Goal: Task Accomplishment & Management: Use online tool/utility

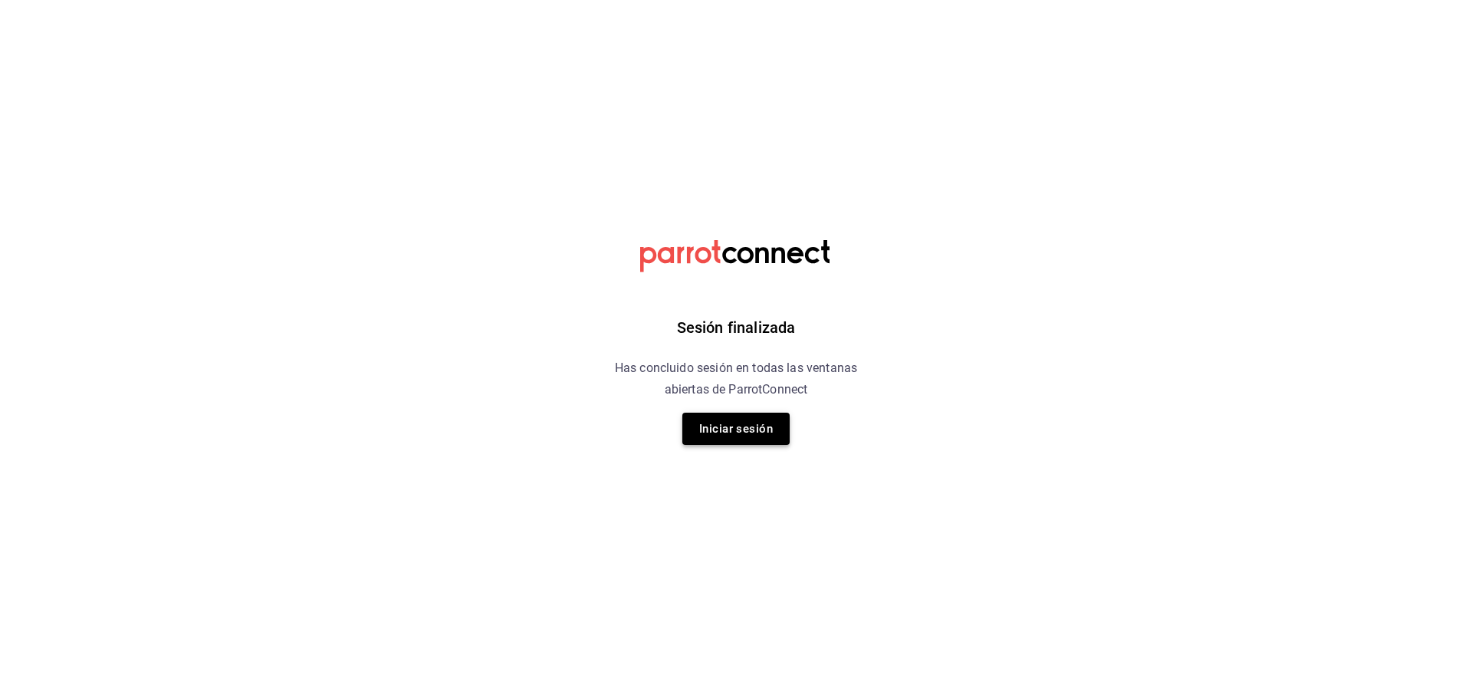
click at [709, 427] on button "Iniciar sesión" at bounding box center [736, 429] width 107 height 32
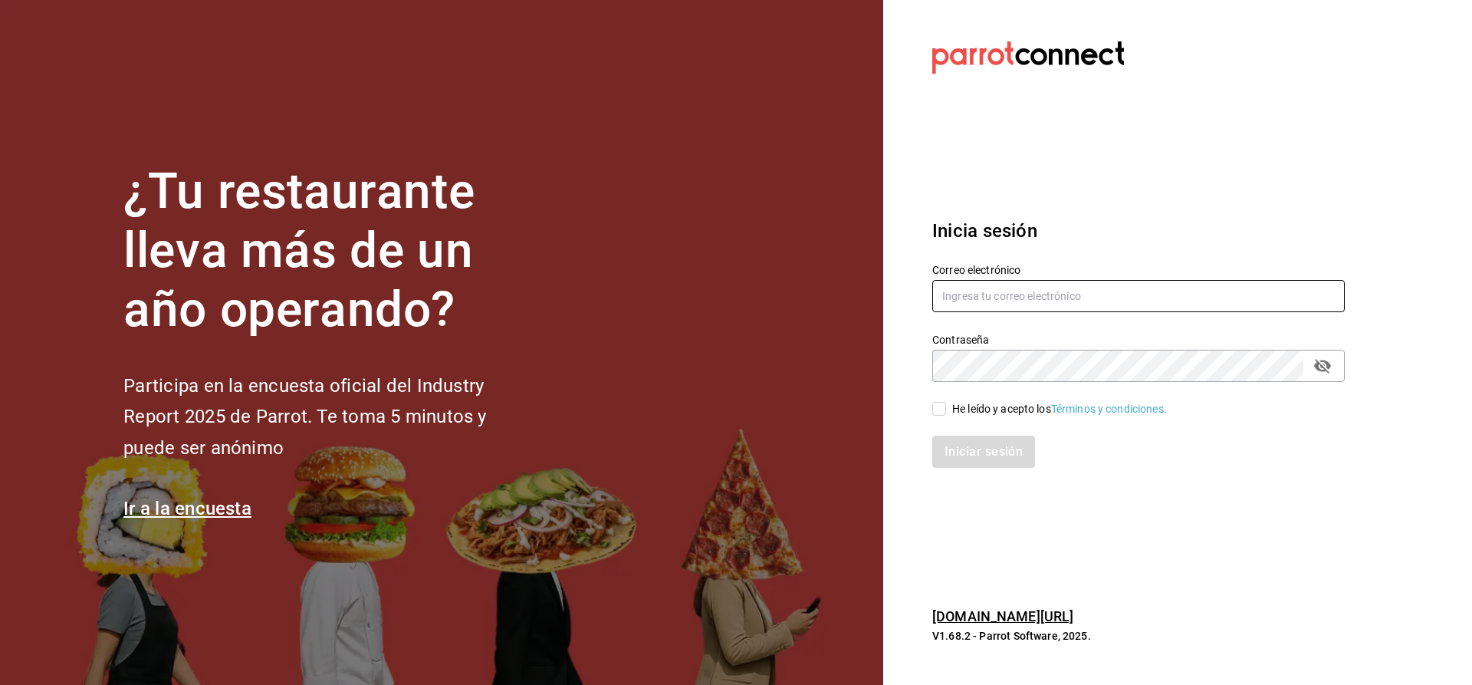
click at [992, 293] on input "text" at bounding box center [1139, 296] width 413 height 32
type input "[EMAIL_ADDRESS][PERSON_NAME][DOMAIN_NAME]"
click at [943, 410] on input "He leído y acepto los Términos y condiciones." at bounding box center [940, 409] width 14 height 14
checkbox input "true"
click at [956, 455] on button "Iniciar sesión" at bounding box center [985, 452] width 104 height 32
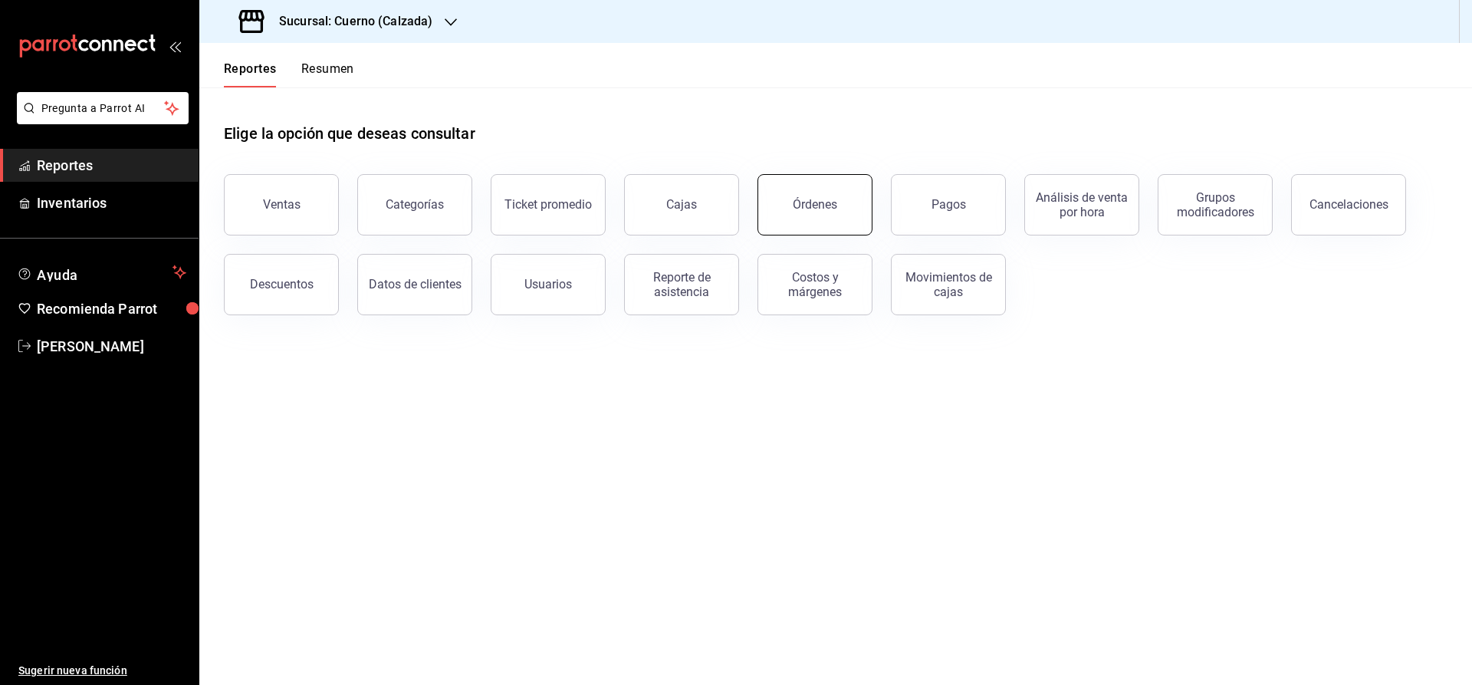
click at [829, 199] on div "Órdenes" at bounding box center [815, 204] width 44 height 15
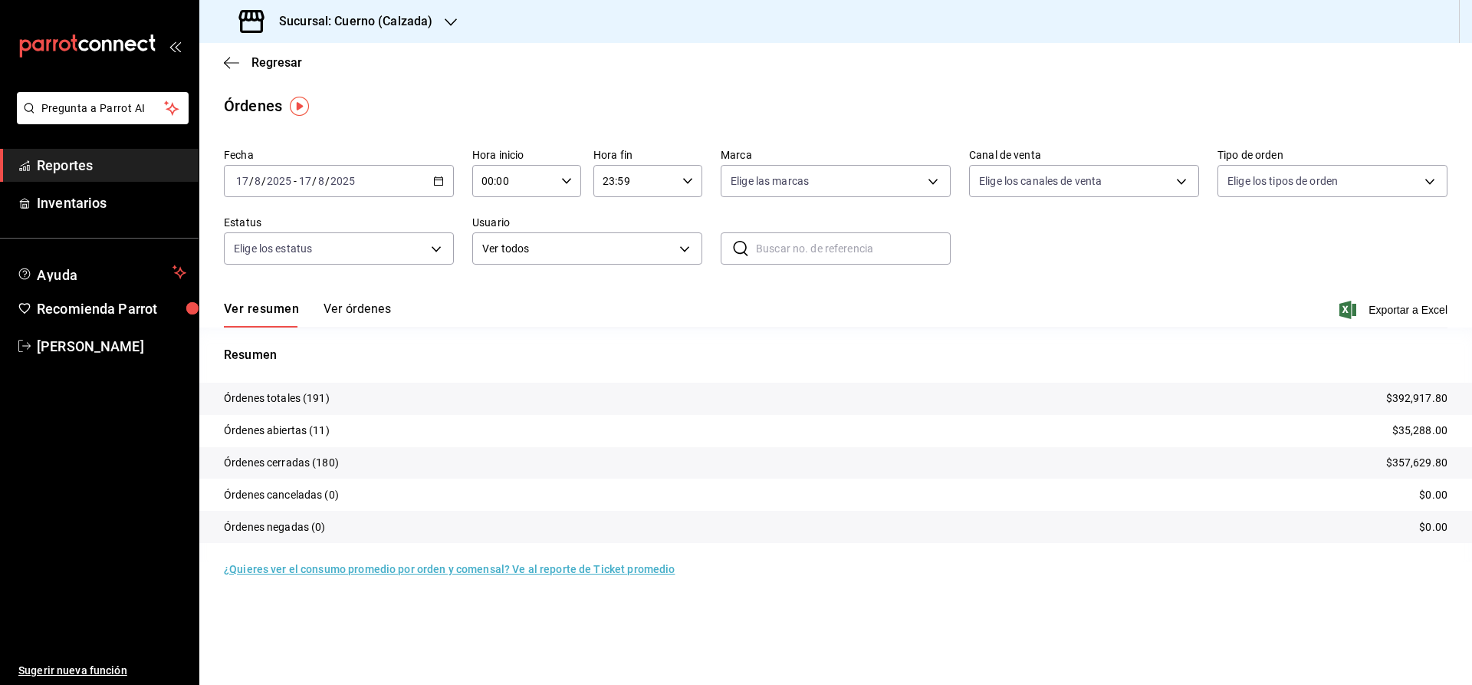
click at [161, 177] on link "Reportes" at bounding box center [99, 165] width 199 height 33
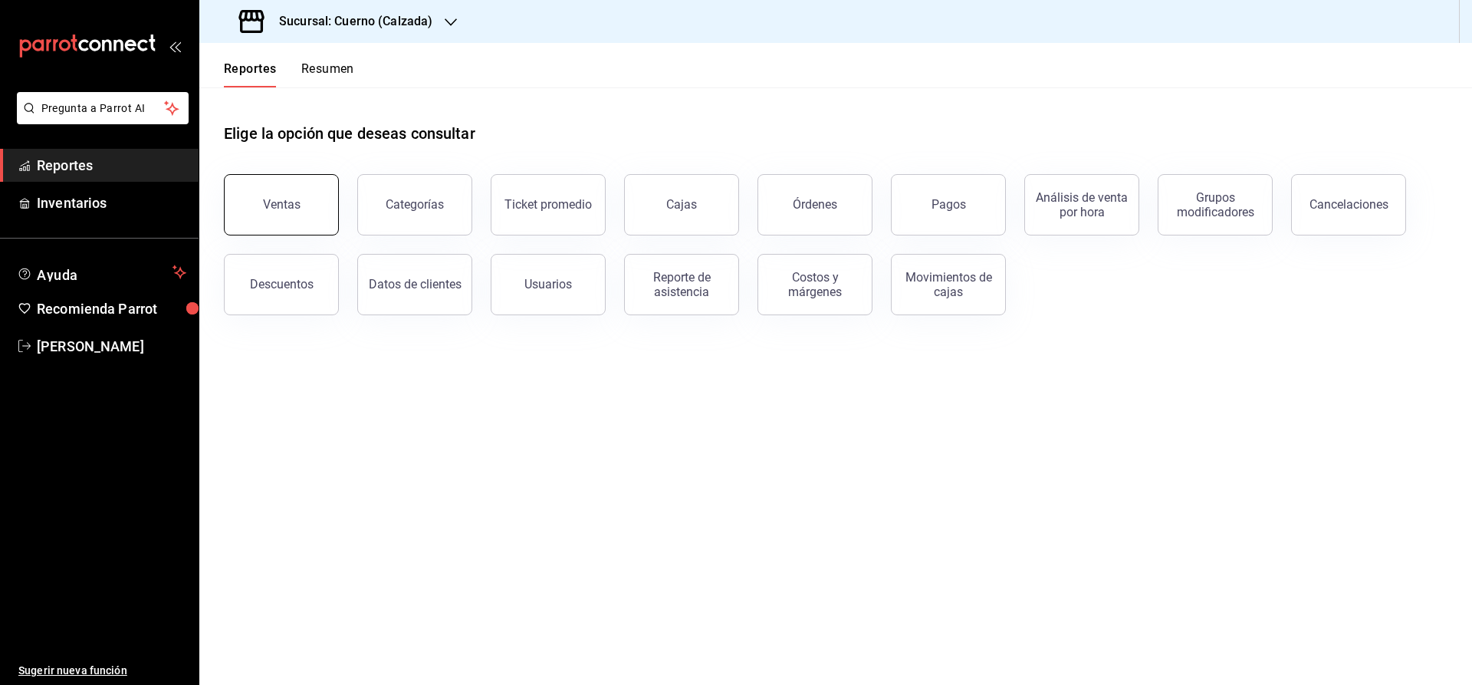
click at [317, 209] on button "Ventas" at bounding box center [281, 204] width 115 height 61
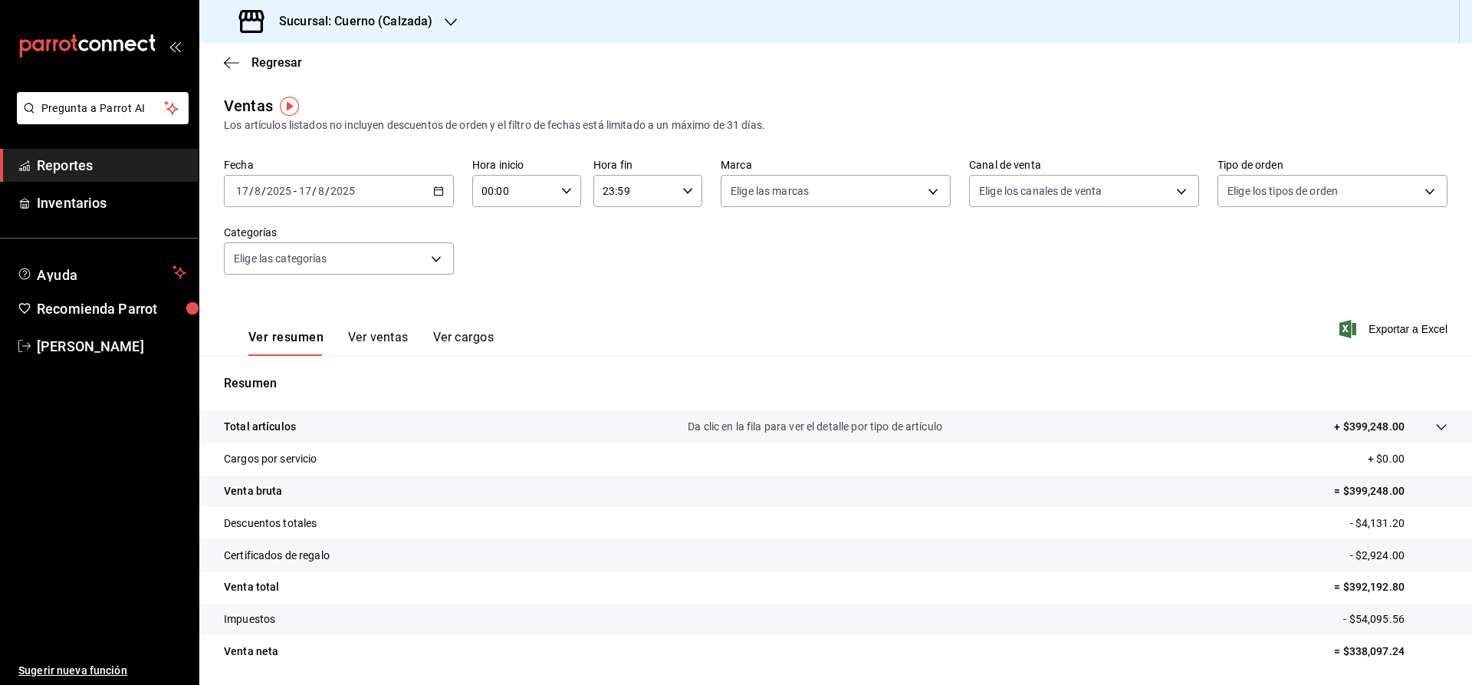
click at [438, 193] on icon "button" at bounding box center [438, 191] width 11 height 11
click at [317, 367] on li "Rango de fechas" at bounding box center [296, 375] width 143 height 35
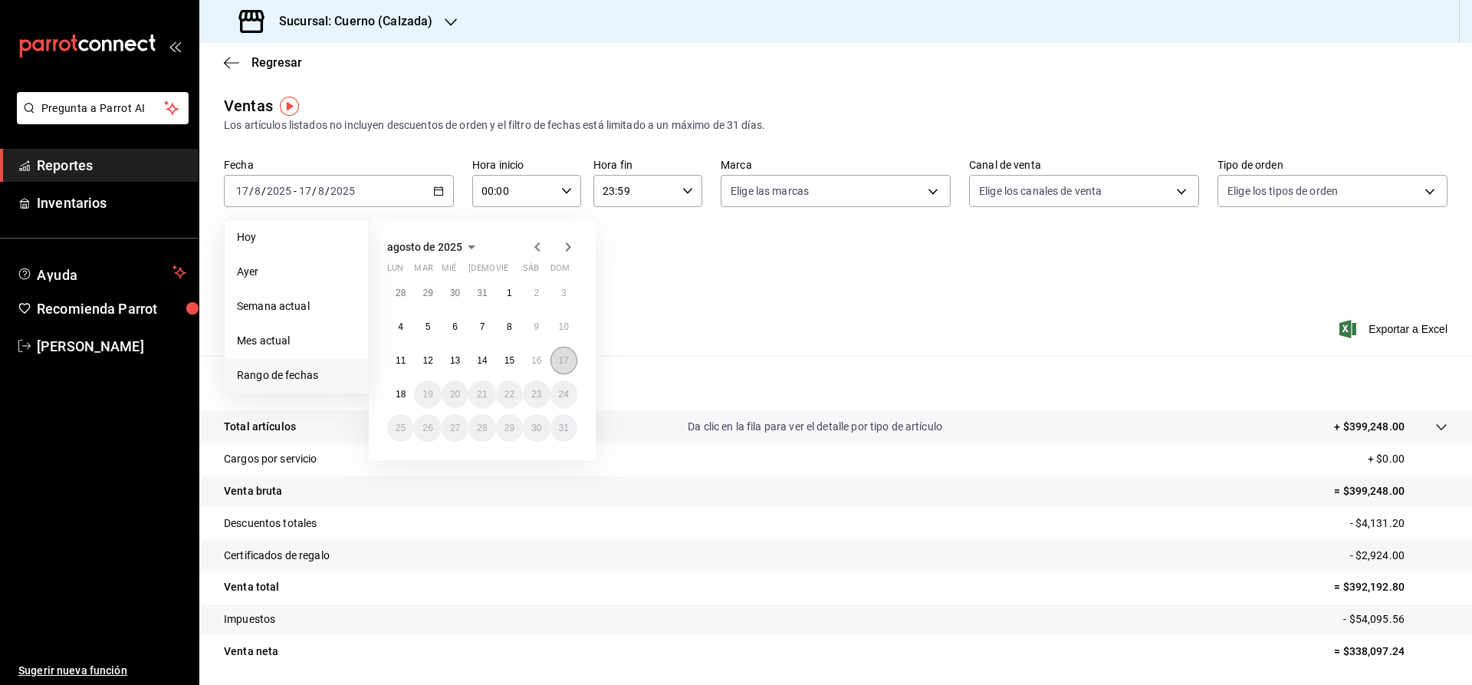
click at [558, 360] on button "17" at bounding box center [564, 361] width 27 height 28
click at [395, 393] on button "18" at bounding box center [400, 394] width 27 height 28
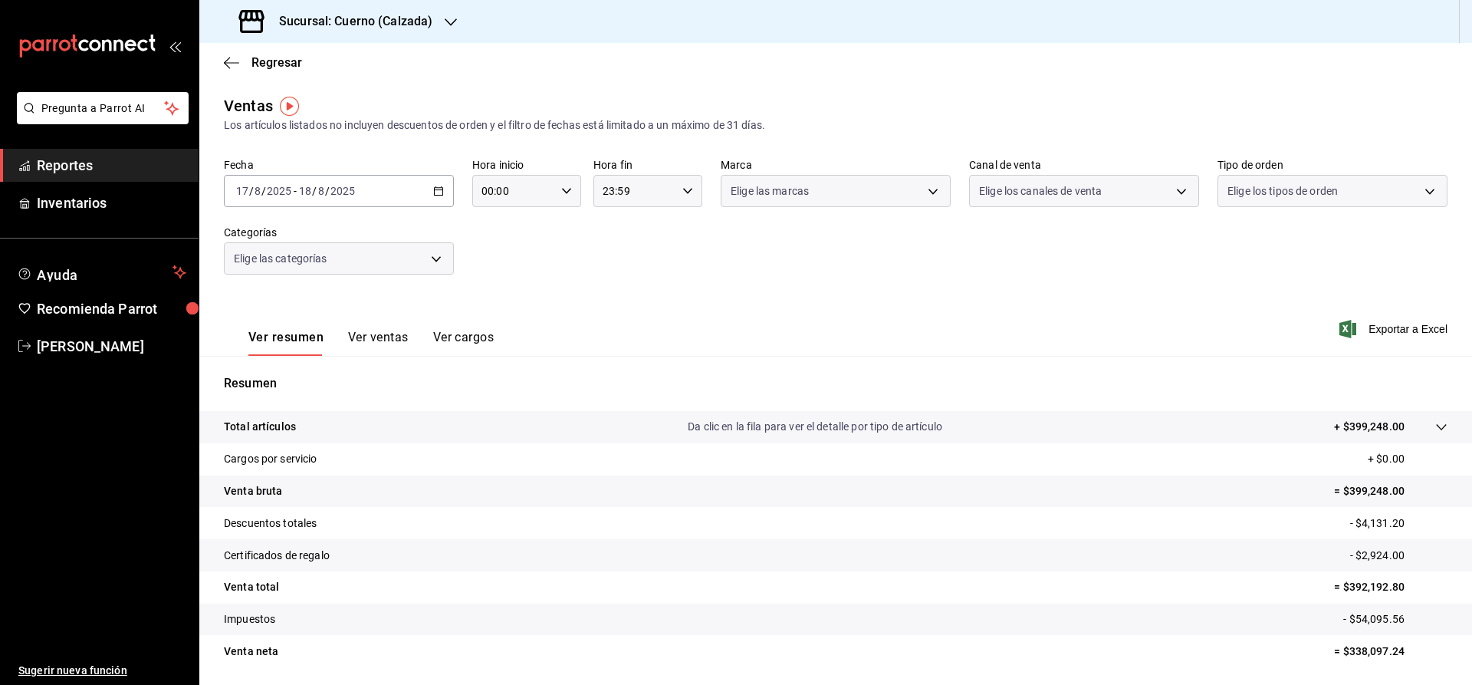
click at [514, 196] on input "00:00" at bounding box center [513, 191] width 83 height 31
click at [505, 306] on span "05" at bounding box center [500, 304] width 30 height 12
type input "05:00"
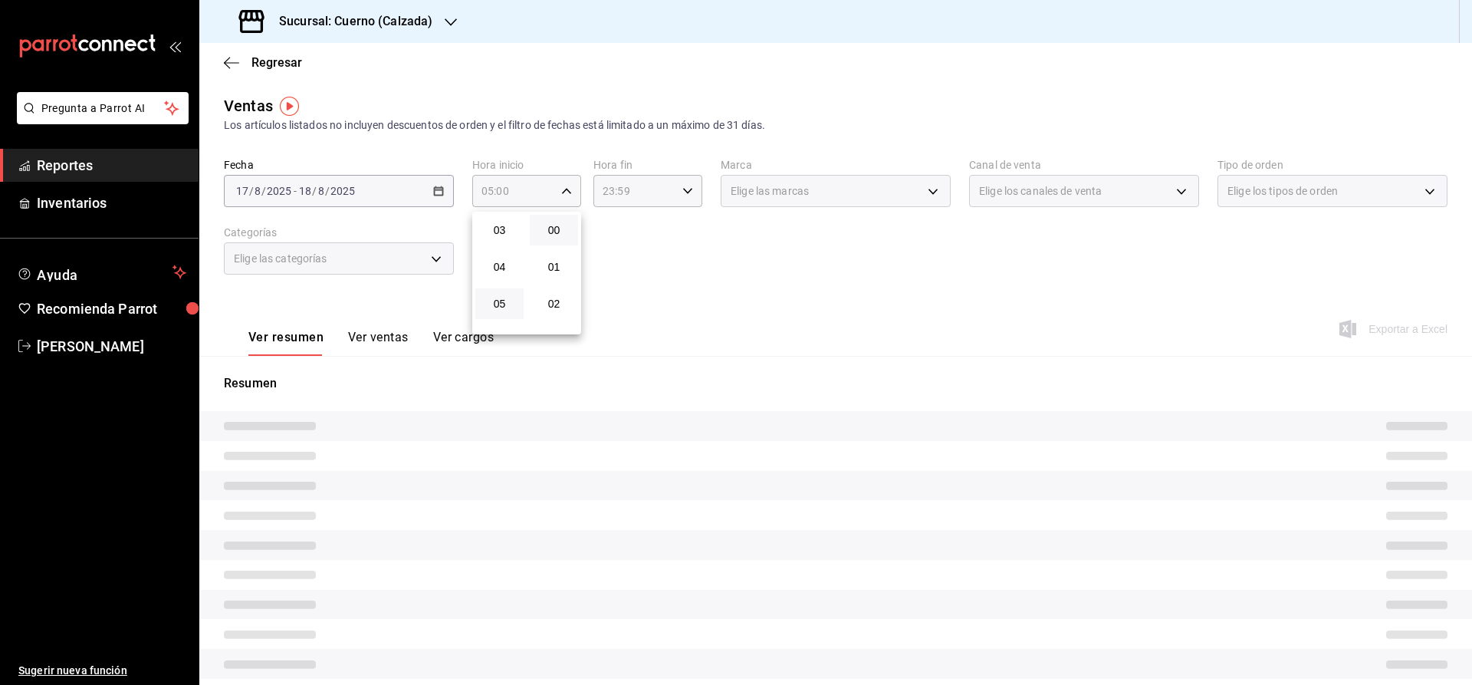
click at [689, 238] on div at bounding box center [736, 342] width 1472 height 685
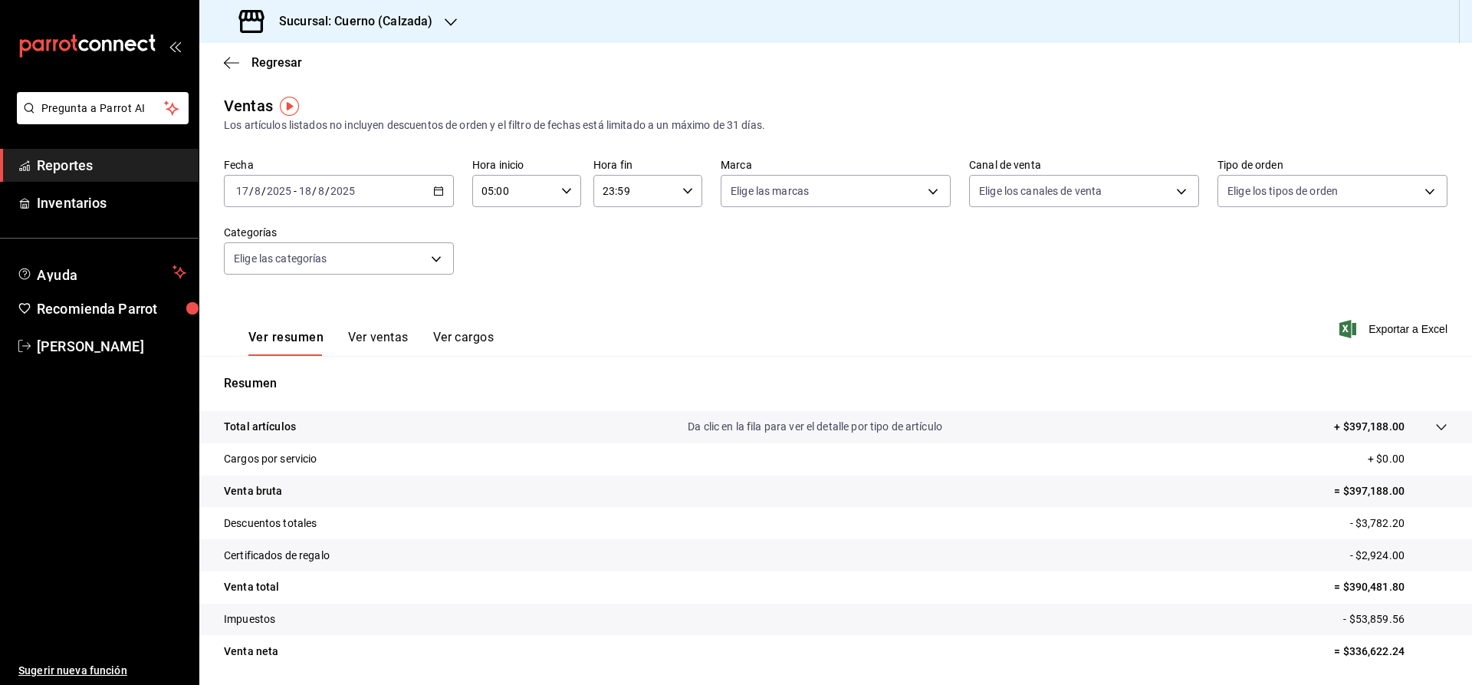
click at [678, 192] on div "23:59 Hora fin" at bounding box center [648, 191] width 109 height 32
click at [613, 256] on span "05" at bounding box center [621, 253] width 30 height 12
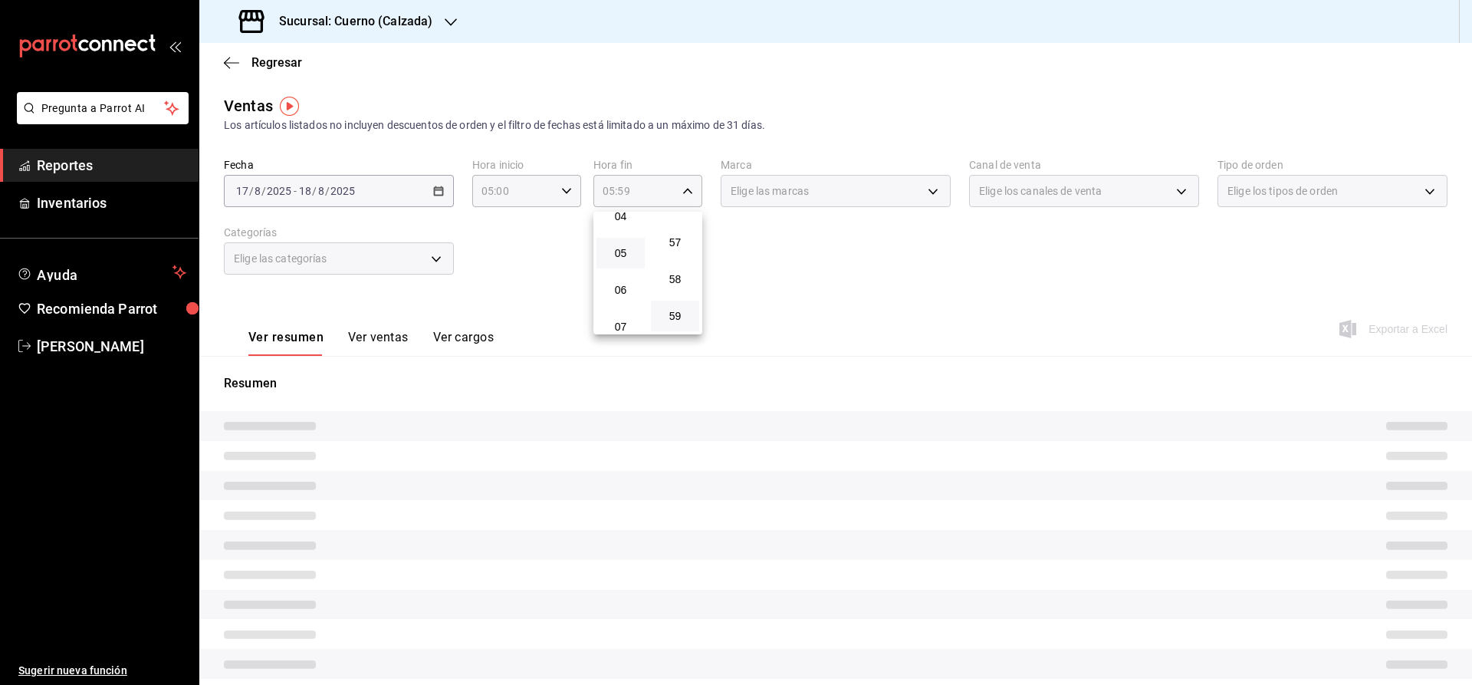
click at [782, 286] on div at bounding box center [736, 342] width 1472 height 685
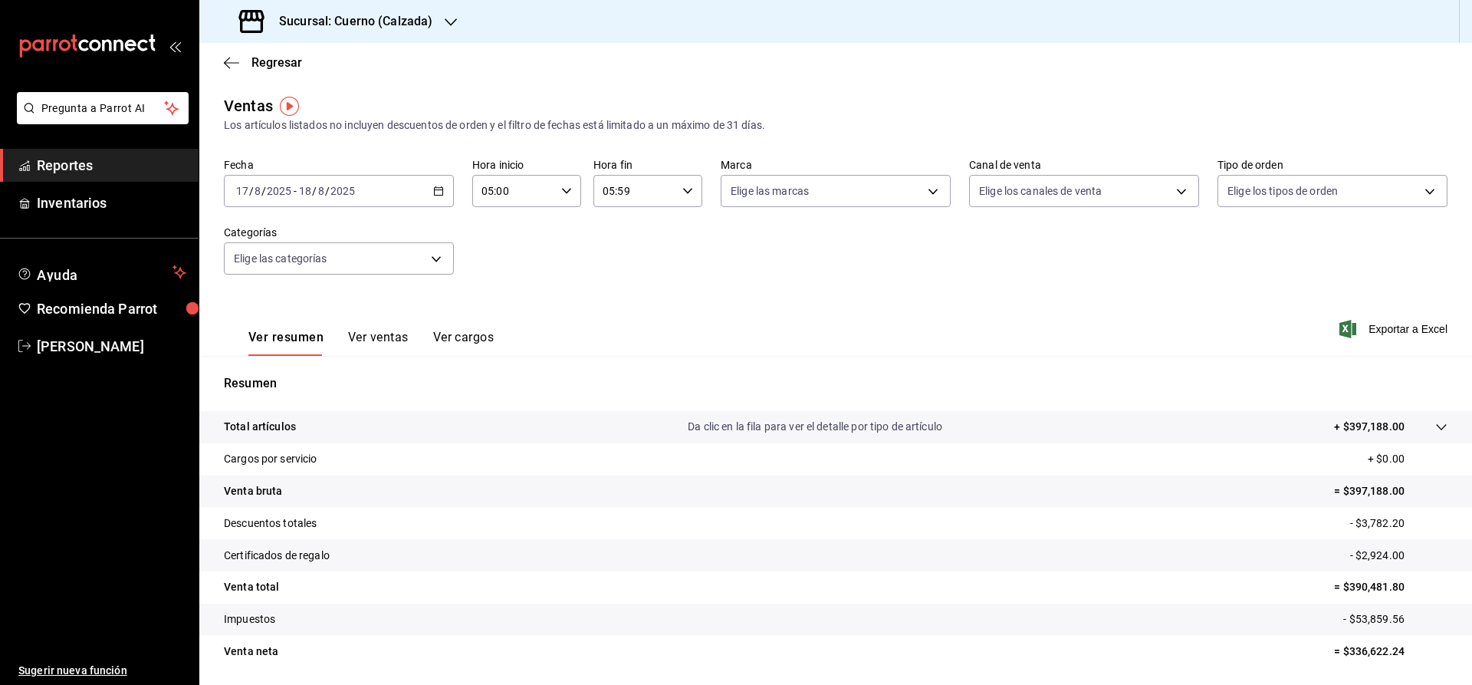
click at [685, 184] on div "05:59 Hora fin" at bounding box center [648, 191] width 109 height 32
click at [771, 264] on div at bounding box center [736, 342] width 1472 height 685
click at [783, 186] on body "Pregunta a Parrot AI Reportes Inventarios Ayuda Recomienda Parrot Julia Morales…" at bounding box center [736, 342] width 1472 height 685
click at [1087, 276] on div at bounding box center [736, 342] width 1472 height 685
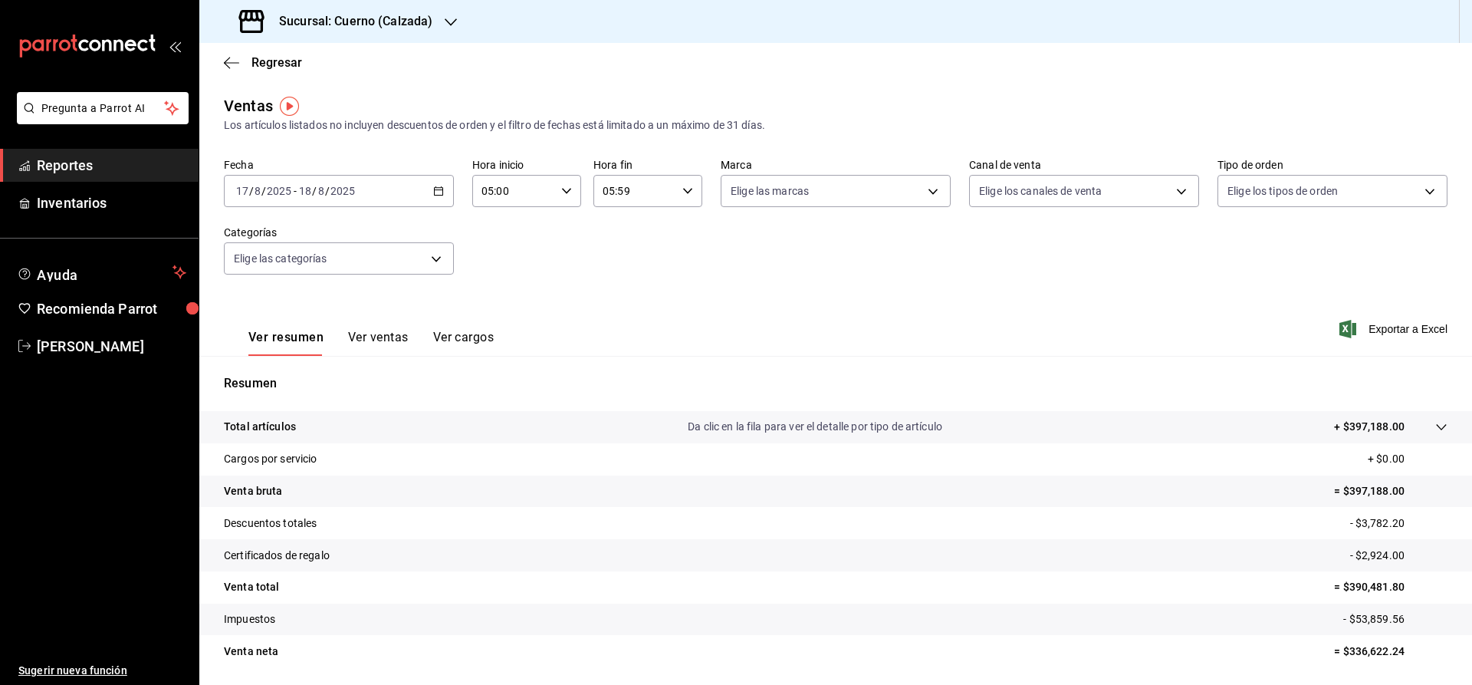
click at [622, 196] on input "05:59" at bounding box center [635, 191] width 83 height 31
click at [682, 232] on span "00" at bounding box center [675, 230] width 30 height 12
type input "05:00"
click at [846, 264] on div at bounding box center [736, 342] width 1472 height 685
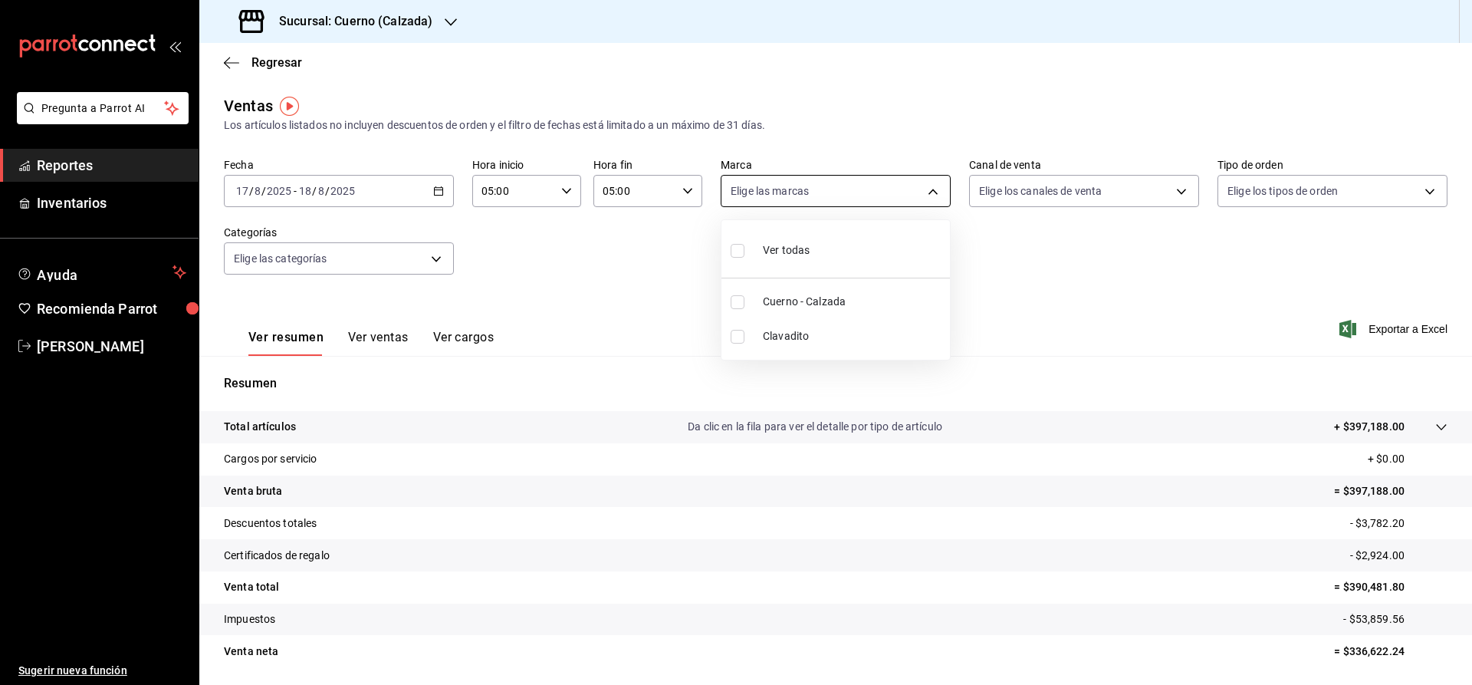
click at [835, 202] on body "Pregunta a Parrot AI Reportes Inventarios Ayuda Recomienda Parrot Julia Morales…" at bounding box center [736, 342] width 1472 height 685
click at [791, 300] on span "Cuerno - Calzada" at bounding box center [853, 302] width 181 height 16
type input "b7ae777b-2dfc-42e0-9650-6cefdf37a424"
checkbox input "true"
click at [1039, 192] on div at bounding box center [736, 342] width 1472 height 685
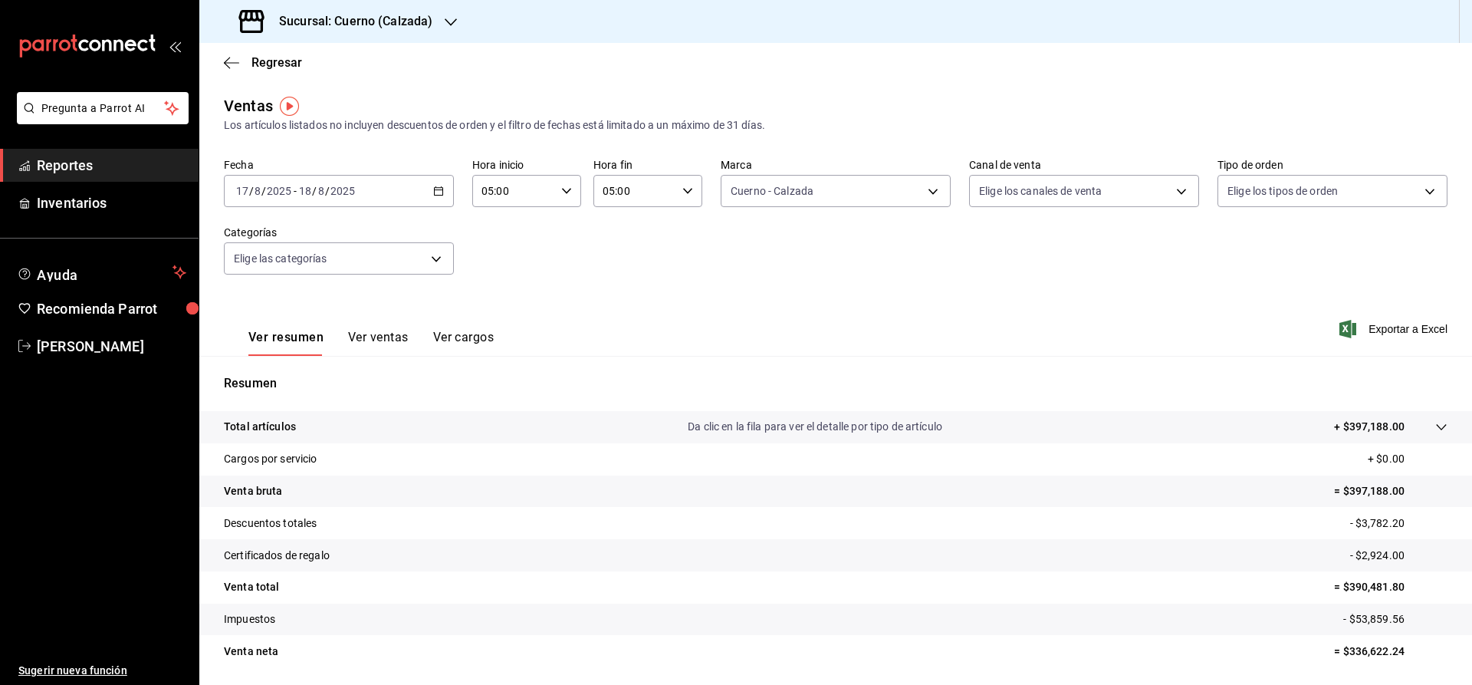
click at [1039, 192] on body "Pregunta a Parrot AI Reportes Inventarios Ayuda Recomienda Parrot Julia Morales…" at bounding box center [736, 342] width 1472 height 685
click at [1037, 246] on span "Ver todos" at bounding box center [1034, 250] width 47 height 16
type input "PARROT,UBER_EATS,RAPPI,DIDI_FOOD,ONLINE"
checkbox input "true"
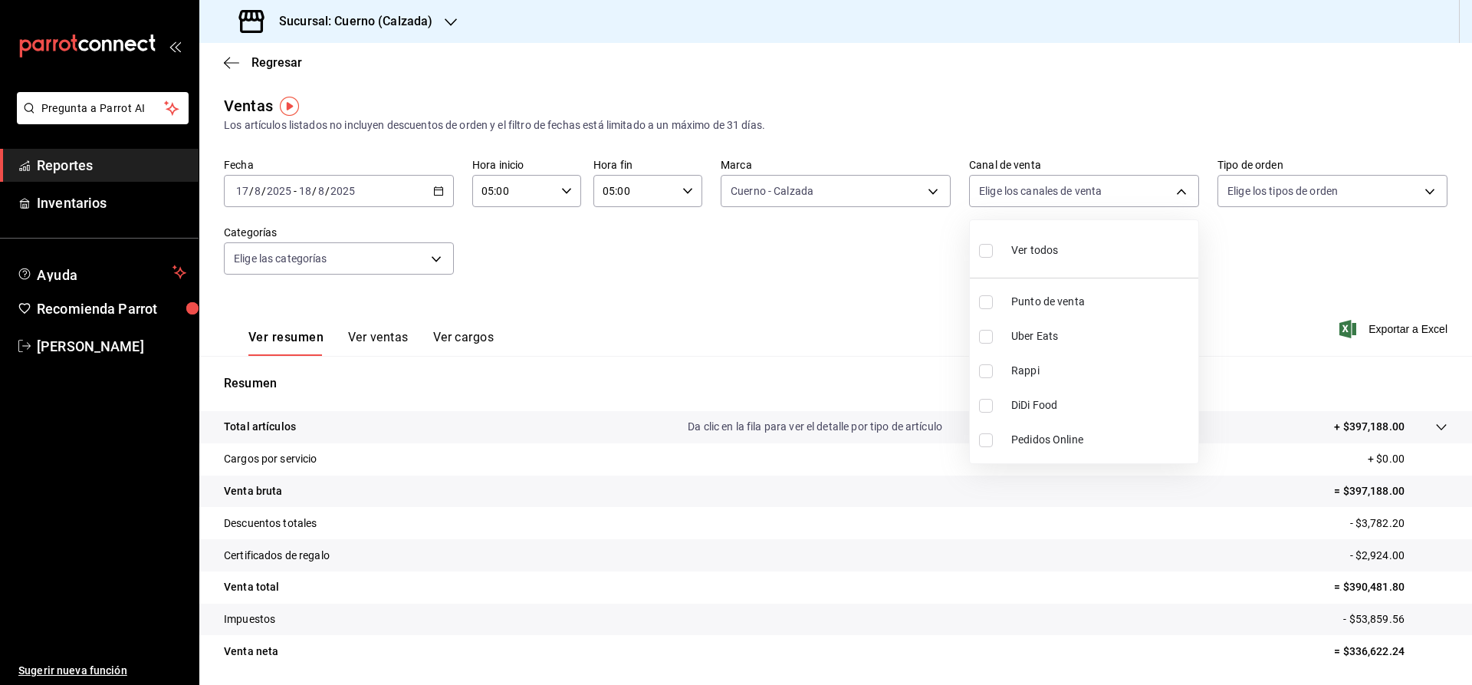
checkbox input "true"
click at [1349, 189] on div at bounding box center [736, 342] width 1472 height 685
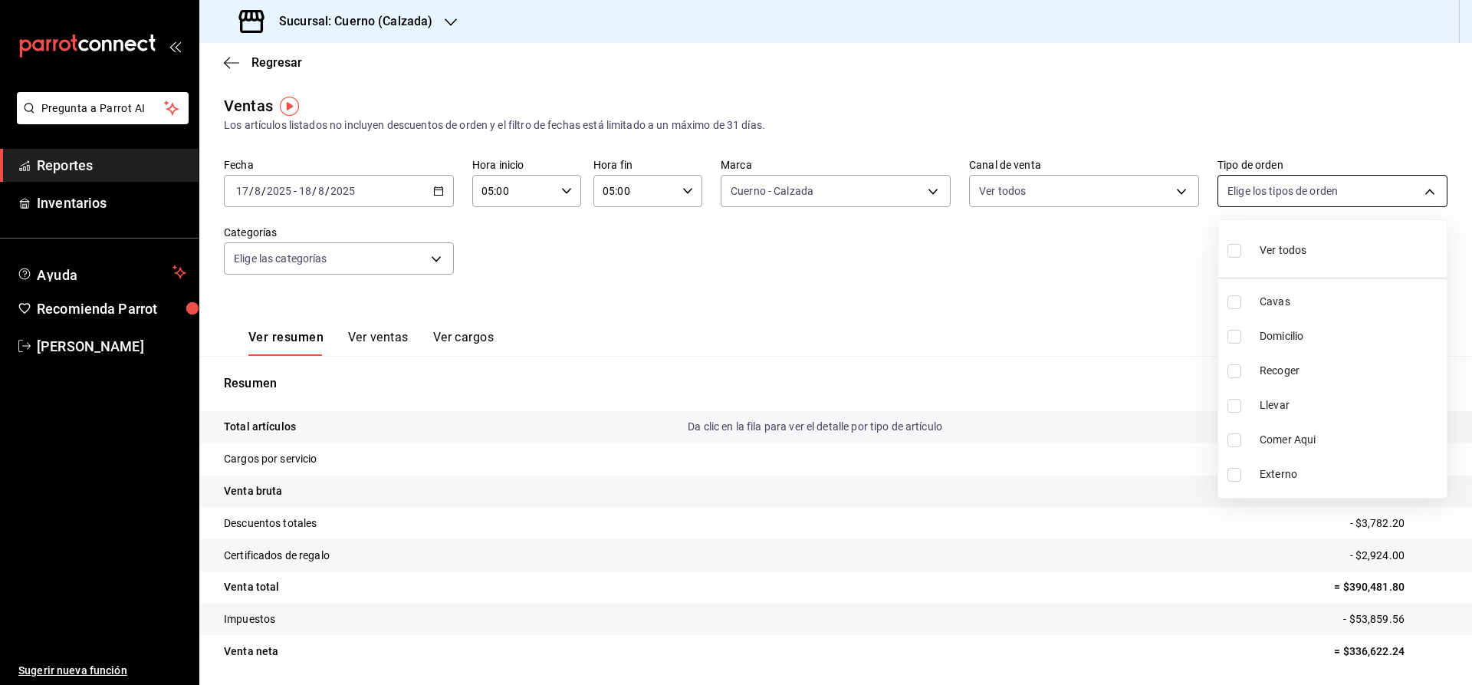
click at [1296, 196] on body "Pregunta a Parrot AI Reportes Inventarios Ayuda Recomienda Parrot Julia Morales…" at bounding box center [736, 342] width 1472 height 685
click at [1272, 254] on span "Ver todos" at bounding box center [1283, 250] width 47 height 16
type input "45550569-3ed2-40ec-865f-a78a43aad0fb,ed9744db-0daf-4564-a5b3-b3442505d928,23f9e…"
checkbox input "true"
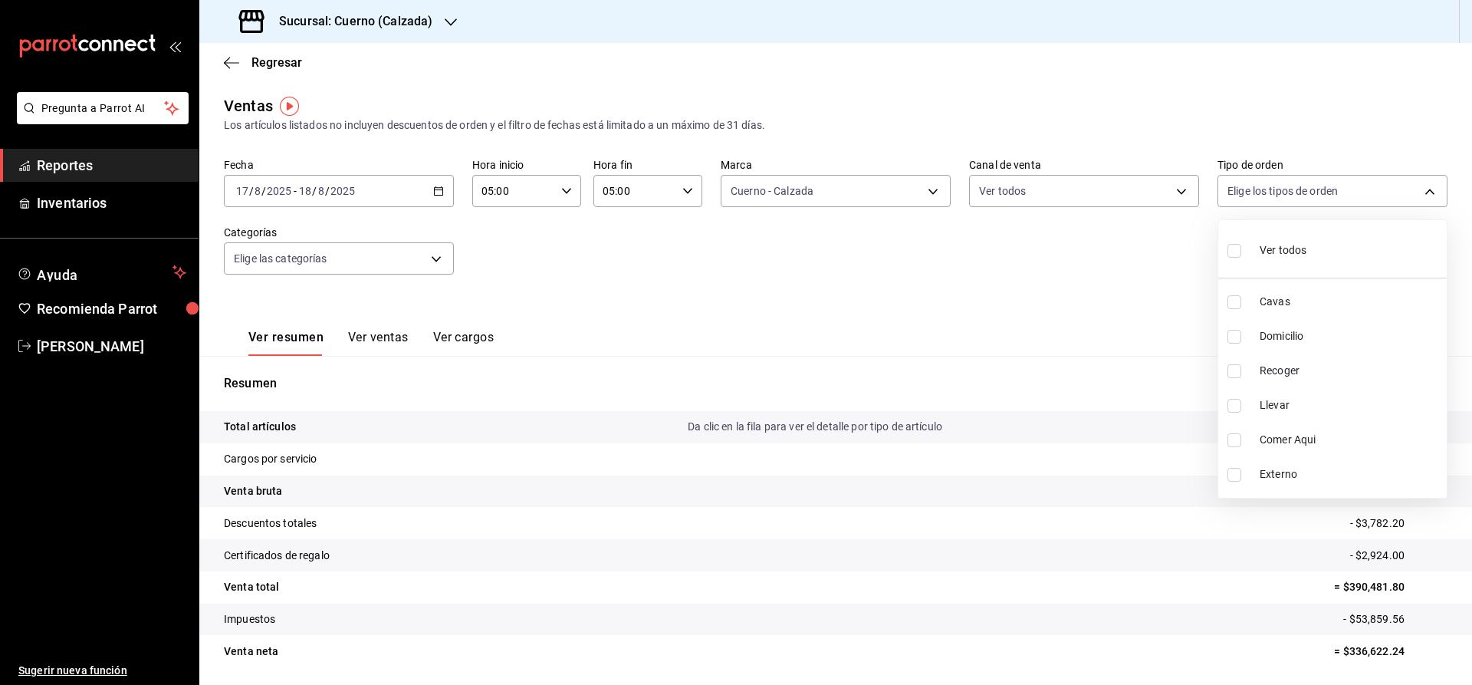
checkbox input "true"
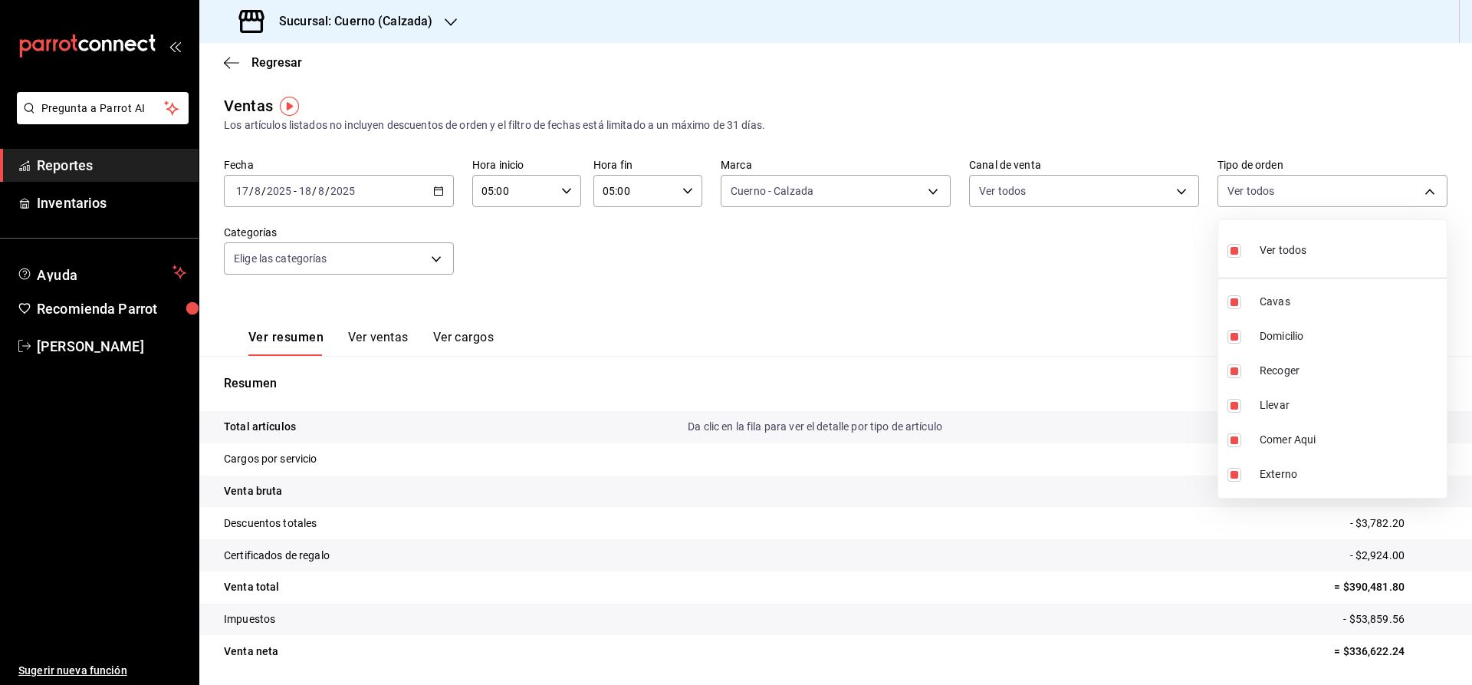
click at [1111, 254] on div at bounding box center [736, 342] width 1472 height 685
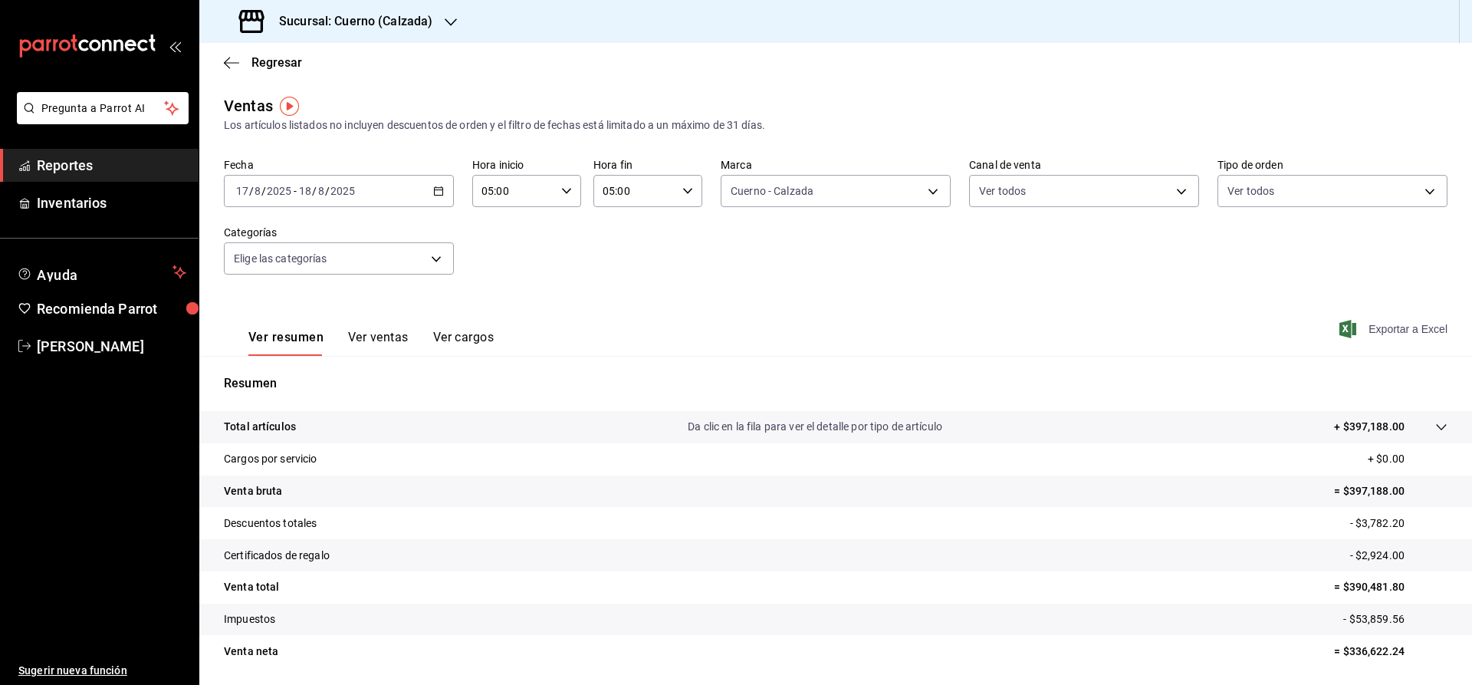
click at [1386, 325] on span "Exportar a Excel" at bounding box center [1395, 329] width 105 height 18
click at [75, 170] on span "Reportes" at bounding box center [112, 165] width 150 height 21
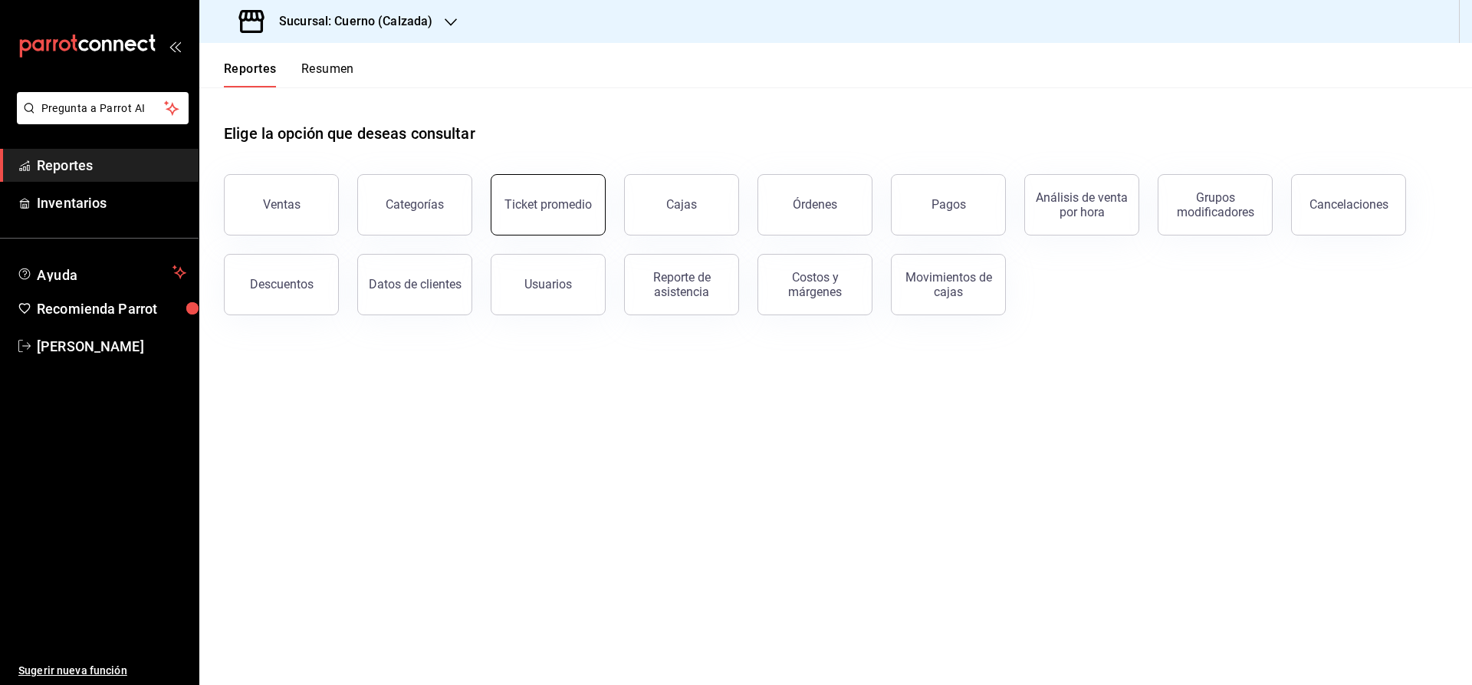
click at [590, 203] on button "Ticket promedio" at bounding box center [548, 204] width 115 height 61
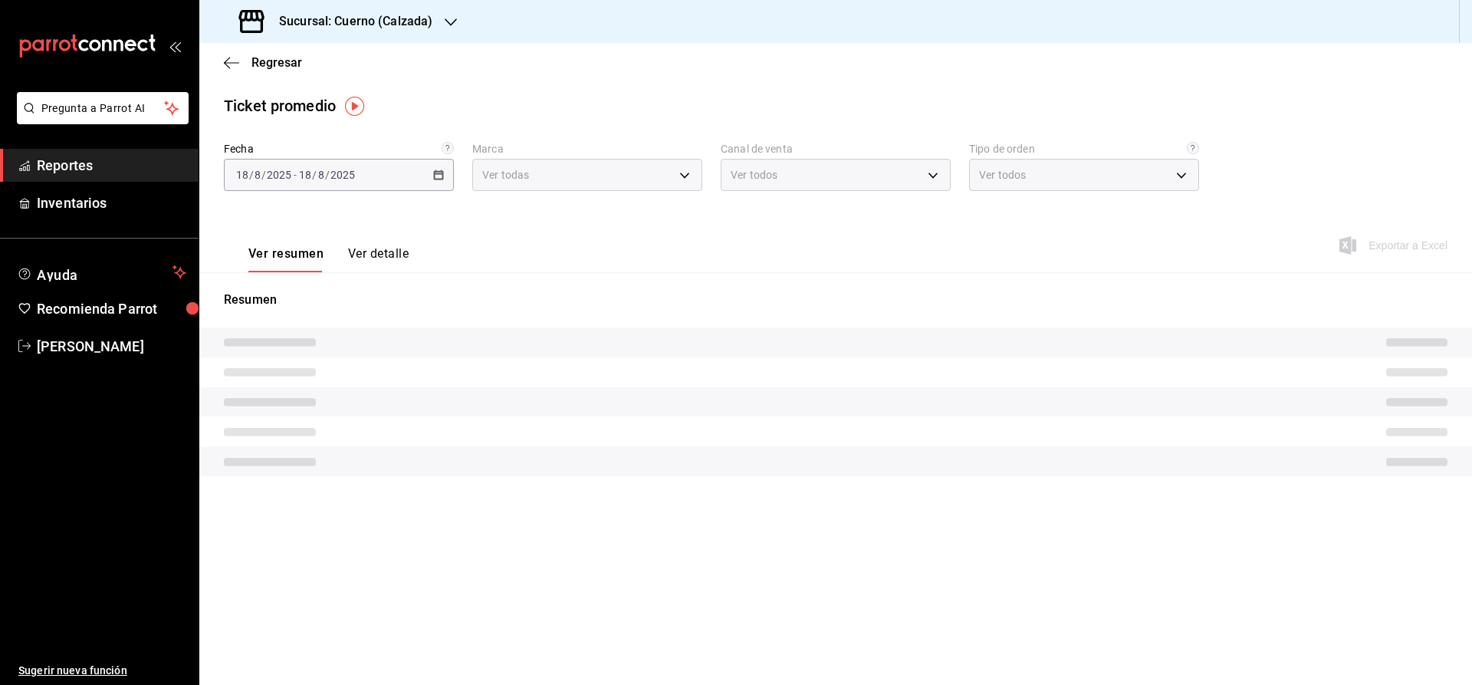
type input "b7ae777b-2dfc-42e0-9650-6cefdf37a424,c000f1c0-fb9f-4016-8e6a-f0d1e83e893d"
type input "PARROT,UBER_EATS,RAPPI,DIDI_FOOD,ONLINE"
type input "45550569-3ed2-40ec-865f-a78a43aad0fb,ed9744db-0daf-4564-a5b3-b3442505d928,23f9e…"
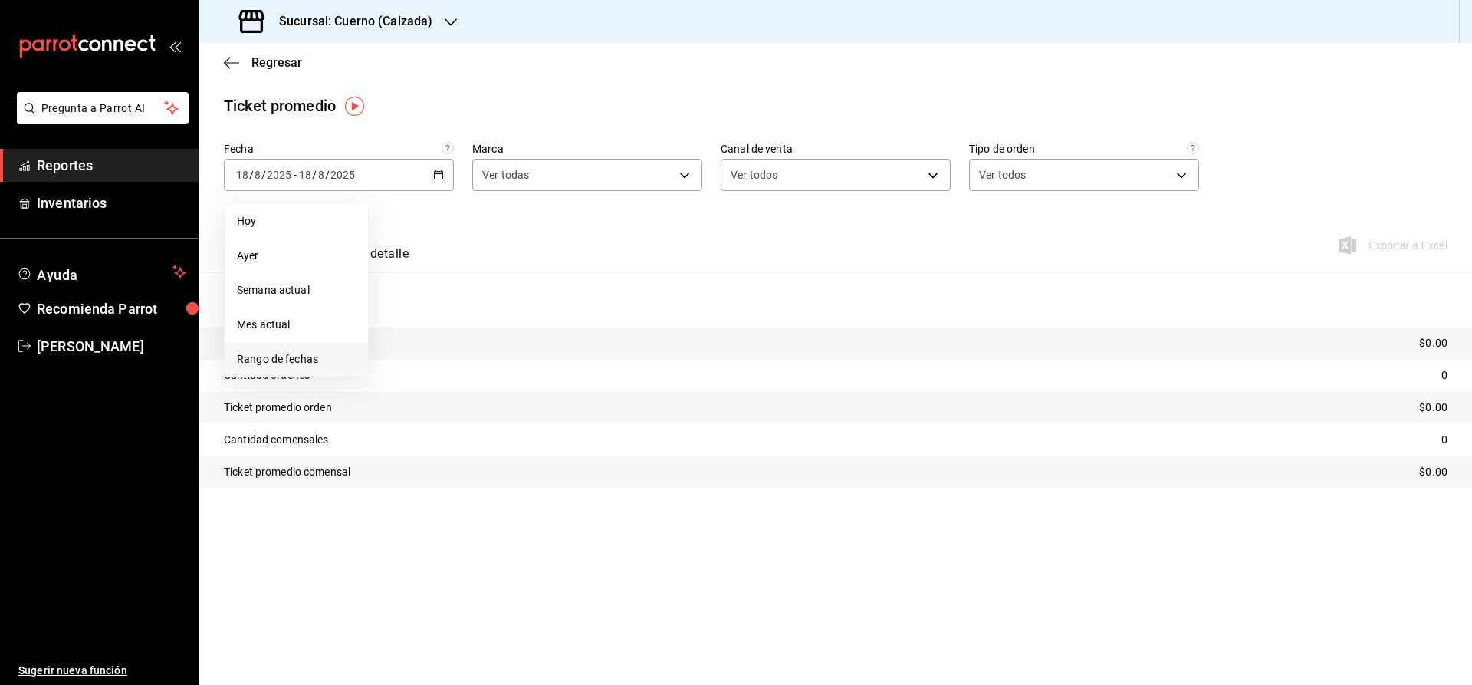
click at [282, 363] on span "Rango de fechas" at bounding box center [296, 359] width 119 height 16
click at [571, 341] on button "17" at bounding box center [564, 345] width 27 height 28
click at [400, 381] on abbr "18" at bounding box center [401, 378] width 10 height 11
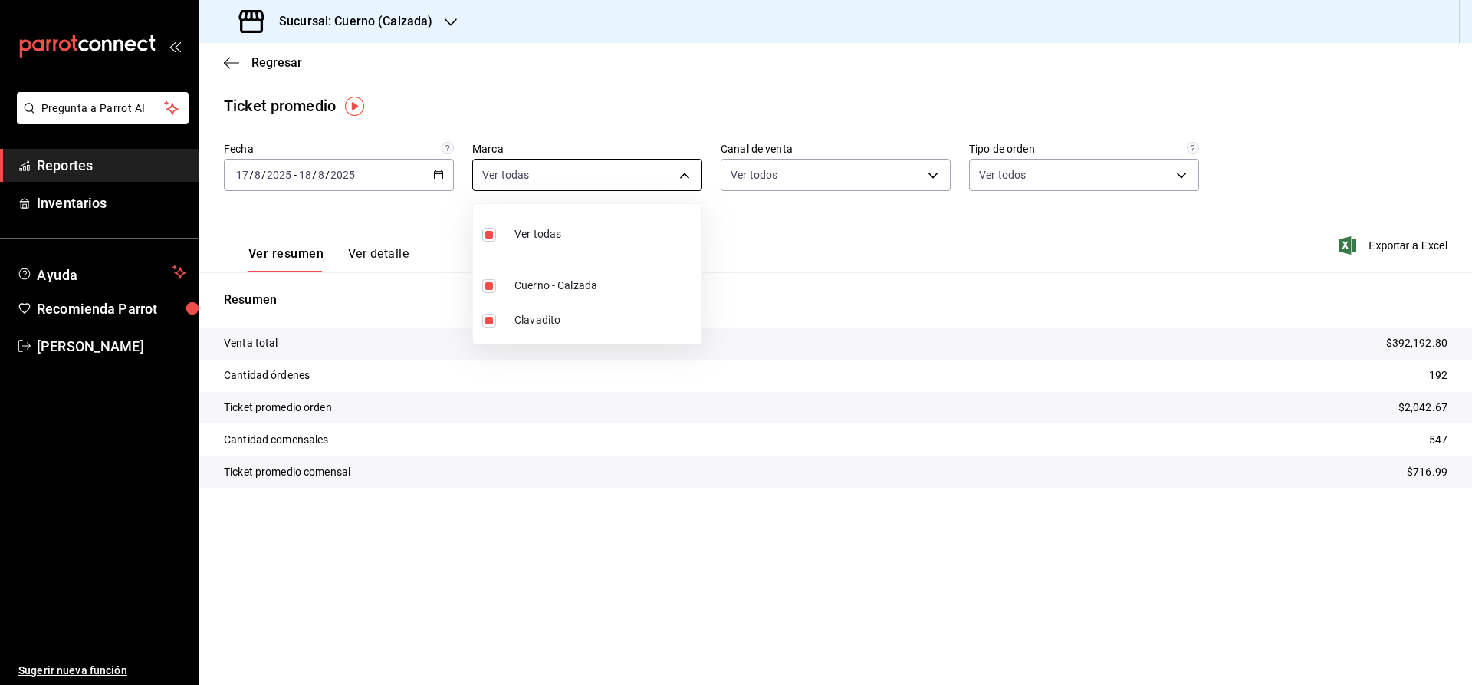
click at [524, 181] on body "Pregunta a Parrot AI Reportes Inventarios Ayuda Recomienda Parrot Julia Morales…" at bounding box center [736, 342] width 1472 height 685
click at [541, 312] on span "Clavadito" at bounding box center [605, 320] width 181 height 16
type input "b7ae777b-2dfc-42e0-9650-6cefdf37a424"
checkbox input "false"
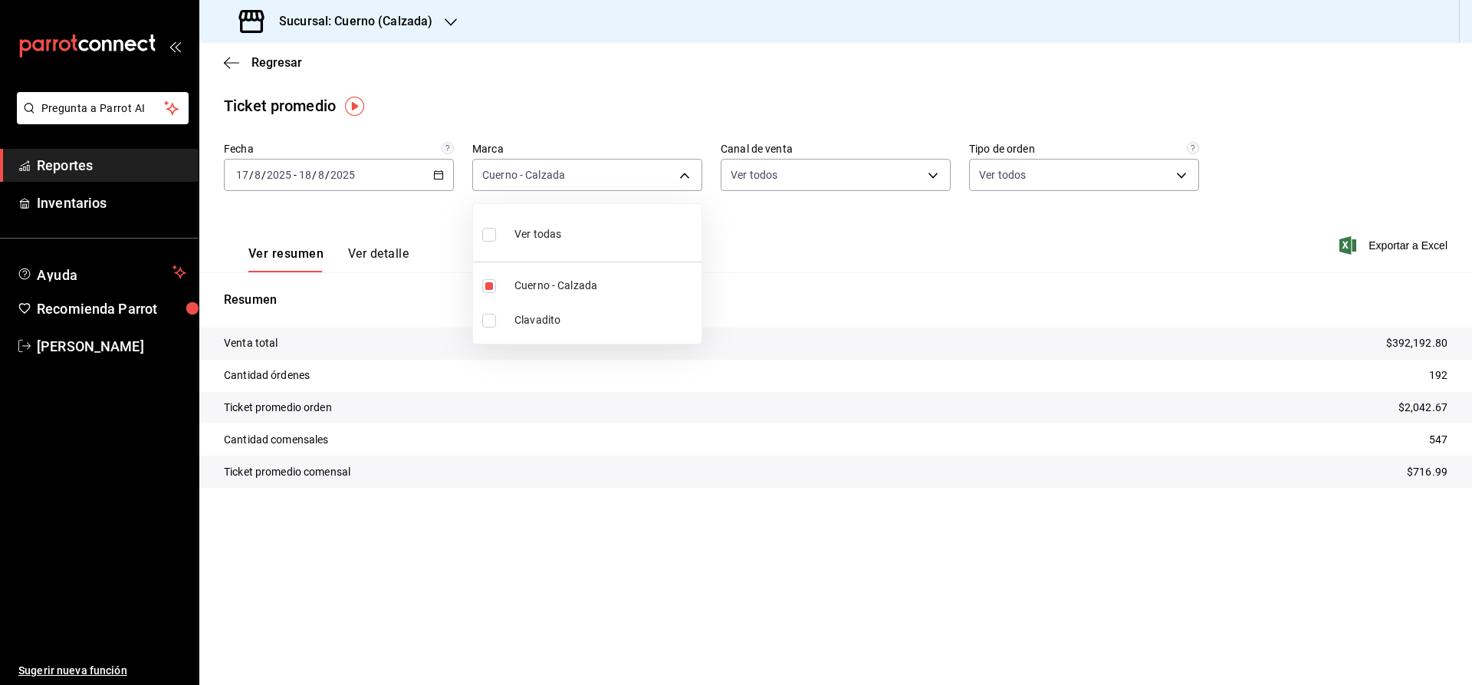
click at [900, 231] on div at bounding box center [736, 342] width 1472 height 685
click at [563, 225] on div "Ver resumen Ver detalle Exportar a Excel" at bounding box center [835, 240] width 1273 height 63
click at [61, 161] on span "Reportes" at bounding box center [112, 165] width 150 height 21
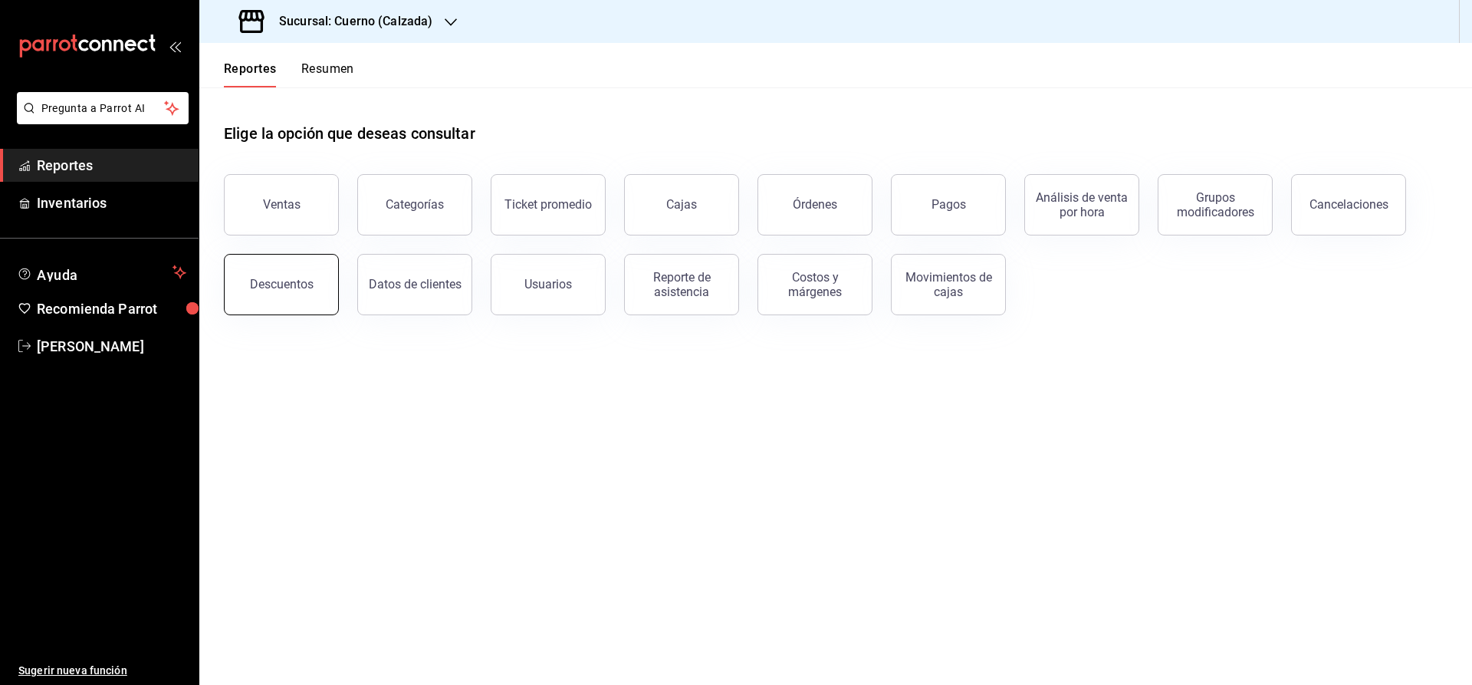
click at [264, 281] on div "Descuentos" at bounding box center [282, 284] width 64 height 15
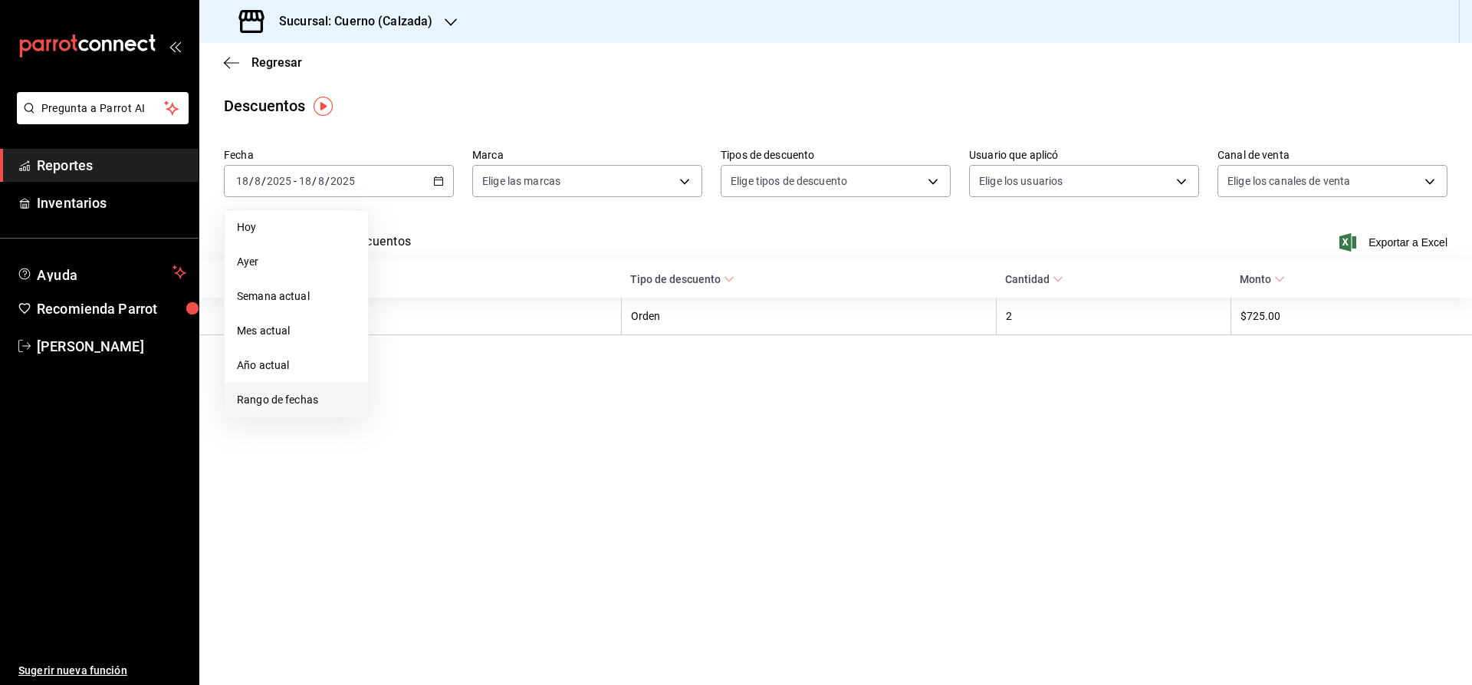
click at [268, 393] on span "Rango de fechas" at bounding box center [296, 400] width 119 height 16
click at [563, 347] on abbr "17" at bounding box center [564, 350] width 10 height 11
click at [397, 383] on abbr "18" at bounding box center [401, 384] width 10 height 11
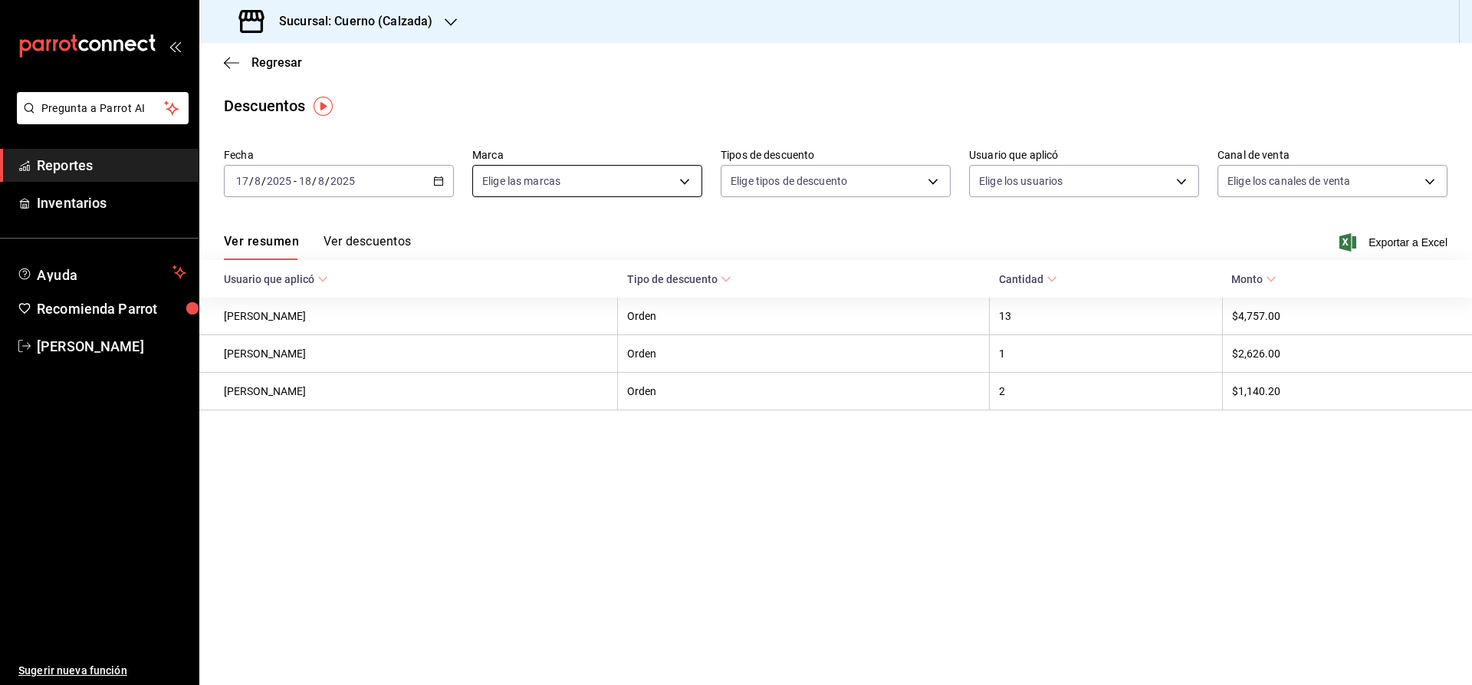
click at [545, 174] on body "Pregunta a Parrot AI Reportes Inventarios Ayuda Recomienda Parrot Julia Morales…" at bounding box center [736, 342] width 1472 height 685
click at [556, 301] on li "Cuerno - Calzada" at bounding box center [587, 292] width 229 height 35
type input "b7ae777b-2dfc-42e0-9650-6cefdf37a424"
checkbox input "true"
click at [799, 186] on div at bounding box center [736, 342] width 1472 height 685
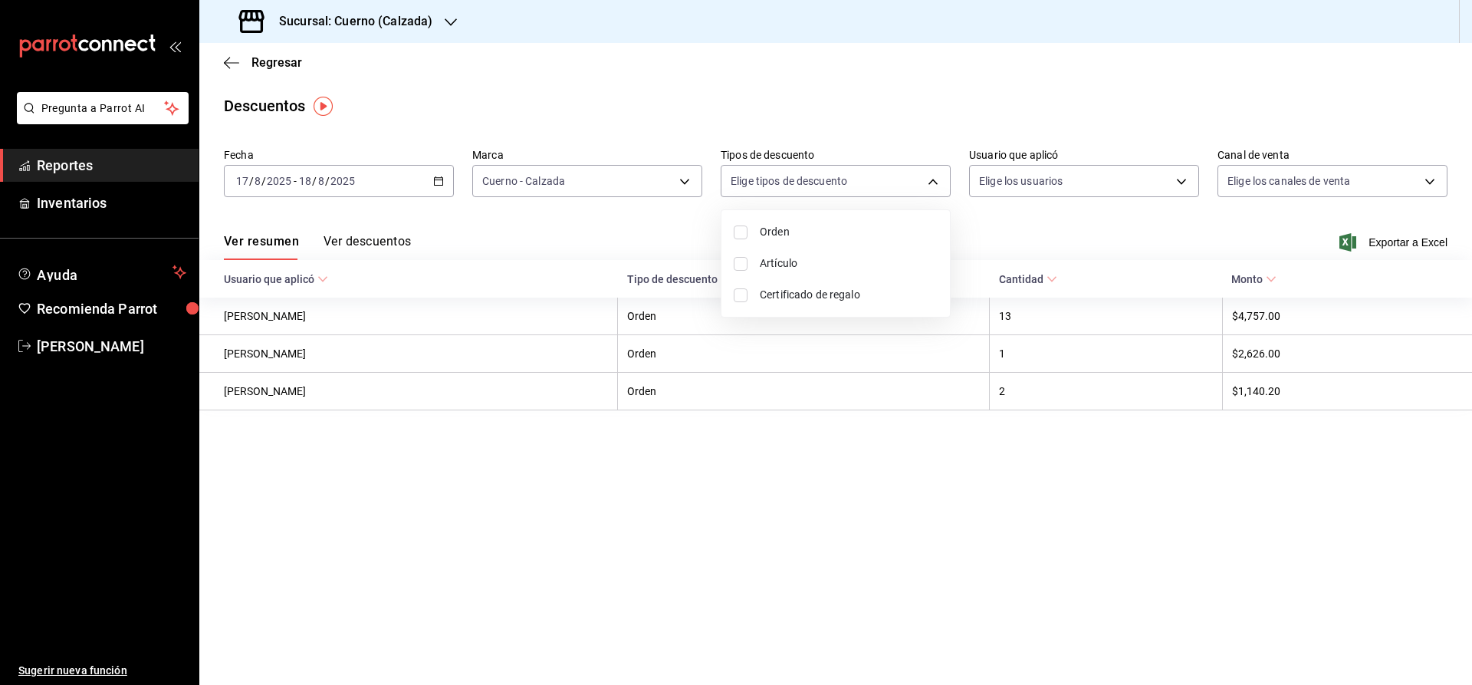
click at [799, 186] on body "Pregunta a Parrot AI Reportes Inventarios Ayuda Recomienda Parrot Julia Morales…" at bounding box center [736, 342] width 1472 height 685
click at [773, 238] on span "Orden" at bounding box center [849, 232] width 178 height 16
type input "ORDER"
checkbox input "true"
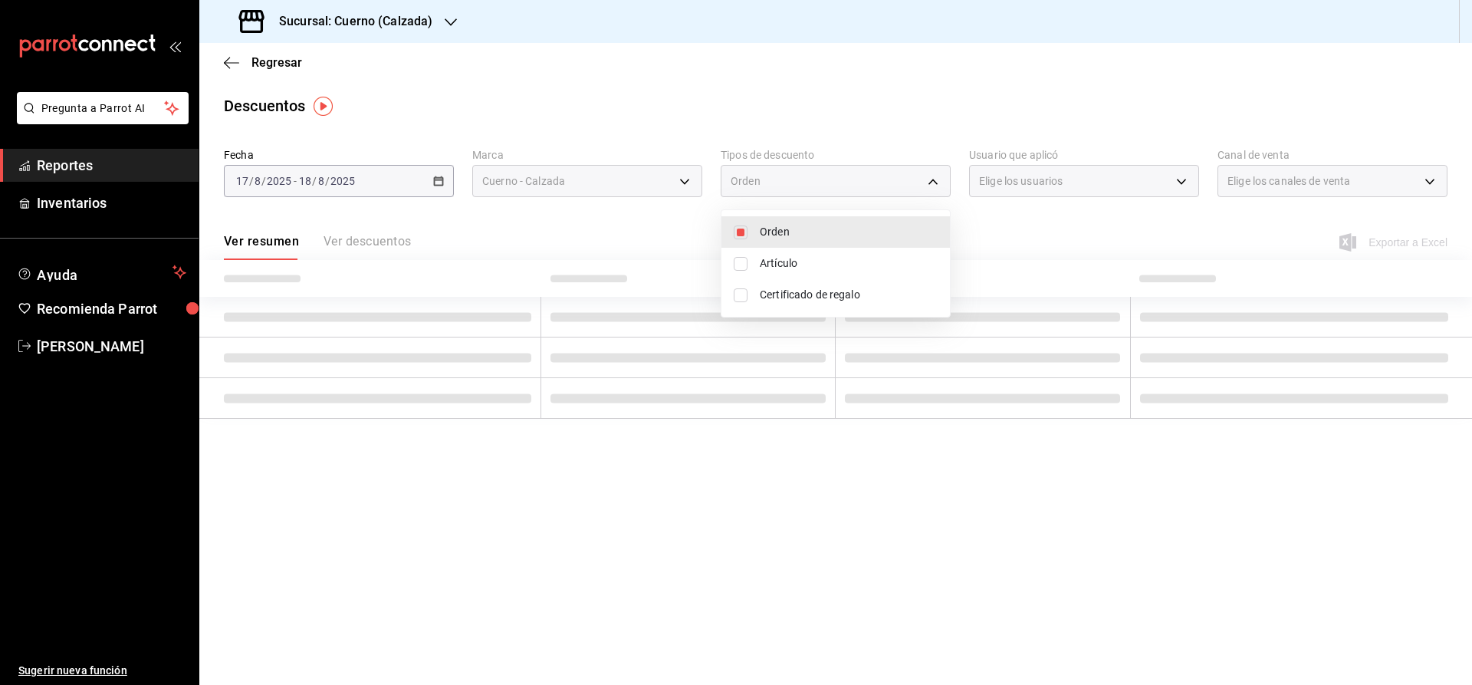
click at [772, 267] on span "Artículo" at bounding box center [849, 263] width 178 height 16
type input "ORDER,ORDER_ITEM"
checkbox input "true"
click at [772, 285] on li "Certificado de regalo" at bounding box center [836, 294] width 229 height 31
type input "ORDER,ORDER_ITEM,CARD_REWARD"
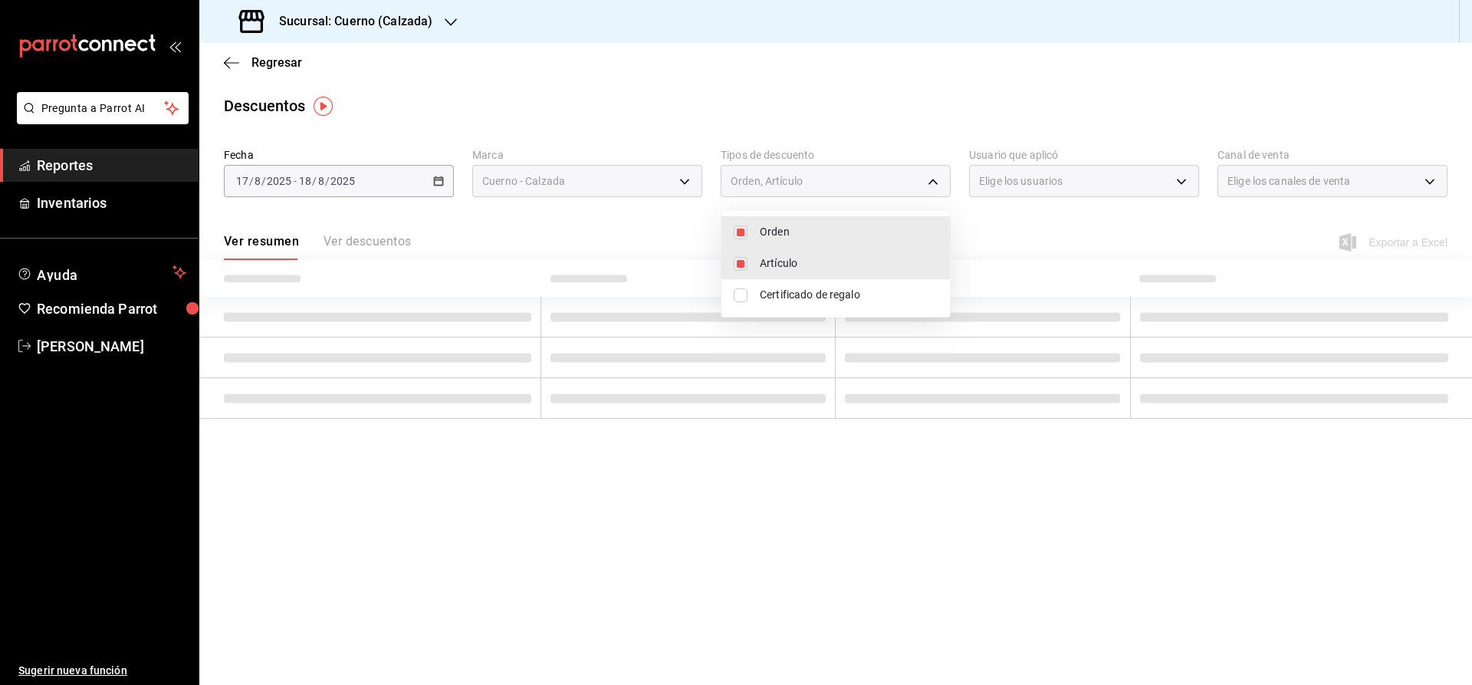
checkbox input "true"
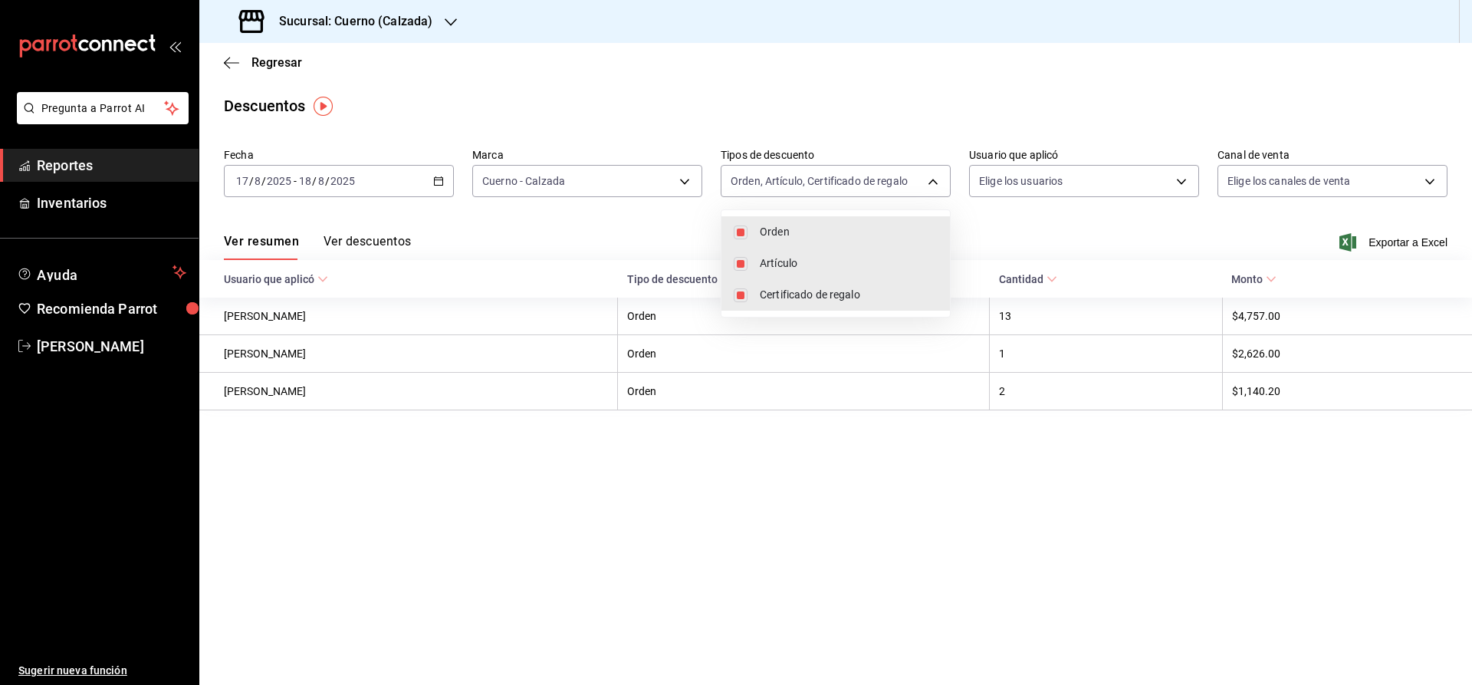
click at [1030, 180] on div at bounding box center [736, 342] width 1472 height 685
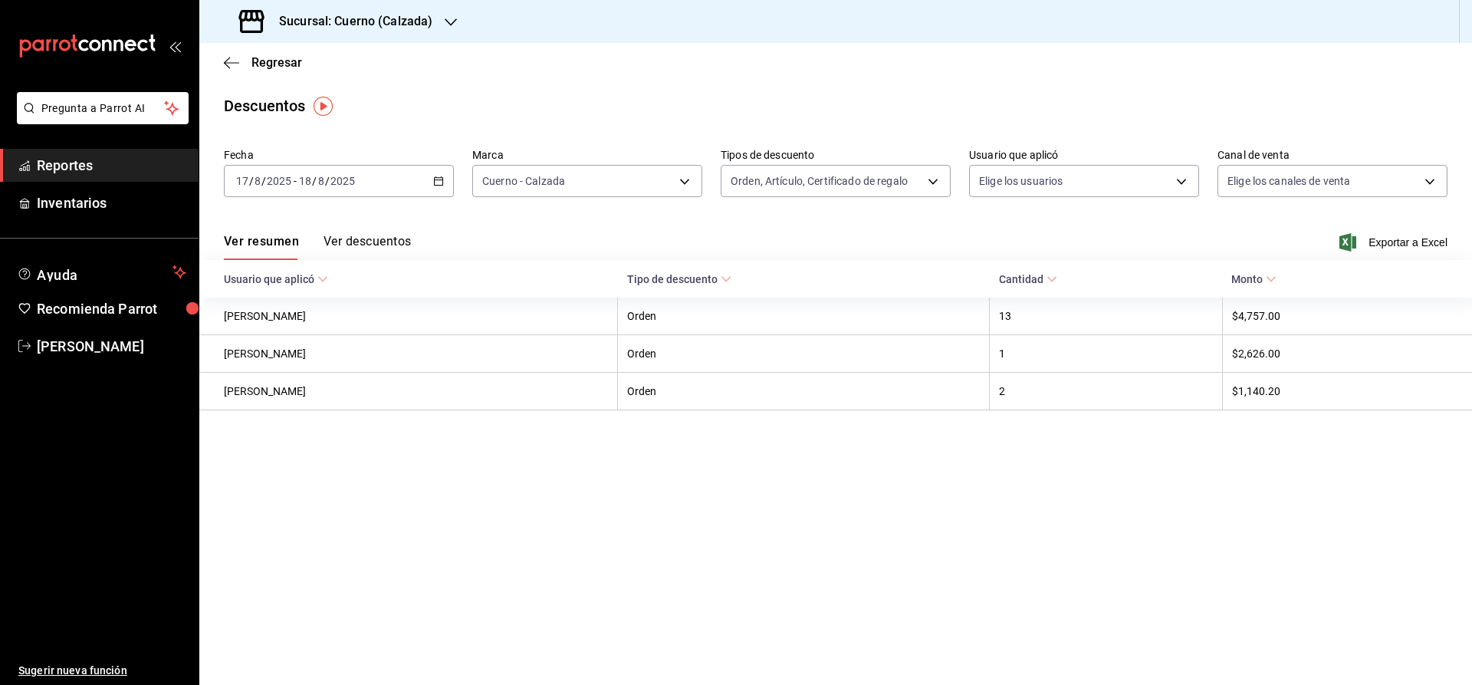
click at [1030, 180] on body "Pregunta a Parrot AI Reportes Inventarios Ayuda Recomienda Parrot Julia Morales…" at bounding box center [736, 342] width 1472 height 685
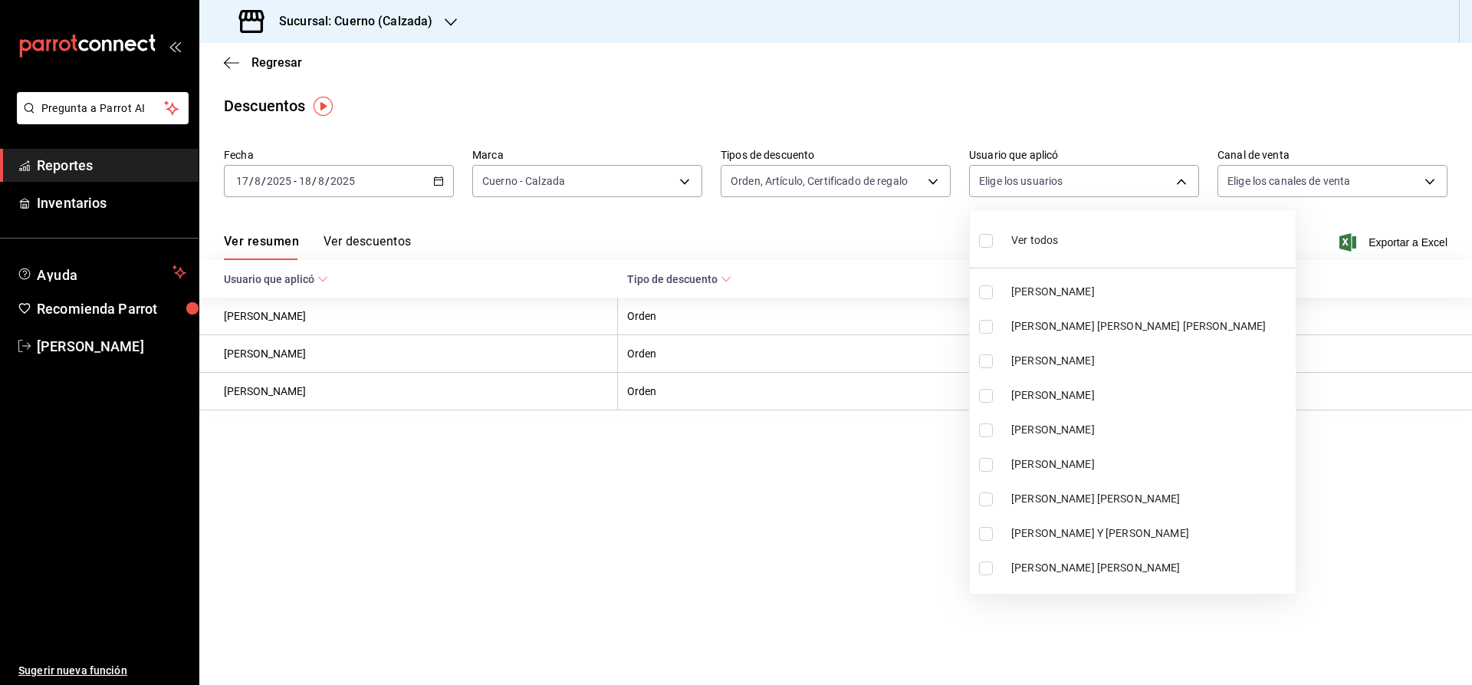
click at [1038, 234] on span "Ver todos" at bounding box center [1034, 240] width 47 height 16
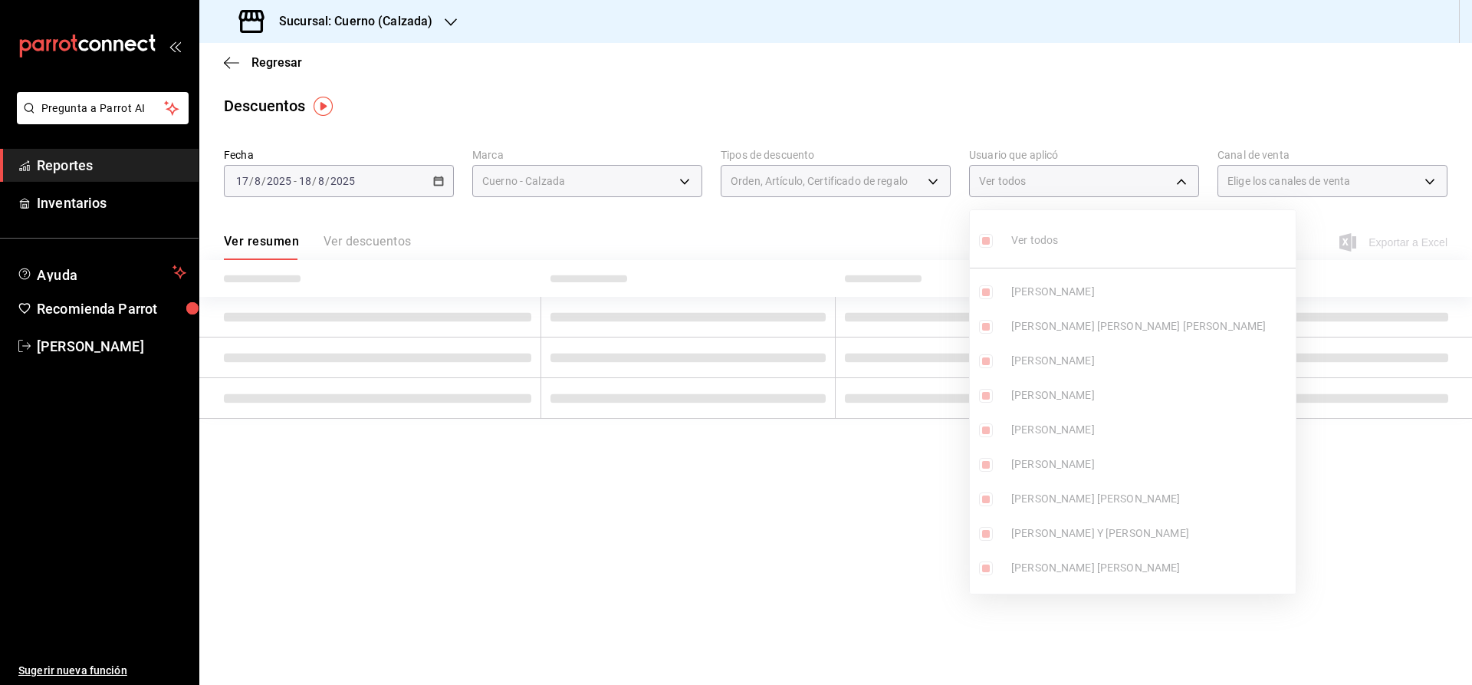
type input "40bd10dc-9f0c-4310-b12f-7c9231e9e101,2bde09ca-9ead-4f27-ac2f-bfde6d9e554d,ed9b9…"
checkbox input "true"
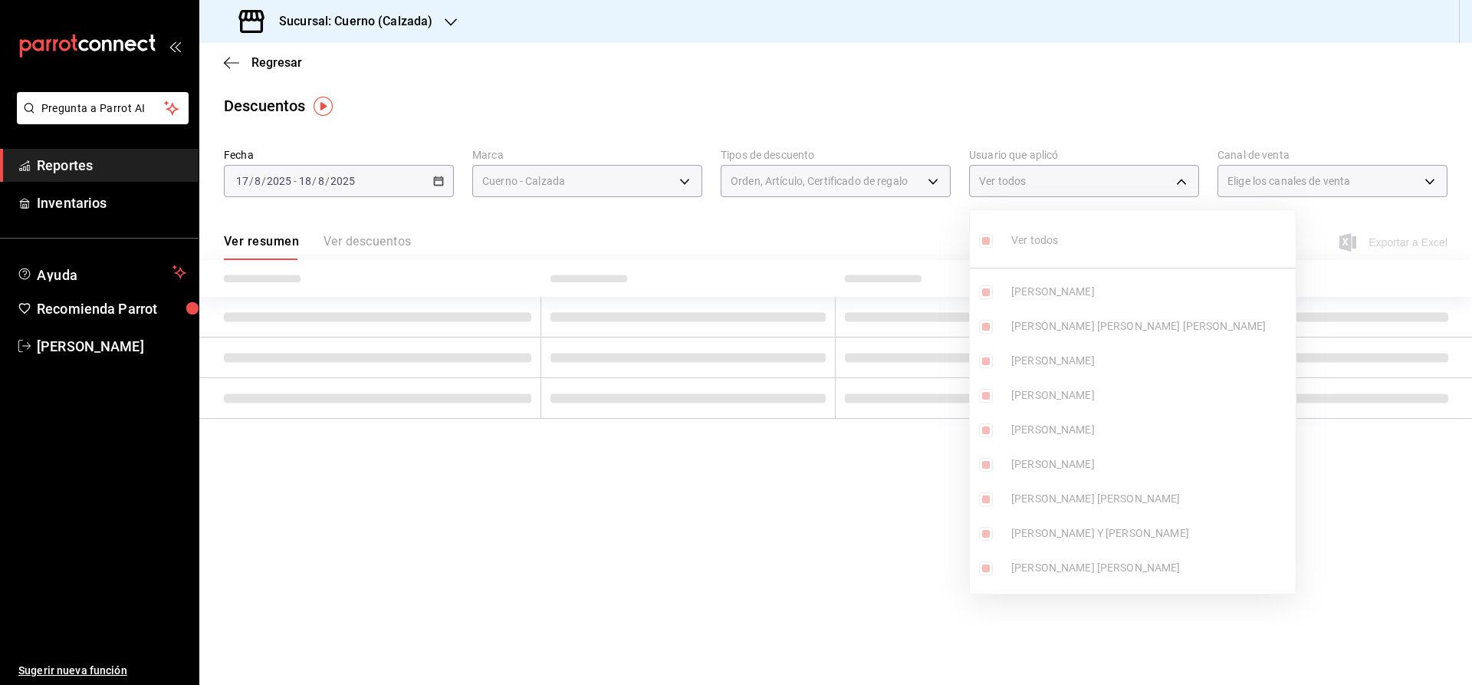
checkbox input "true"
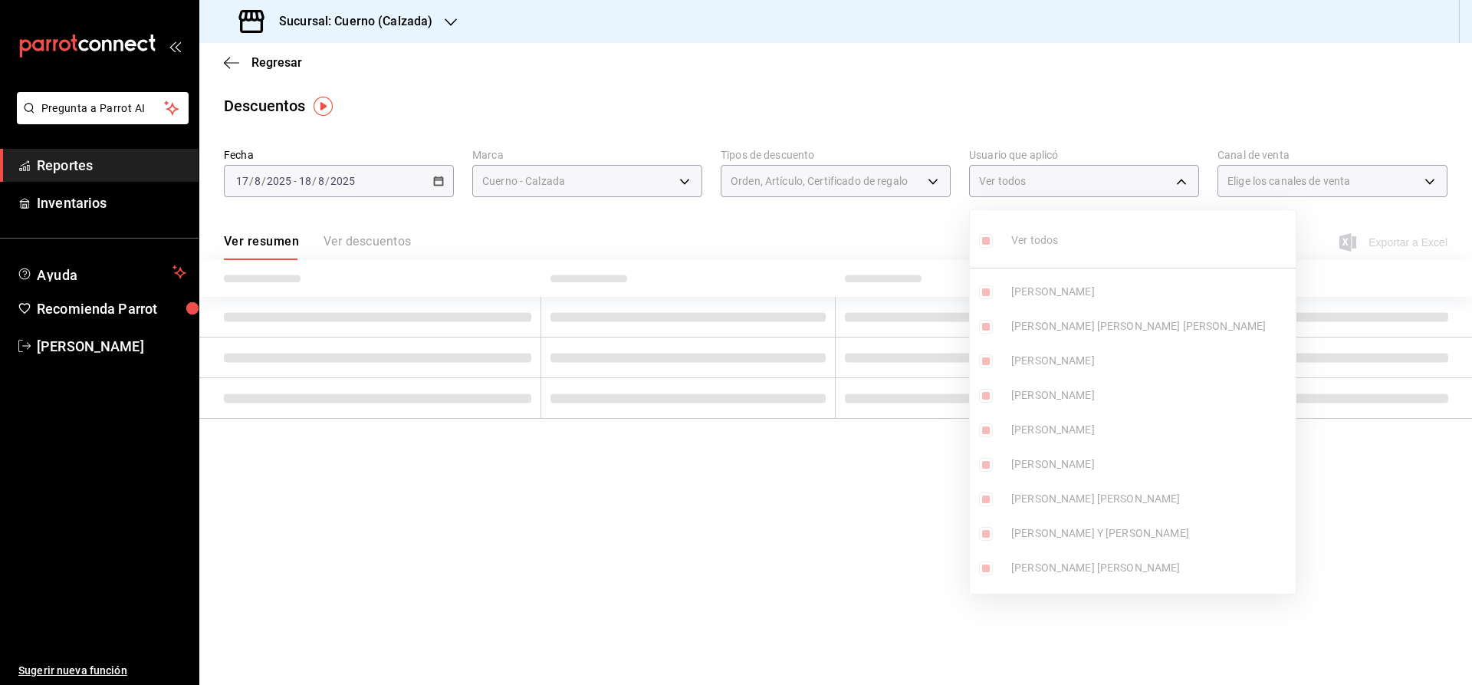
checkbox input "true"
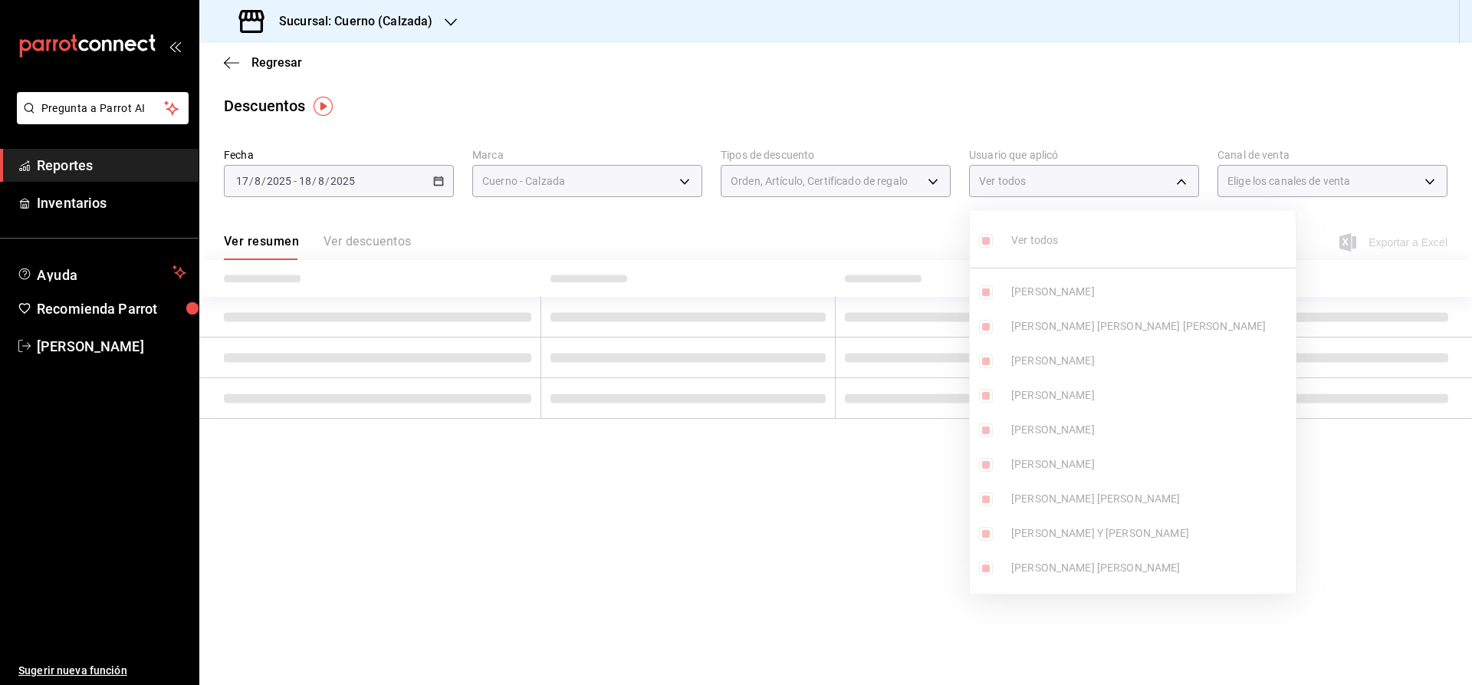
checkbox input "true"
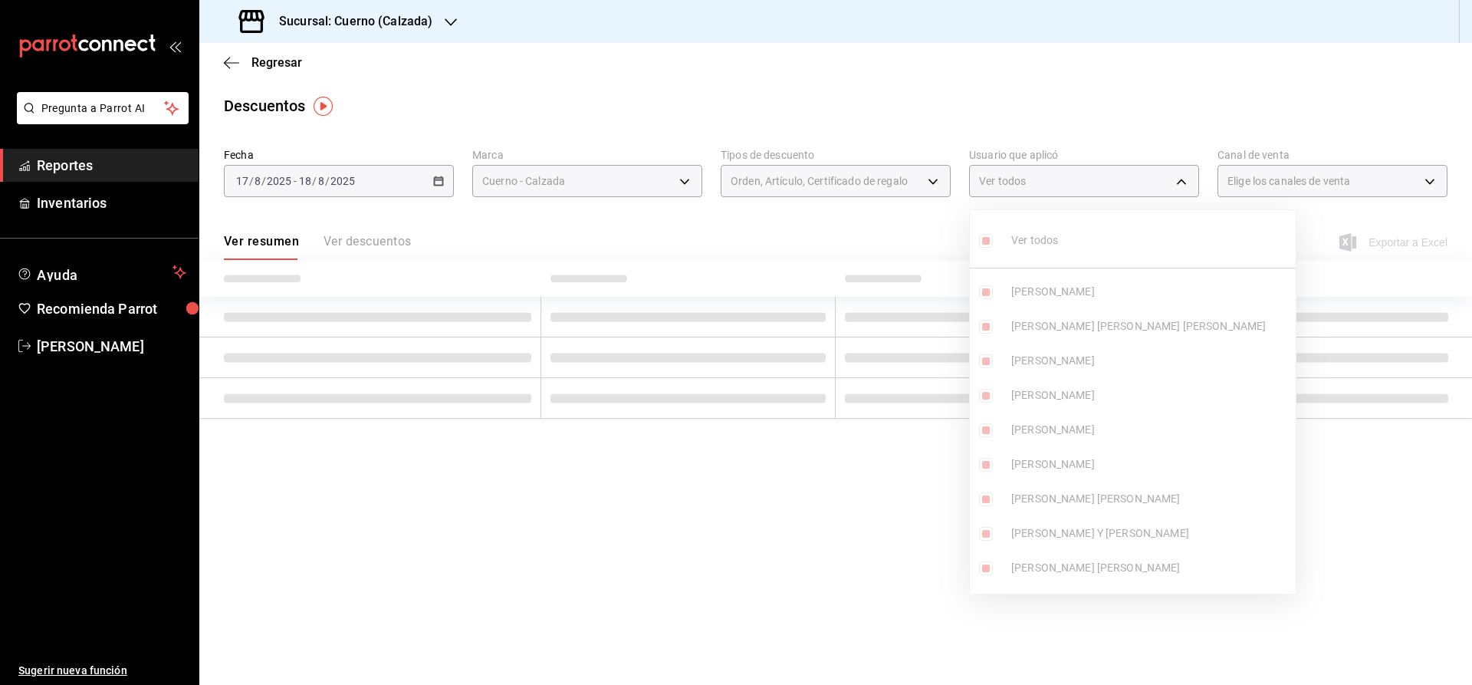
checkbox input "true"
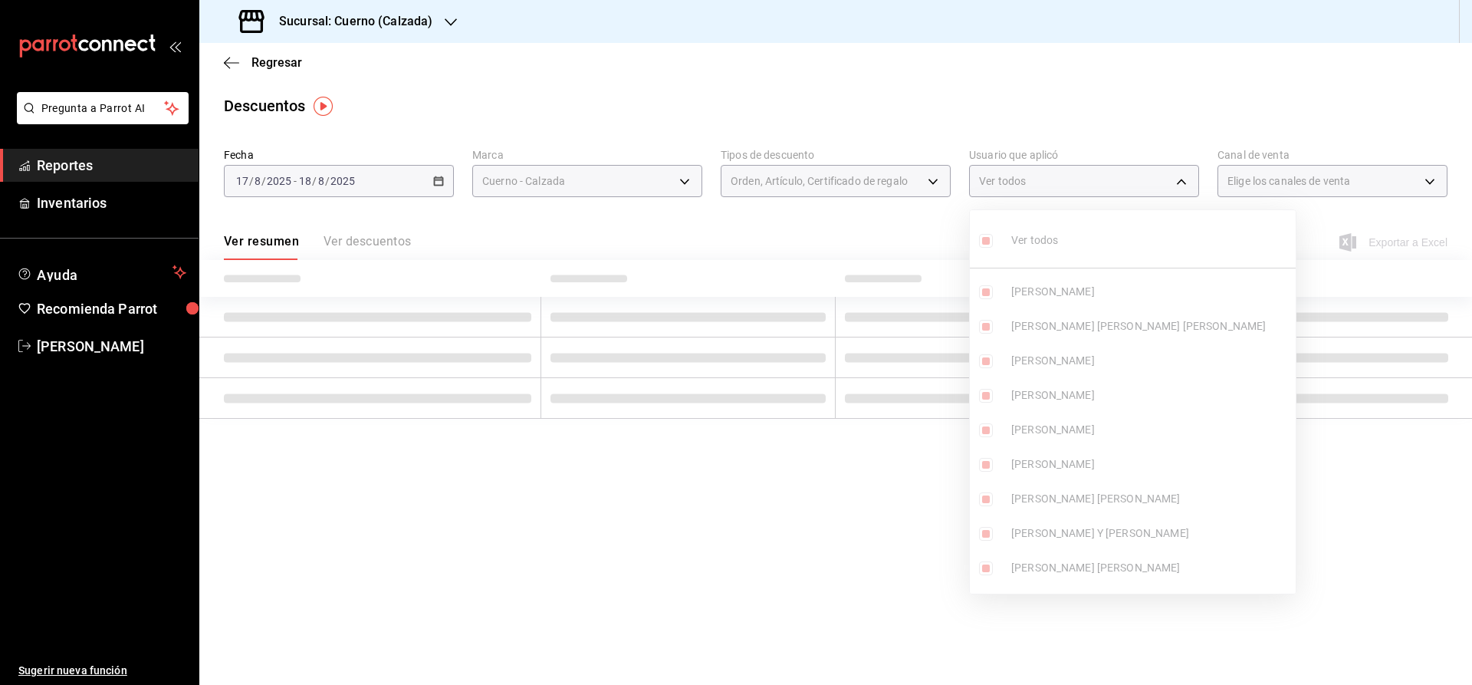
checkbox input "true"
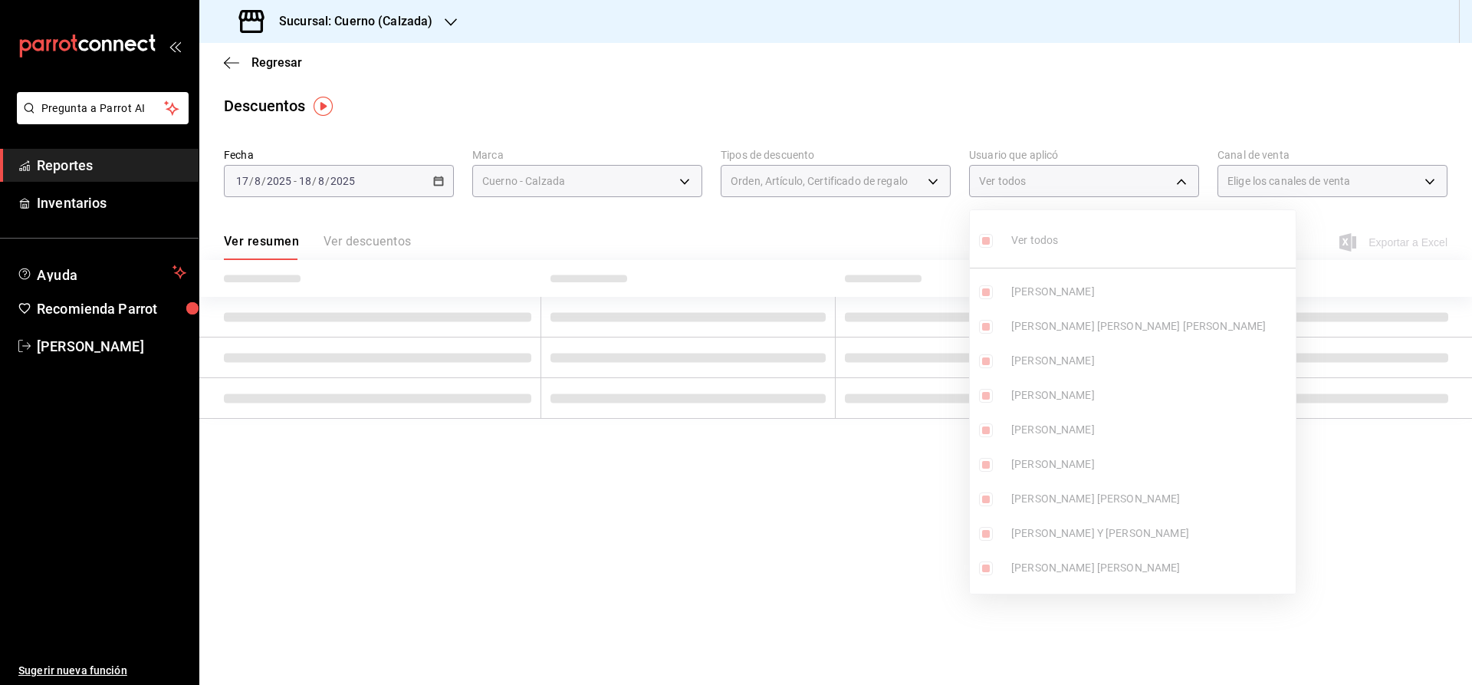
checkbox input "true"
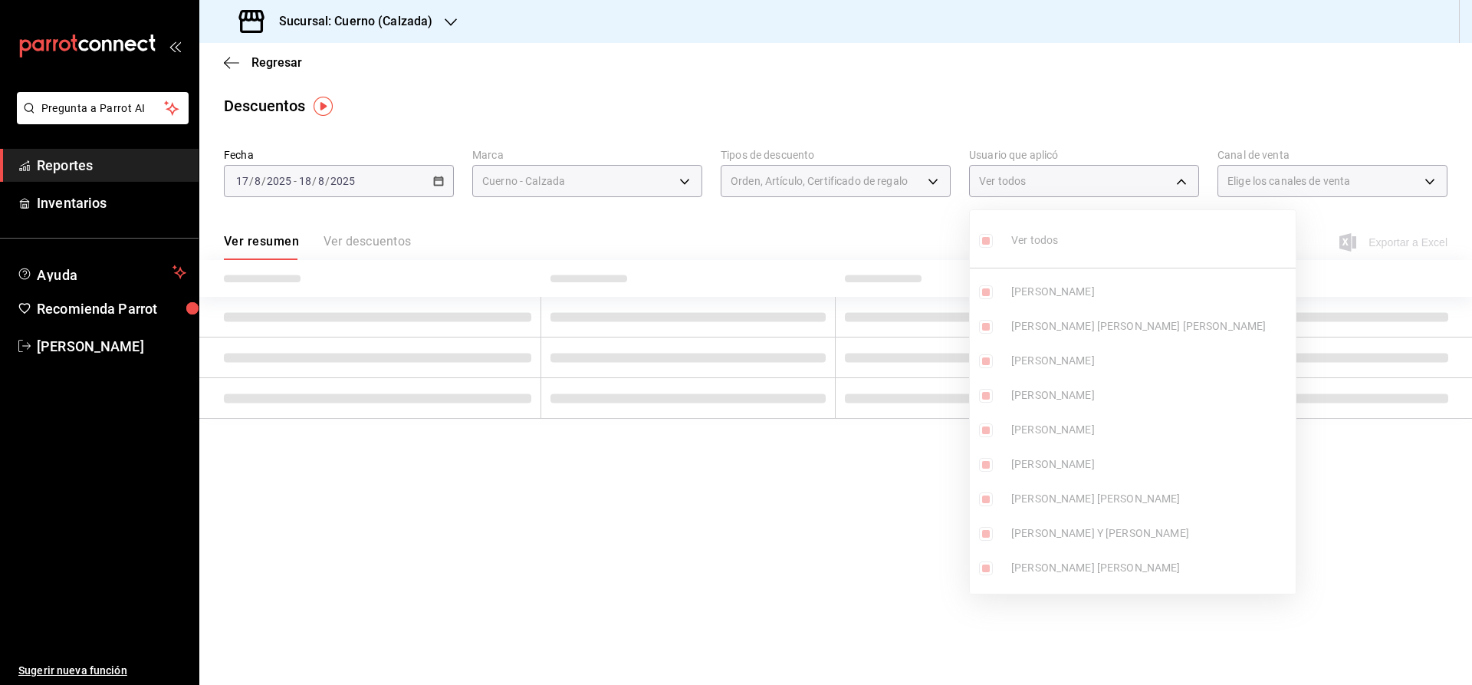
checkbox input "true"
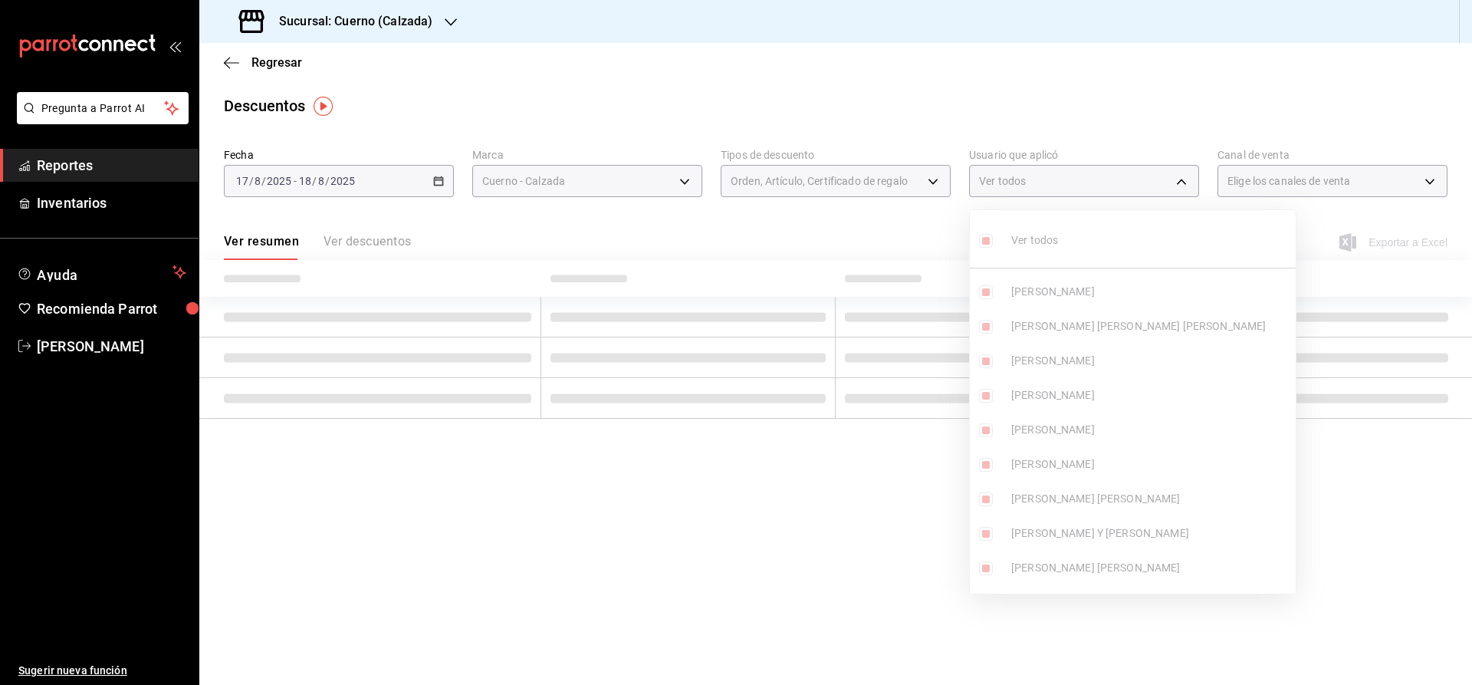
checkbox input "true"
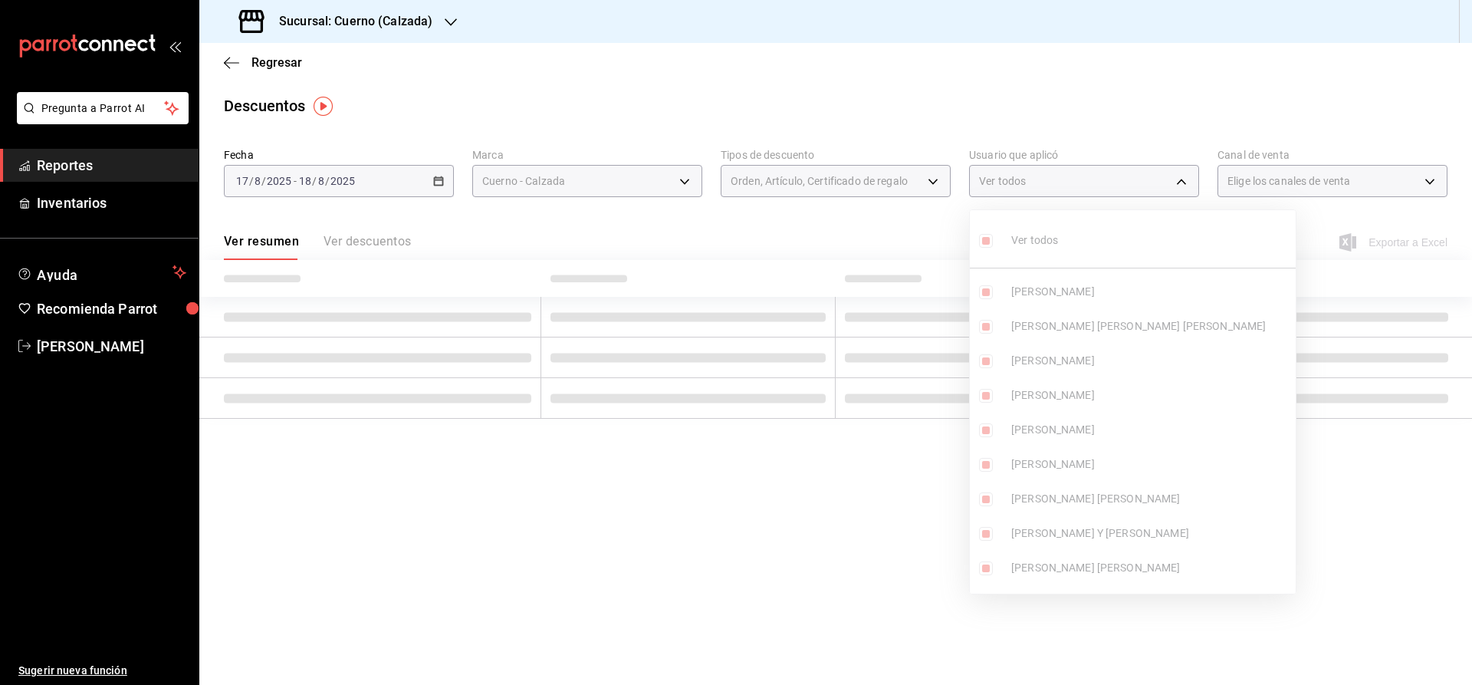
checkbox input "true"
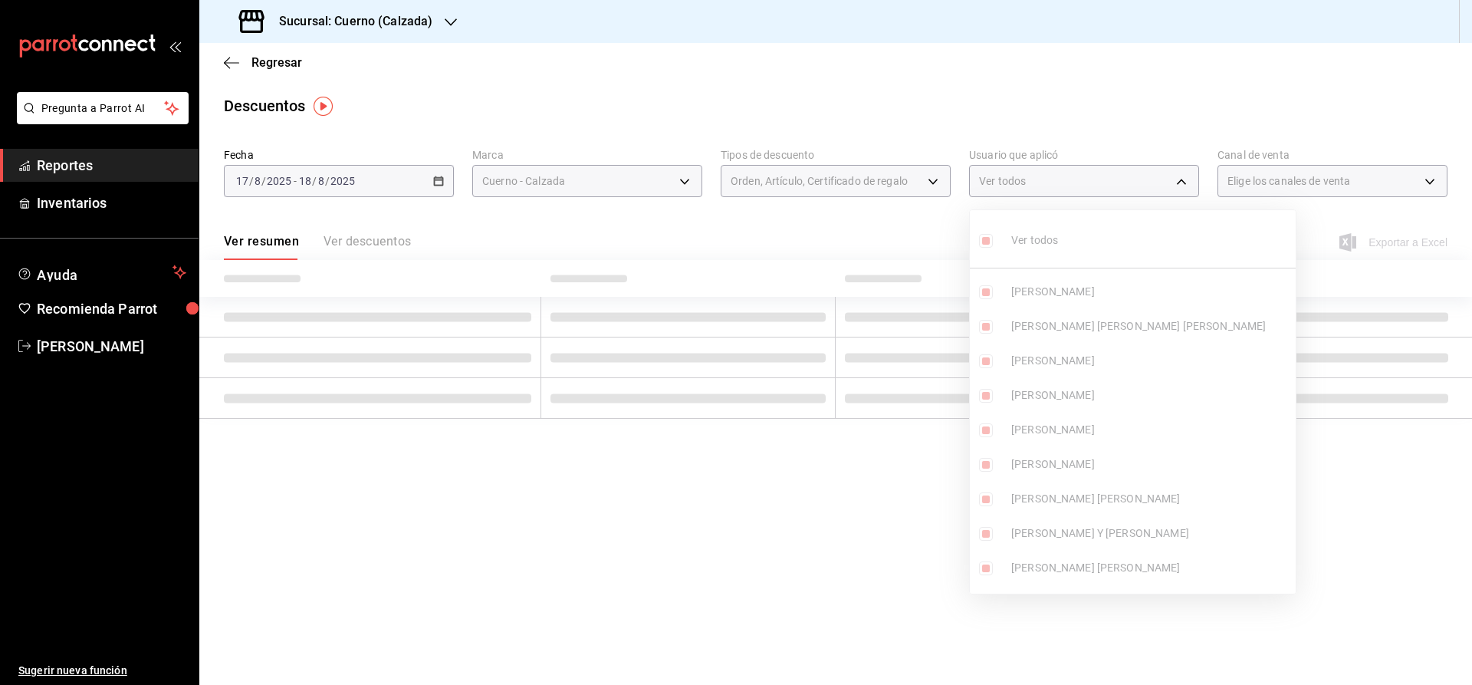
checkbox input "true"
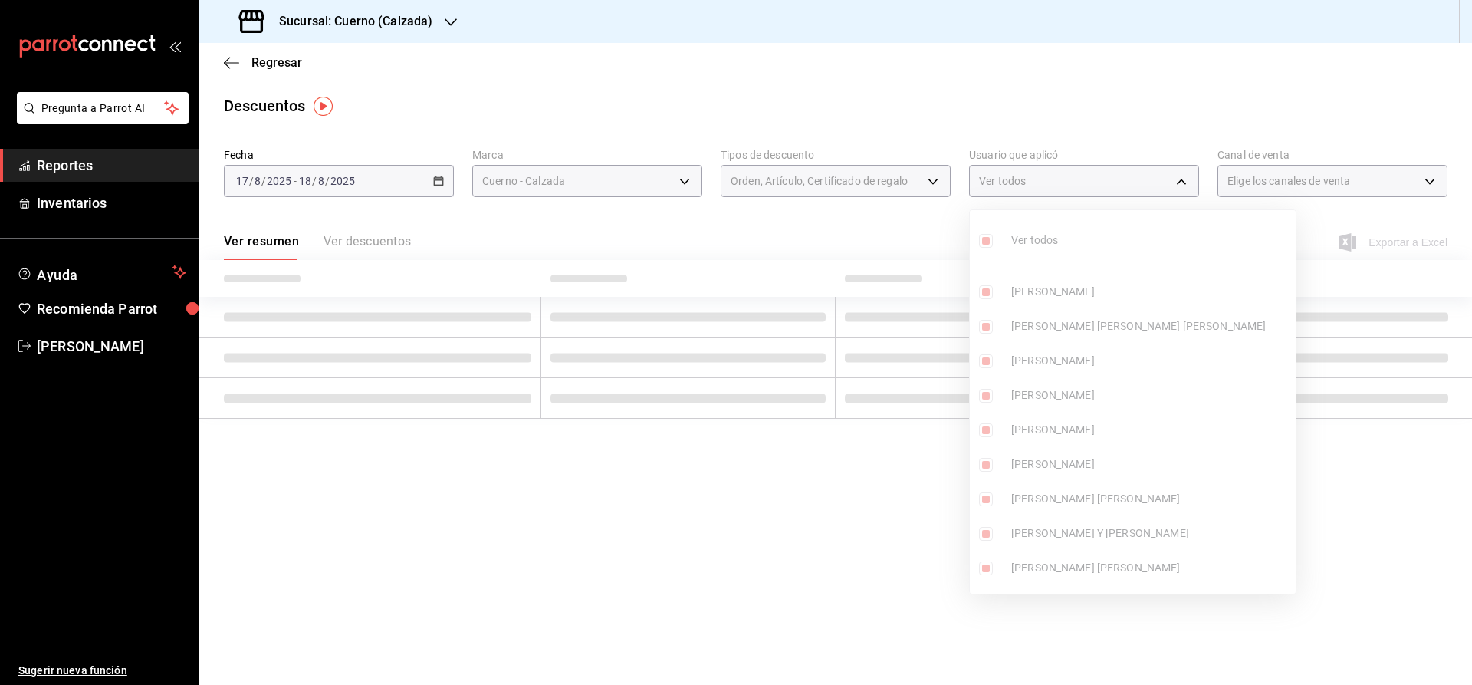
checkbox input "true"
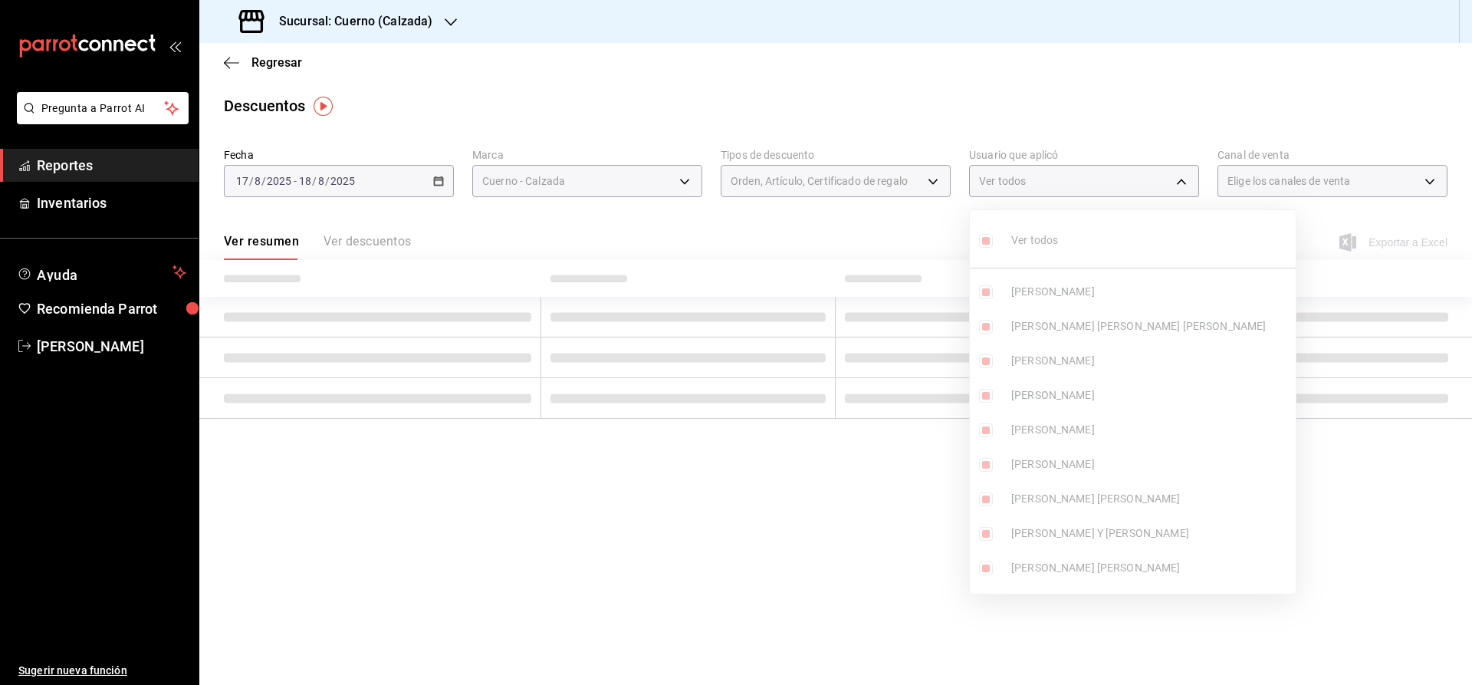
checkbox input "true"
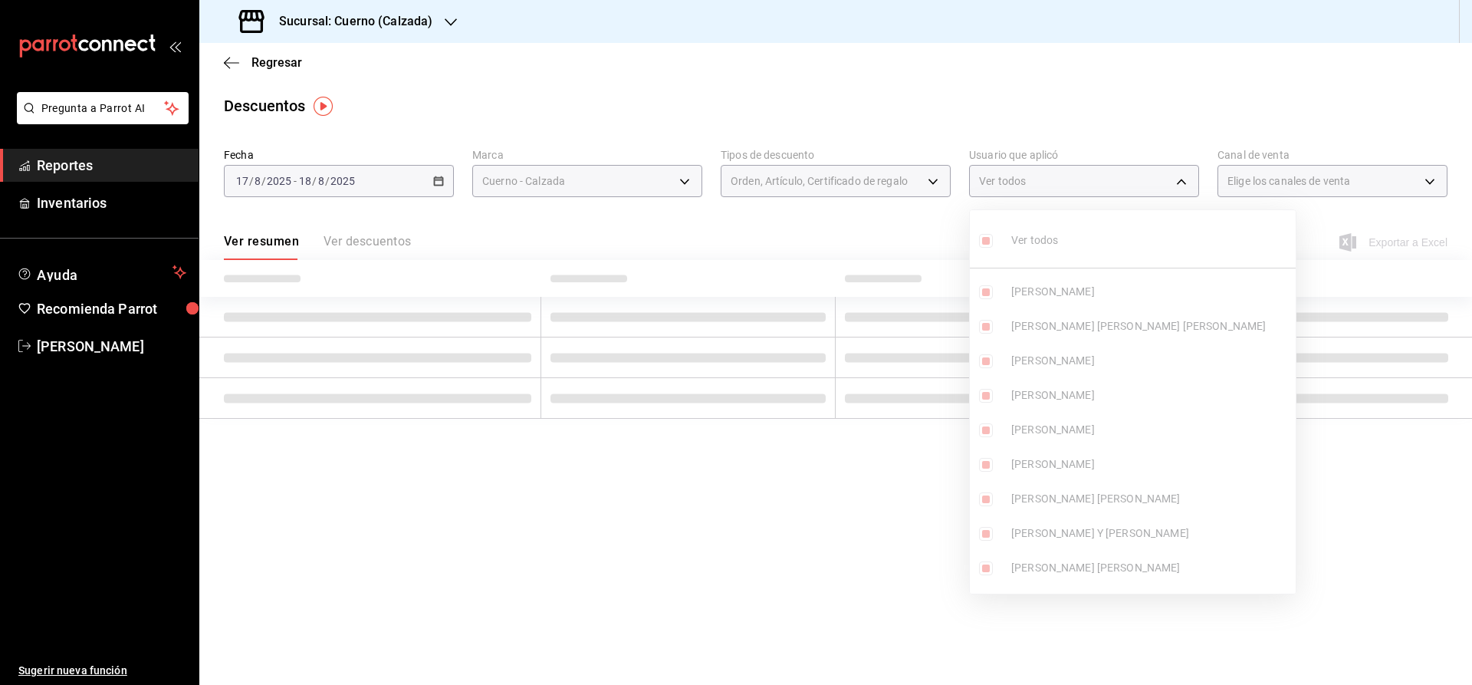
checkbox input "true"
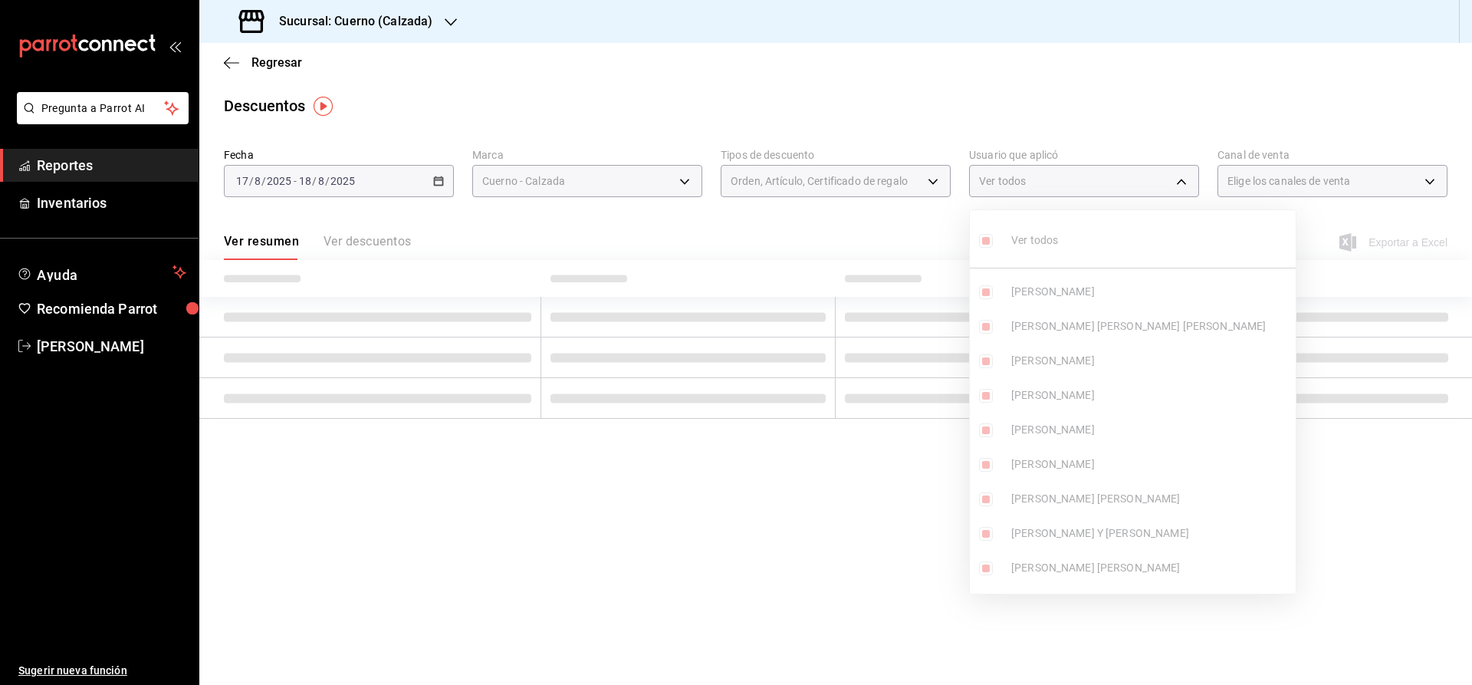
checkbox input "true"
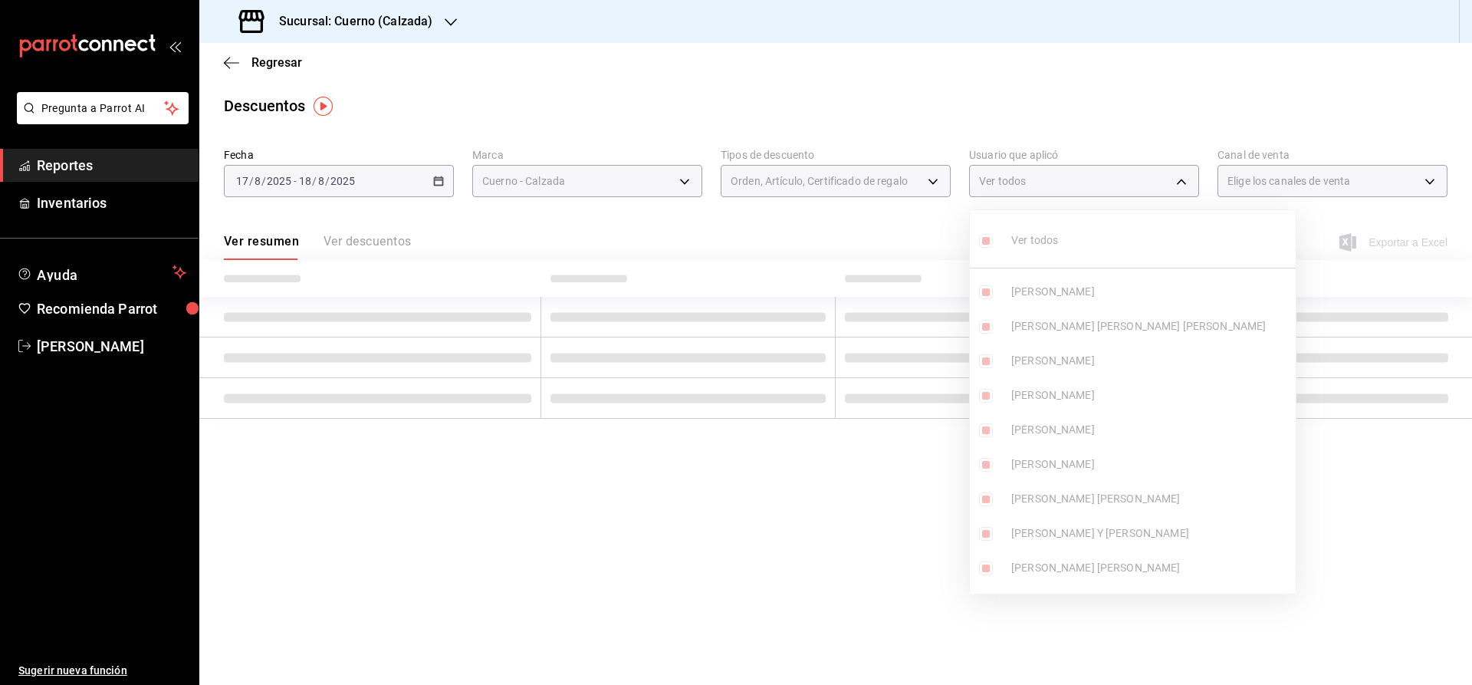
checkbox input "true"
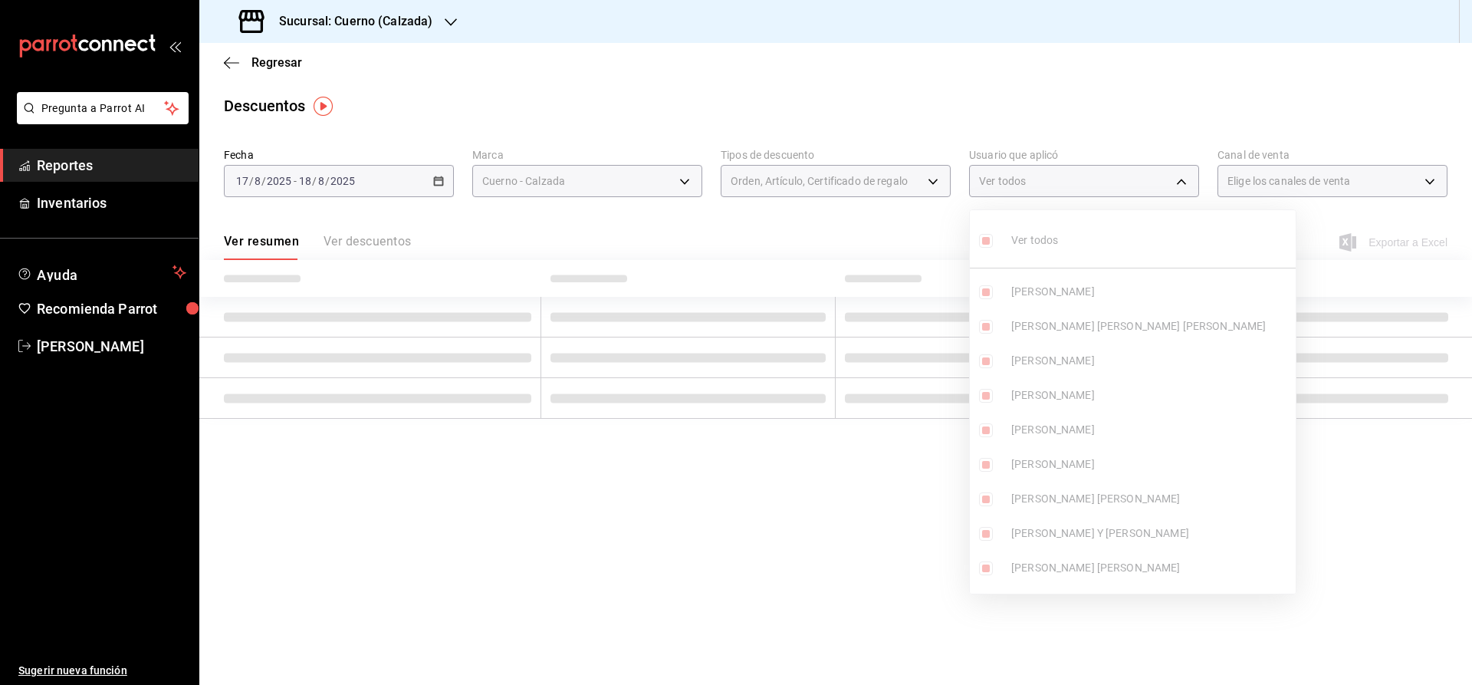
checkbox input "true"
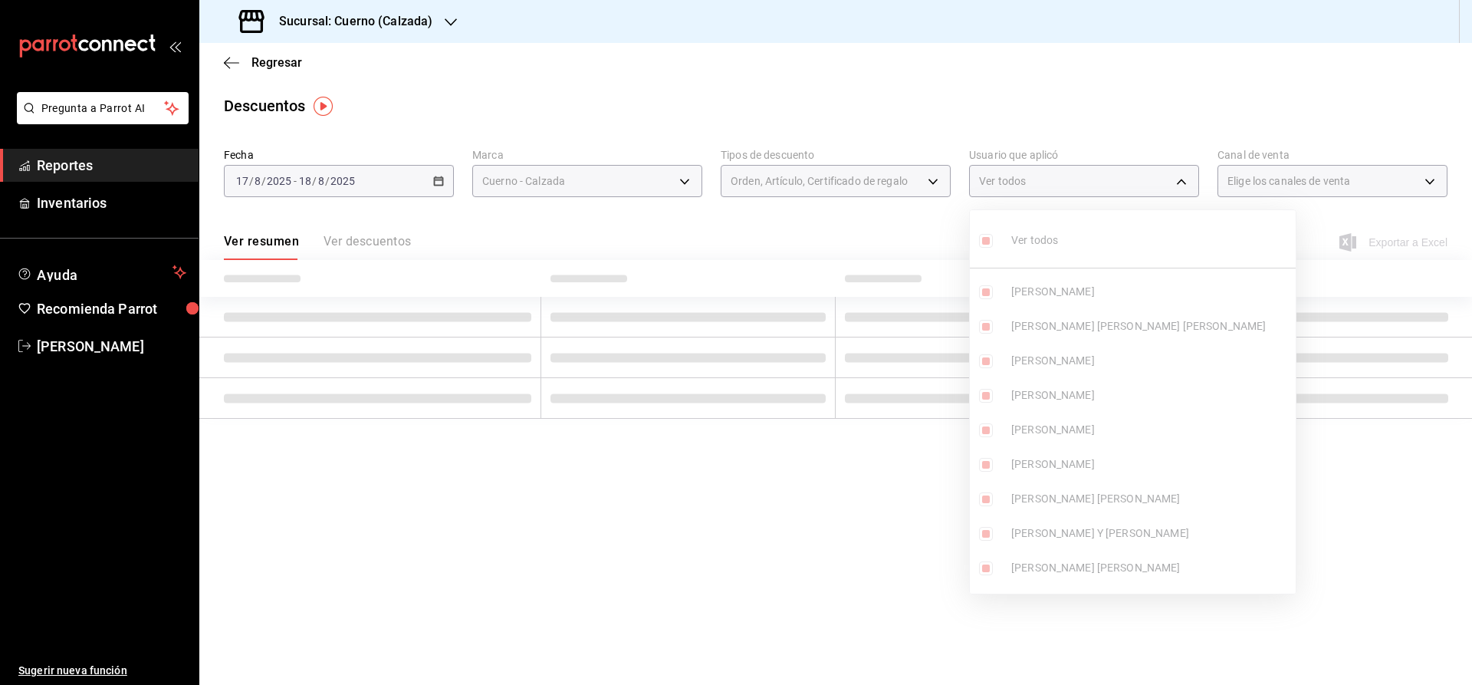
checkbox input "true"
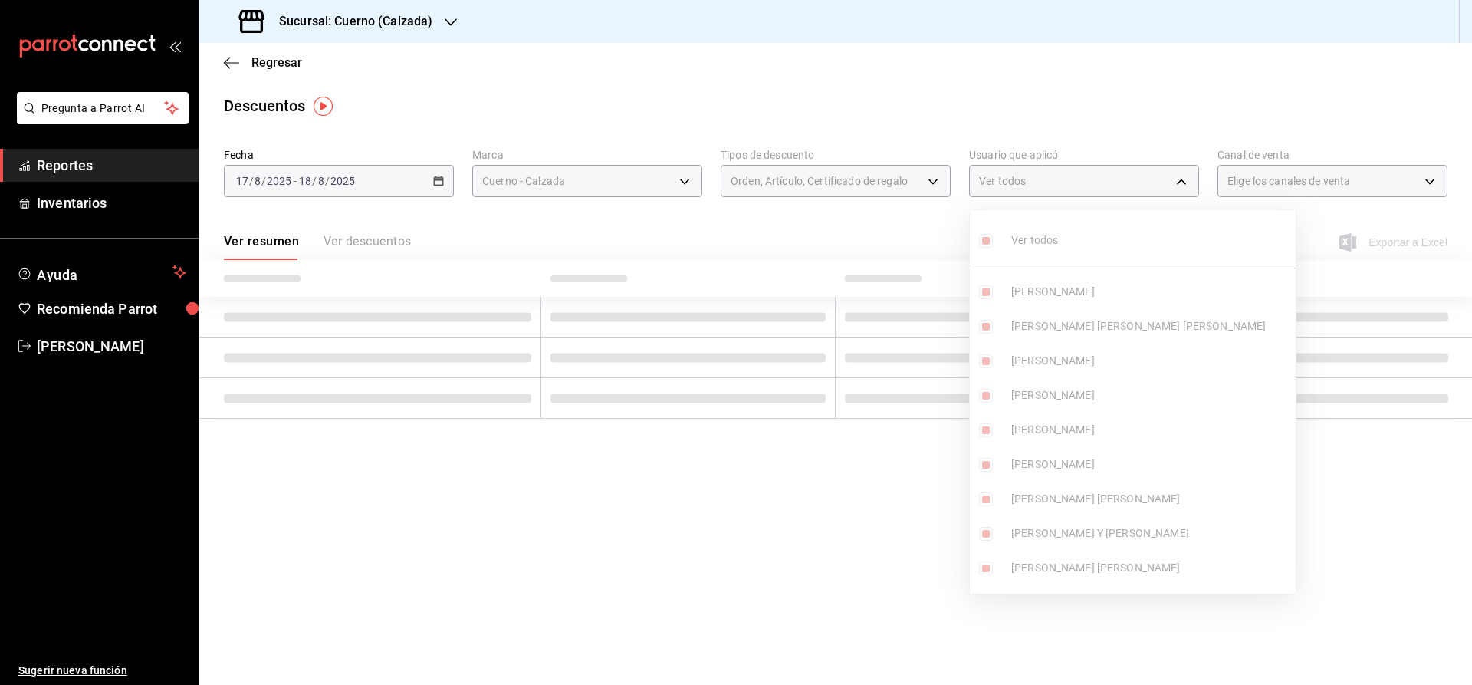
checkbox input "true"
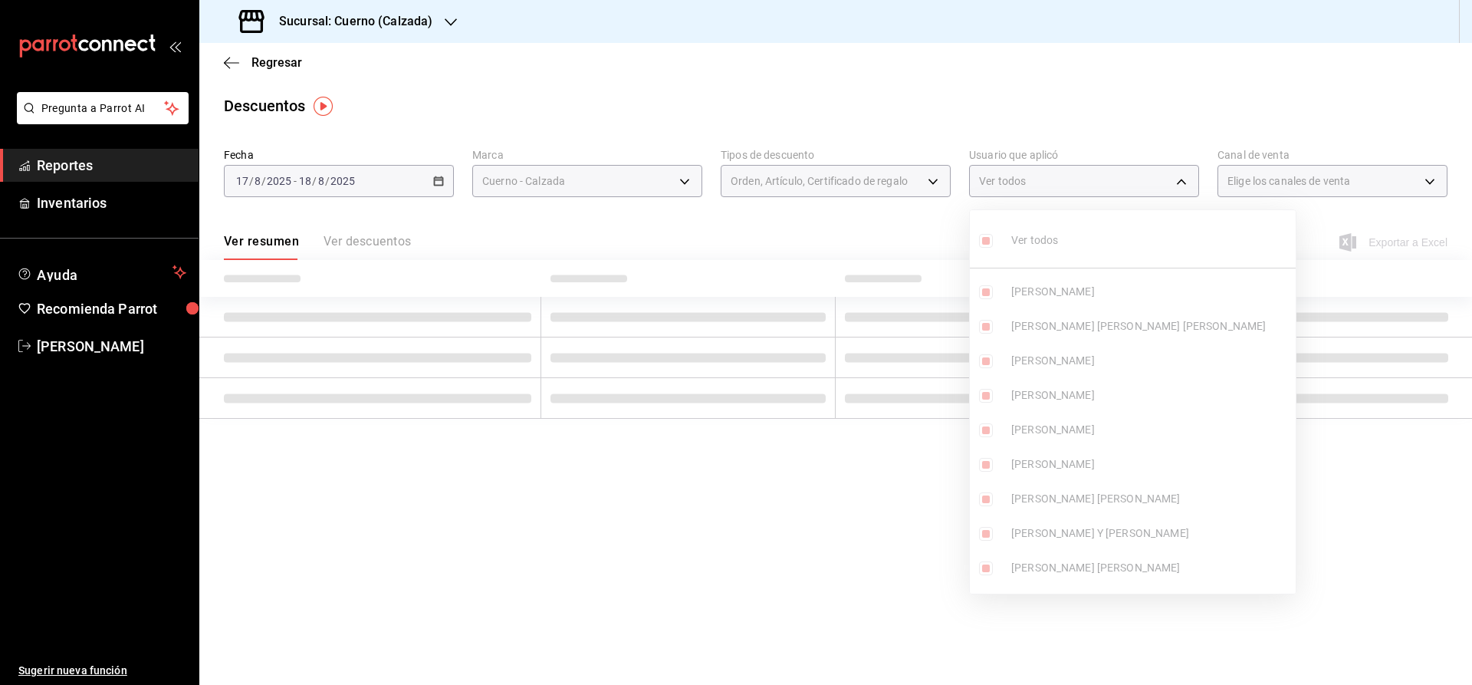
checkbox input "true"
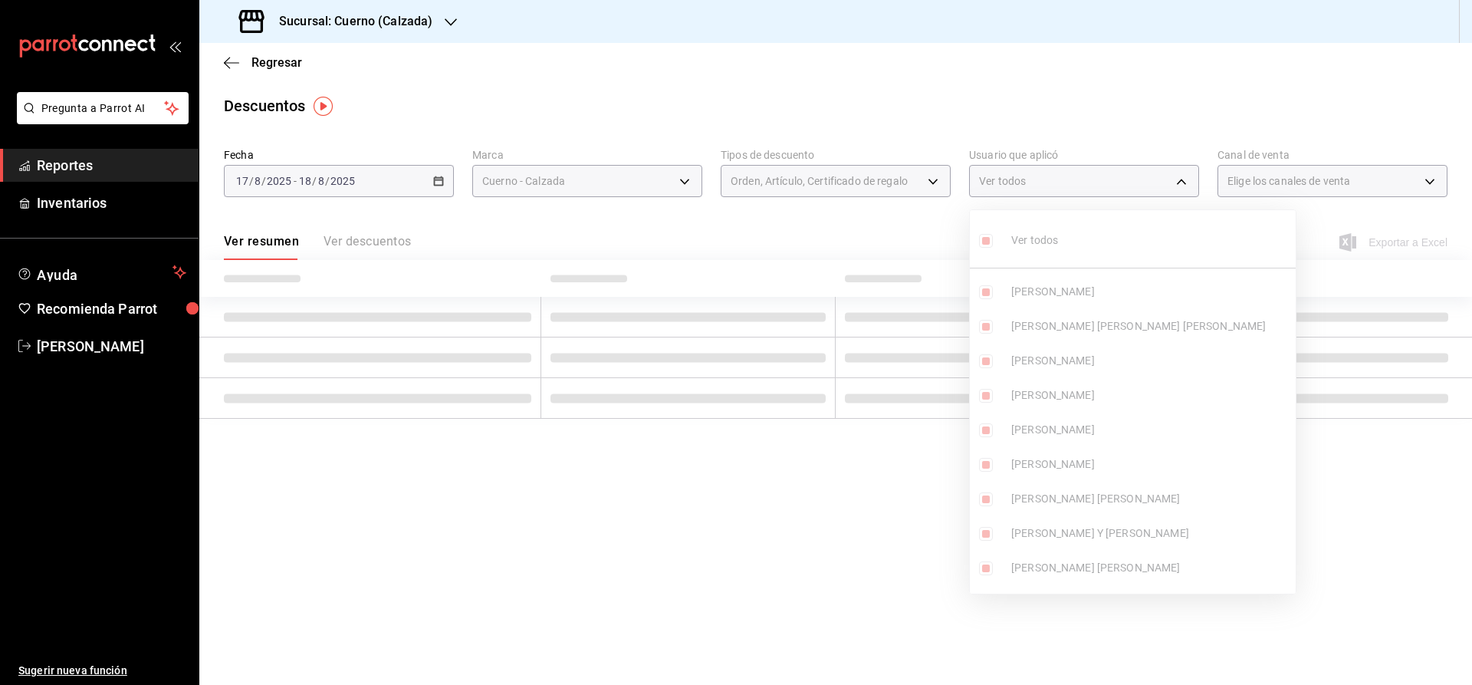
checkbox input "true"
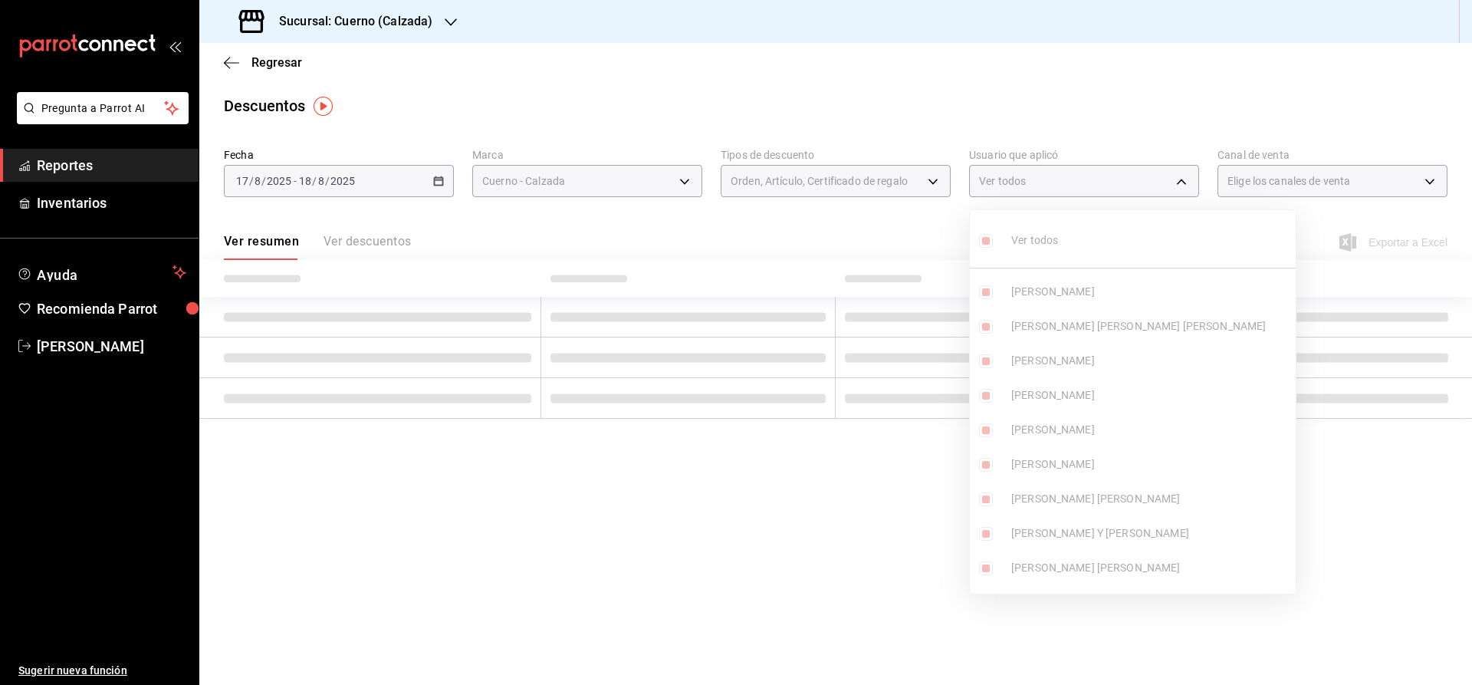
checkbox input "true"
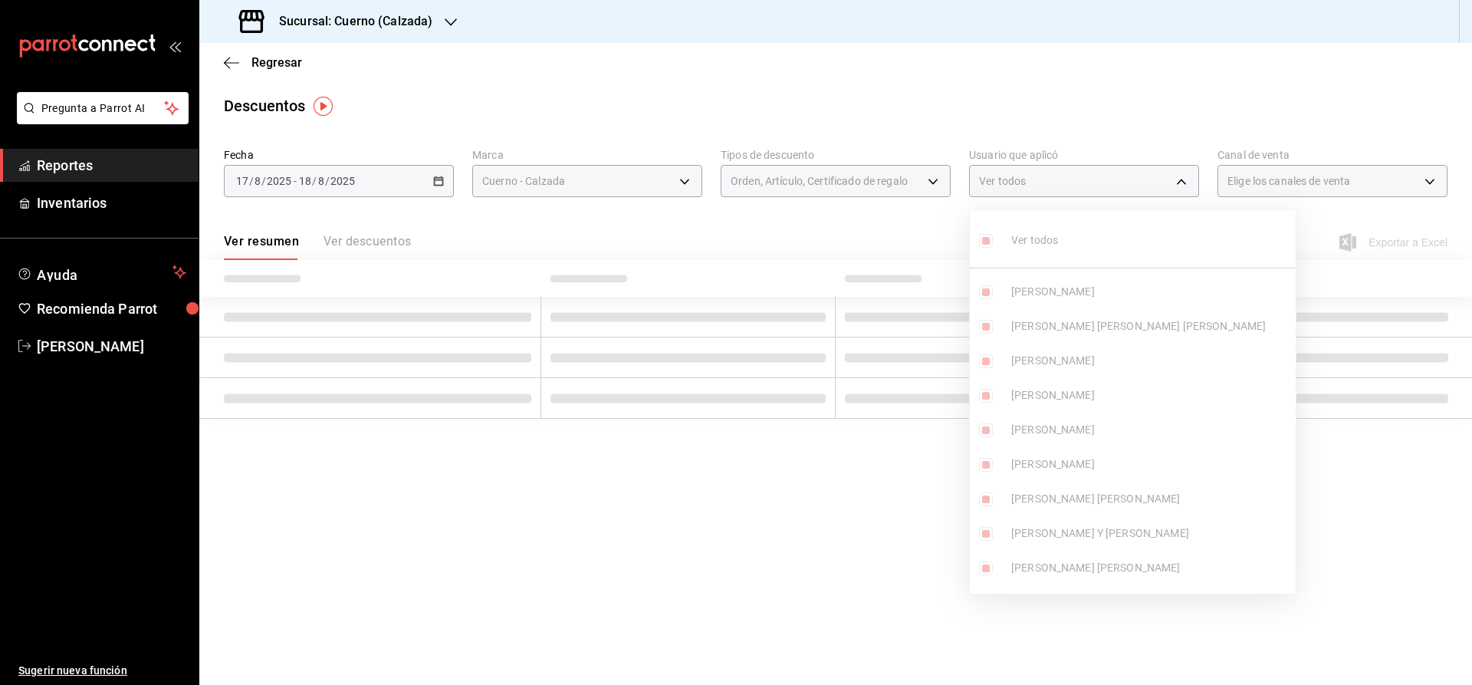
checkbox input "true"
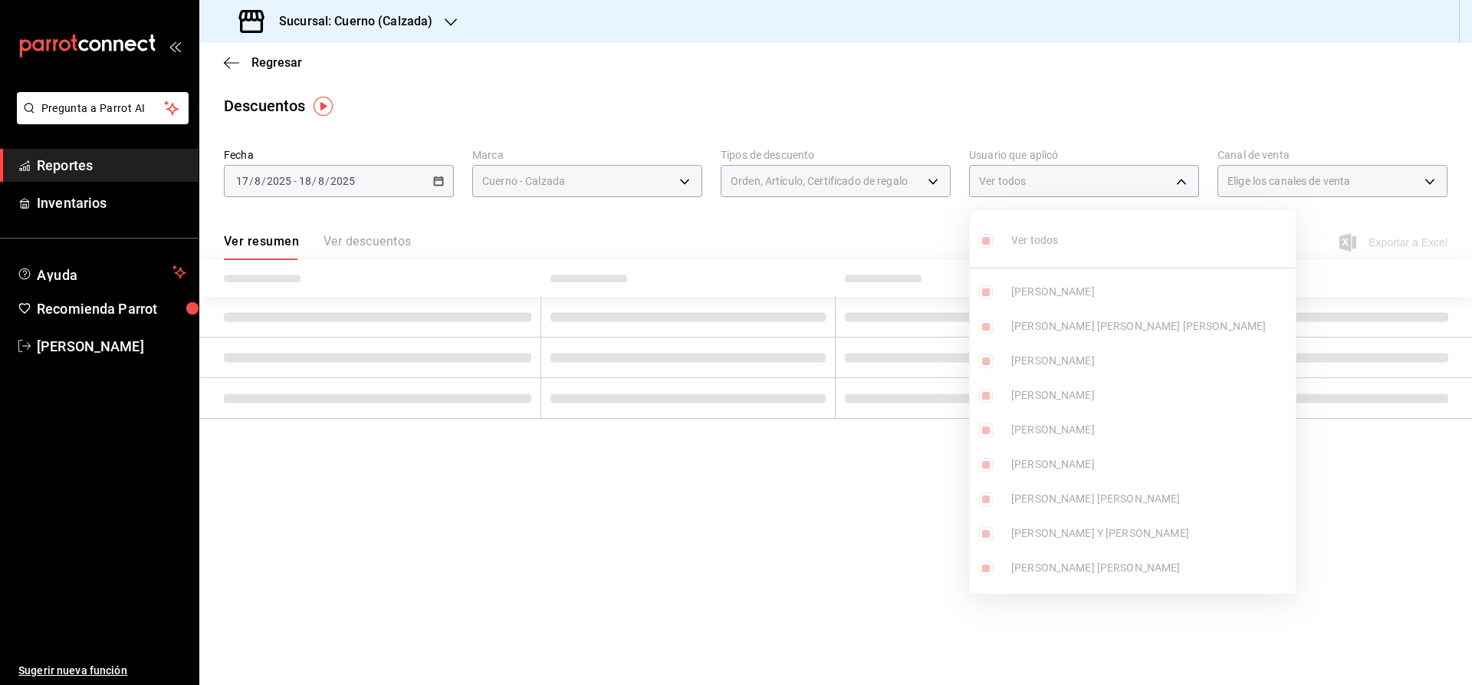
checkbox input "true"
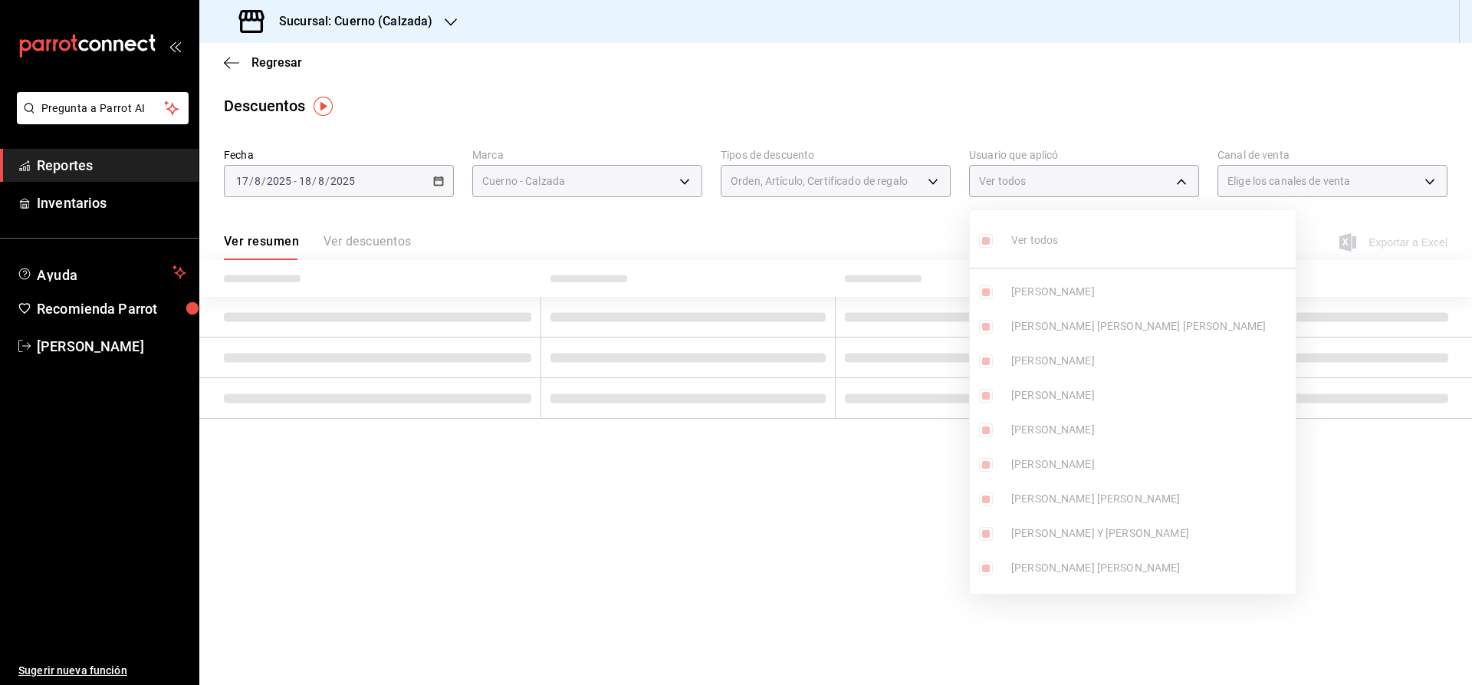
checkbox input "true"
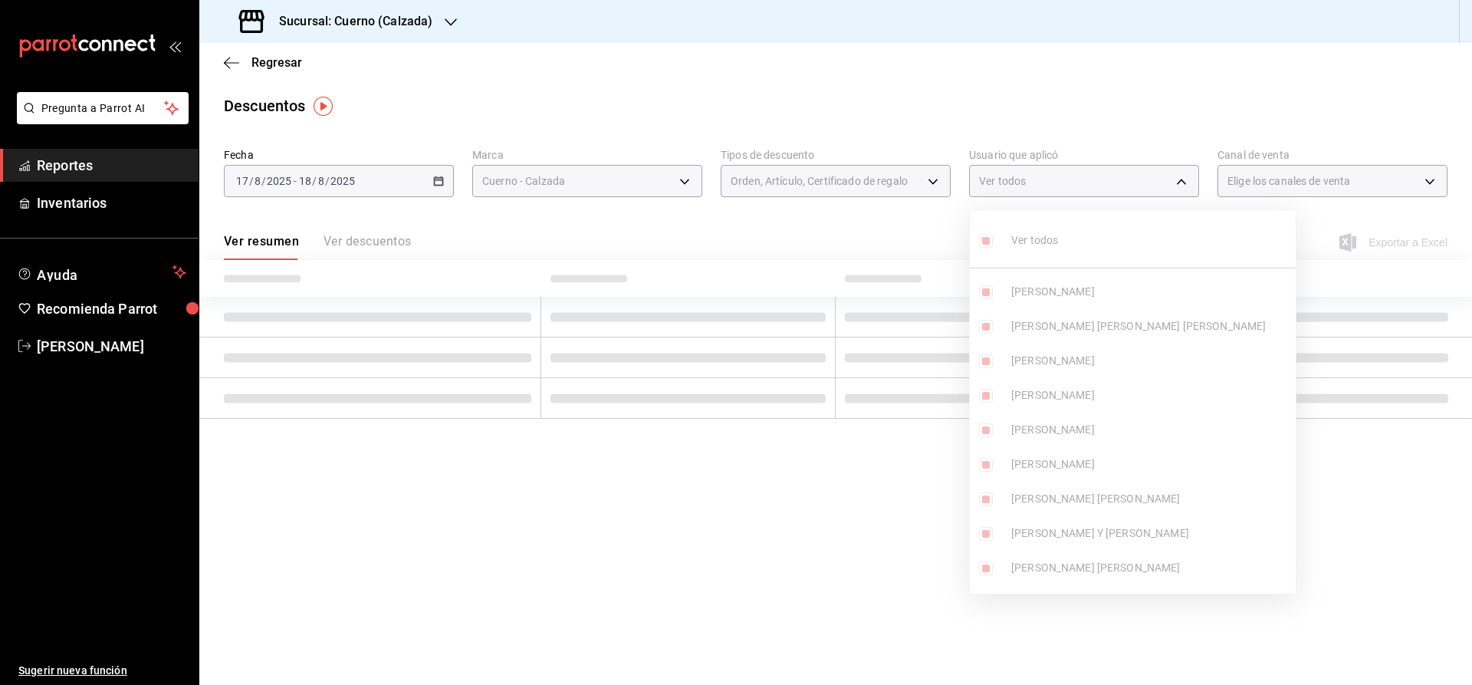
checkbox input "true"
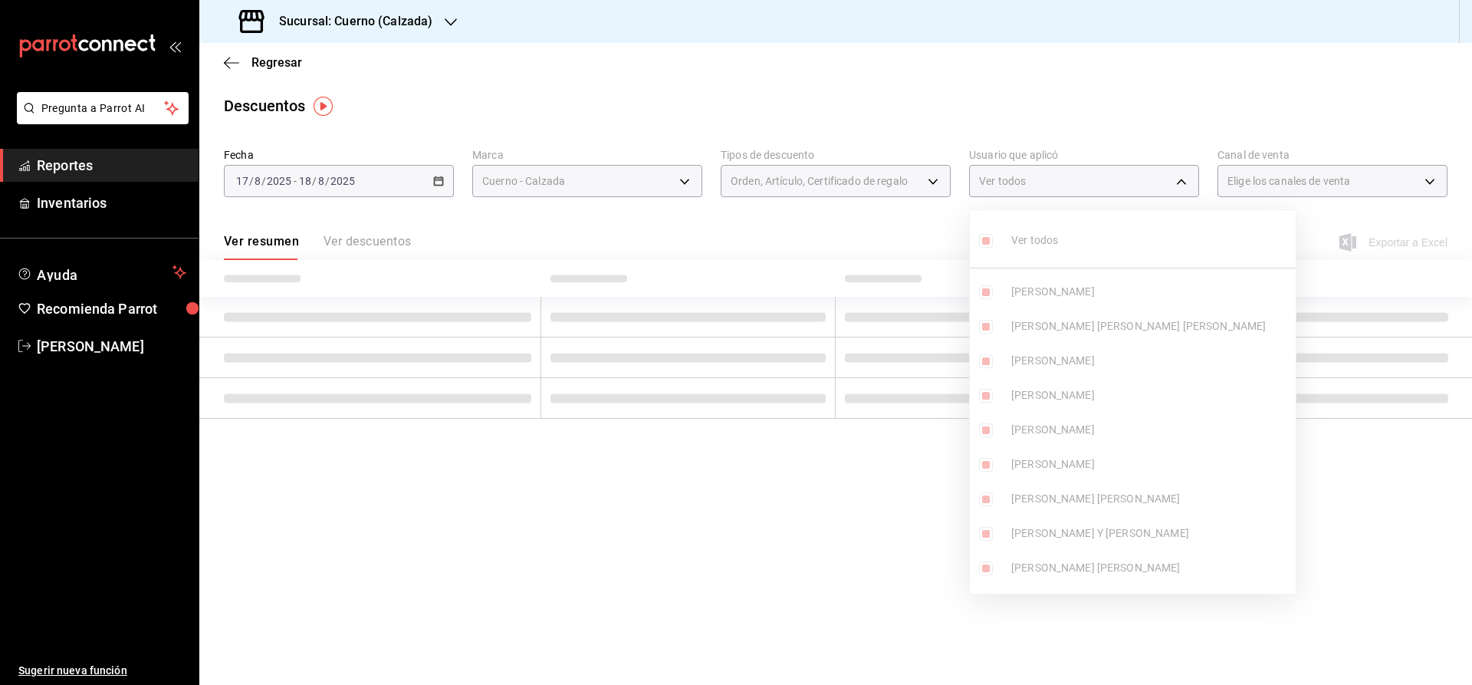
checkbox input "true"
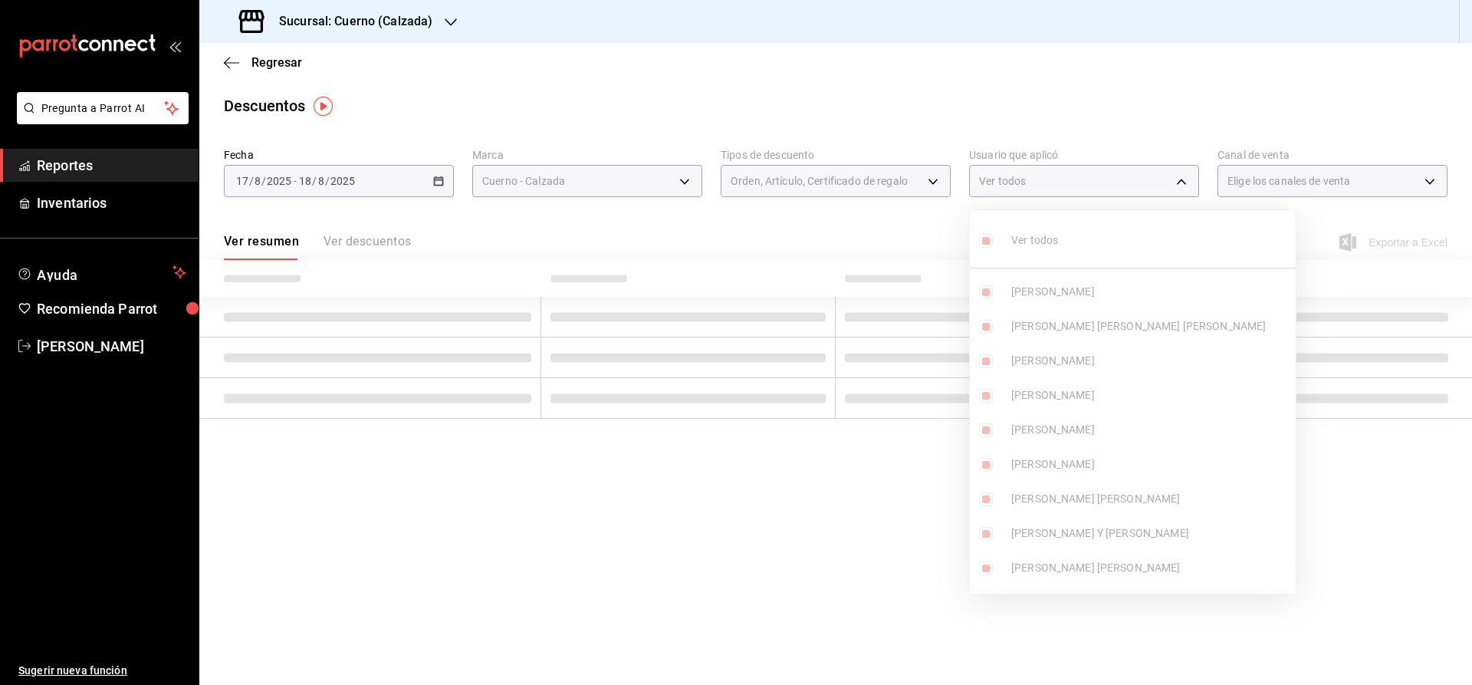
checkbox input "true"
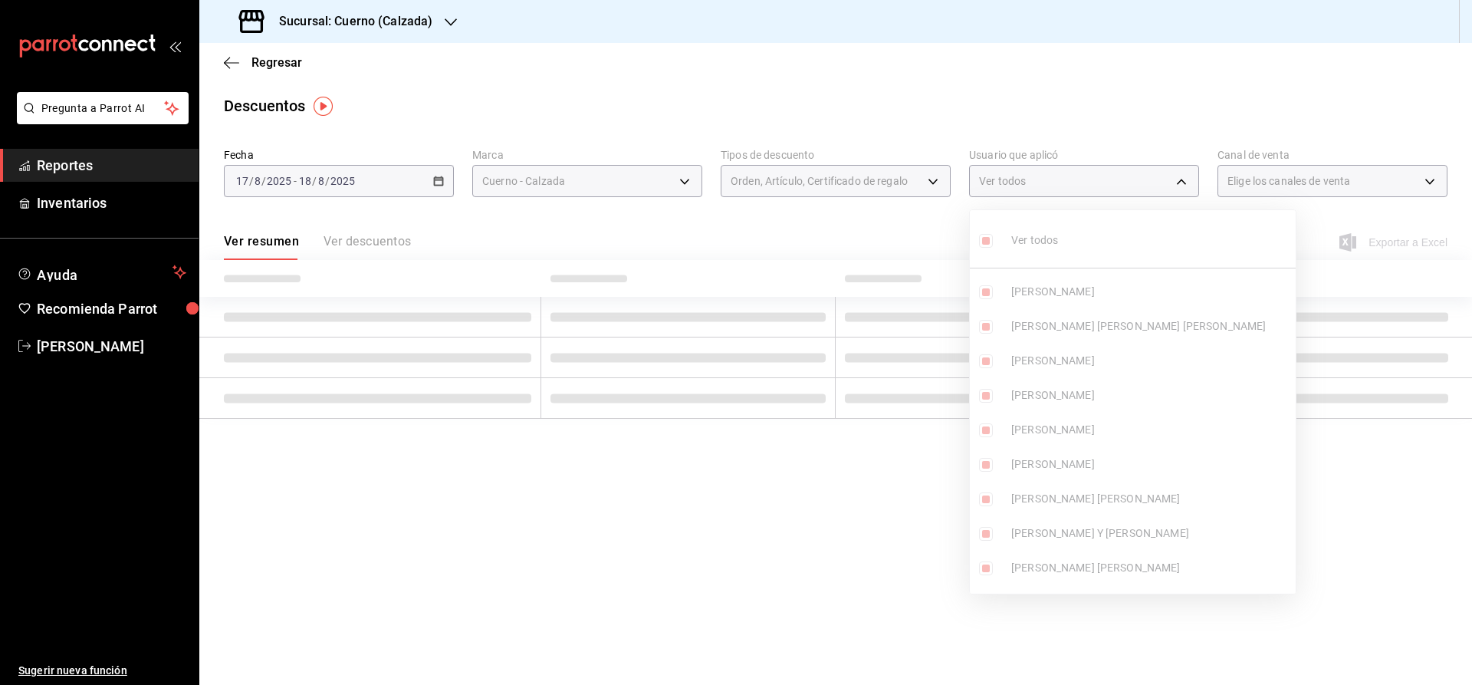
checkbox input "true"
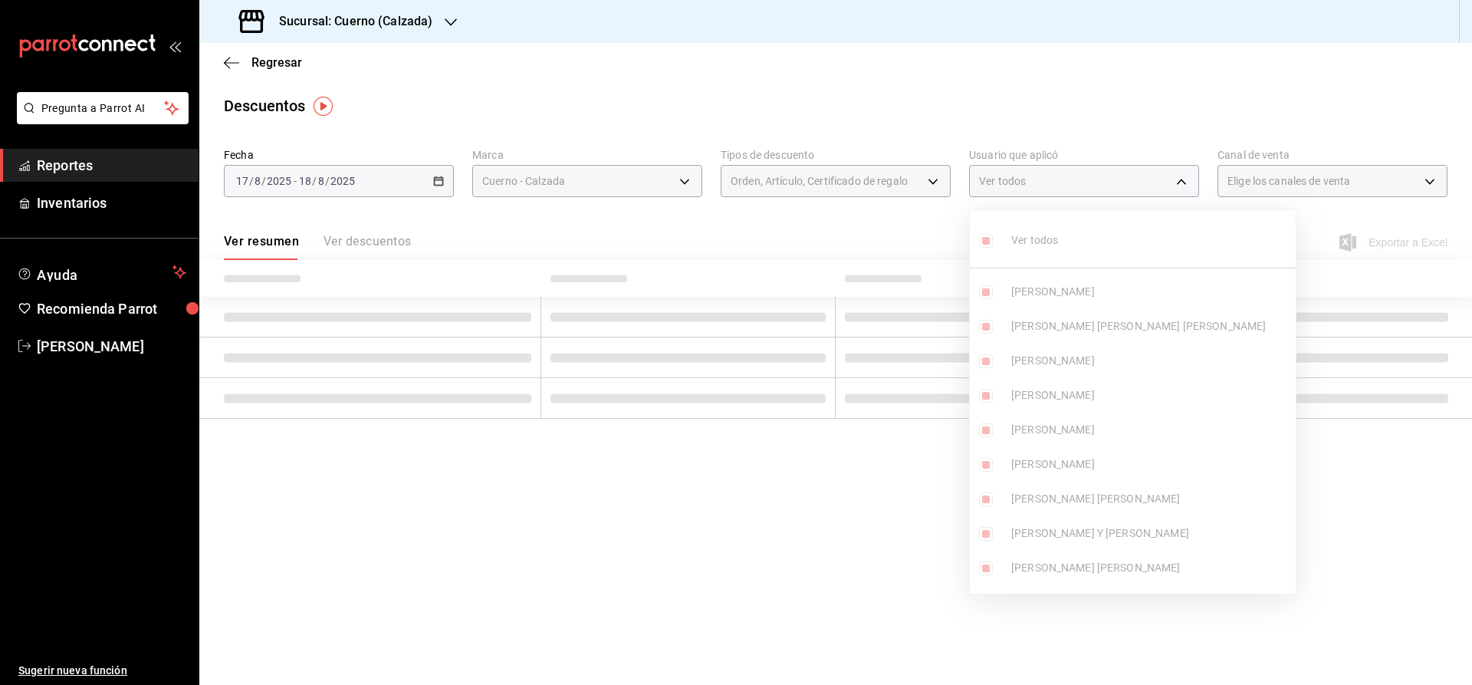
checkbox input "true"
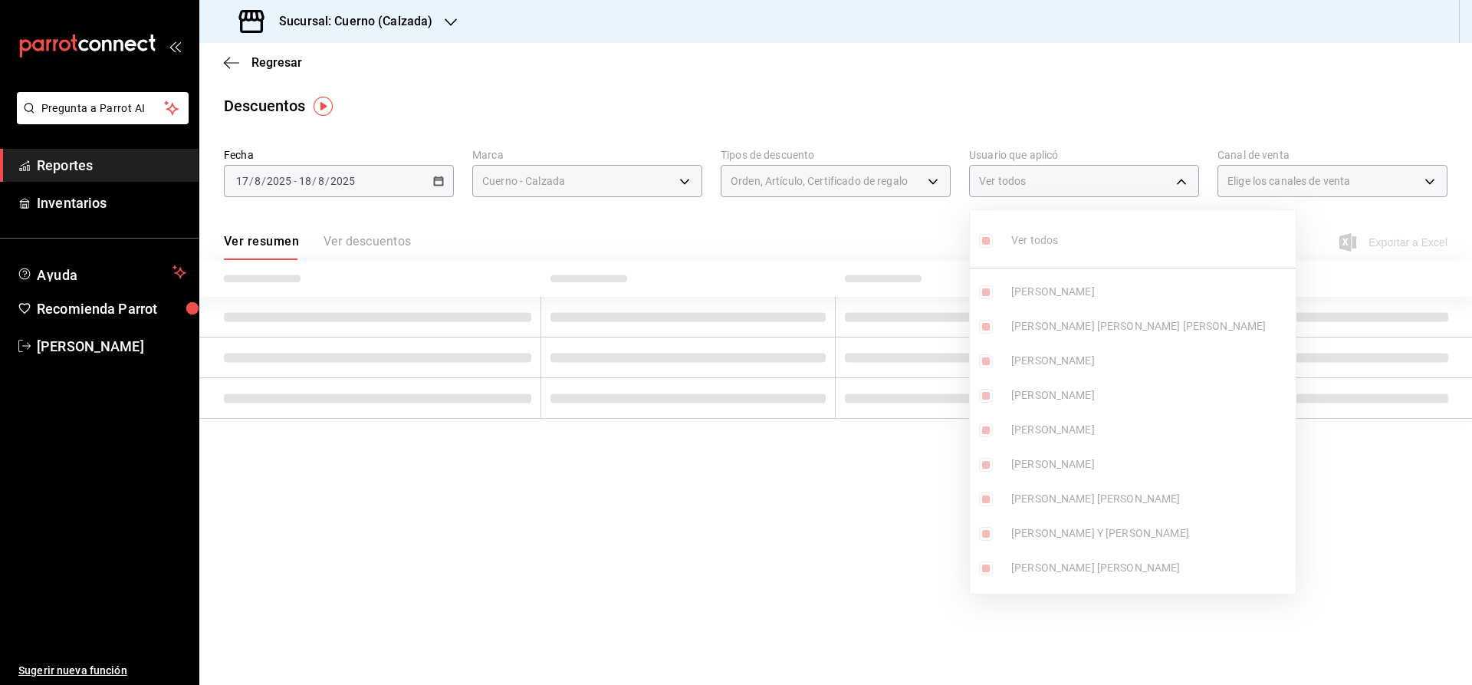
checkbox input "true"
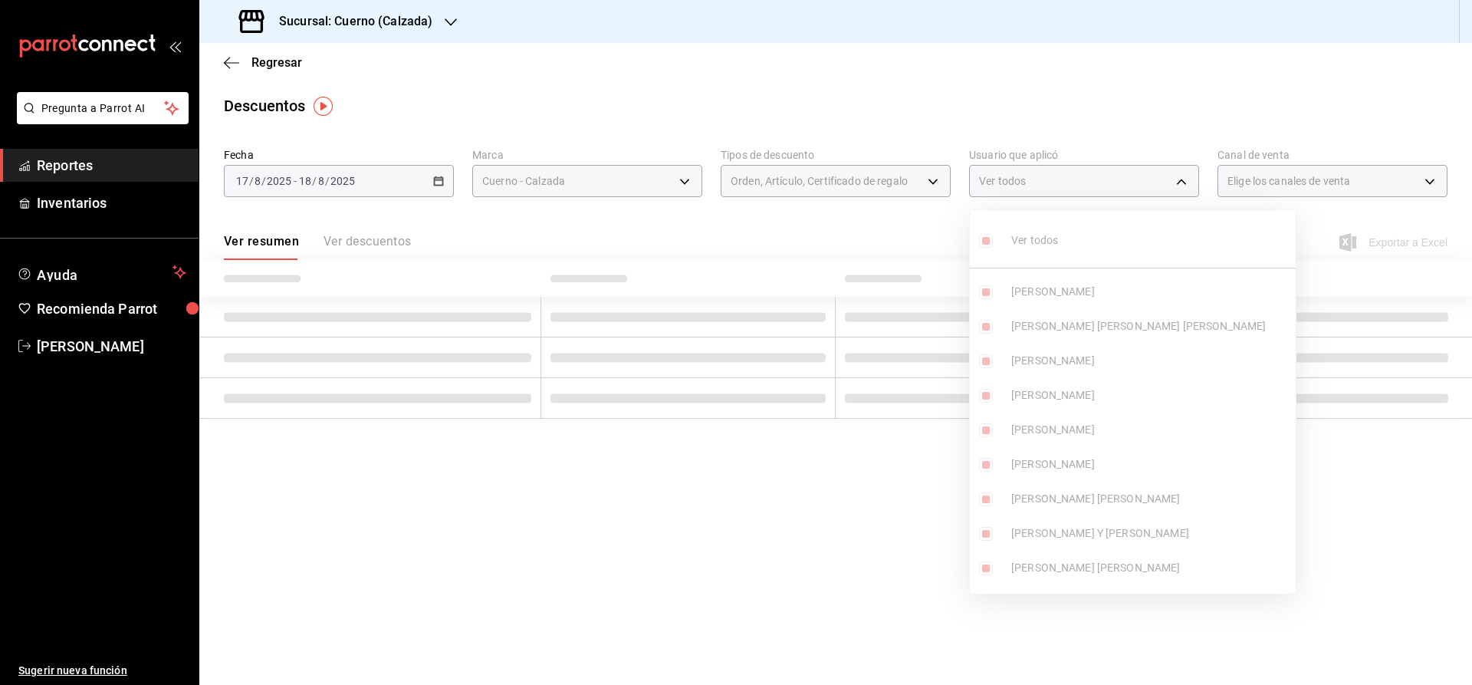
checkbox input "true"
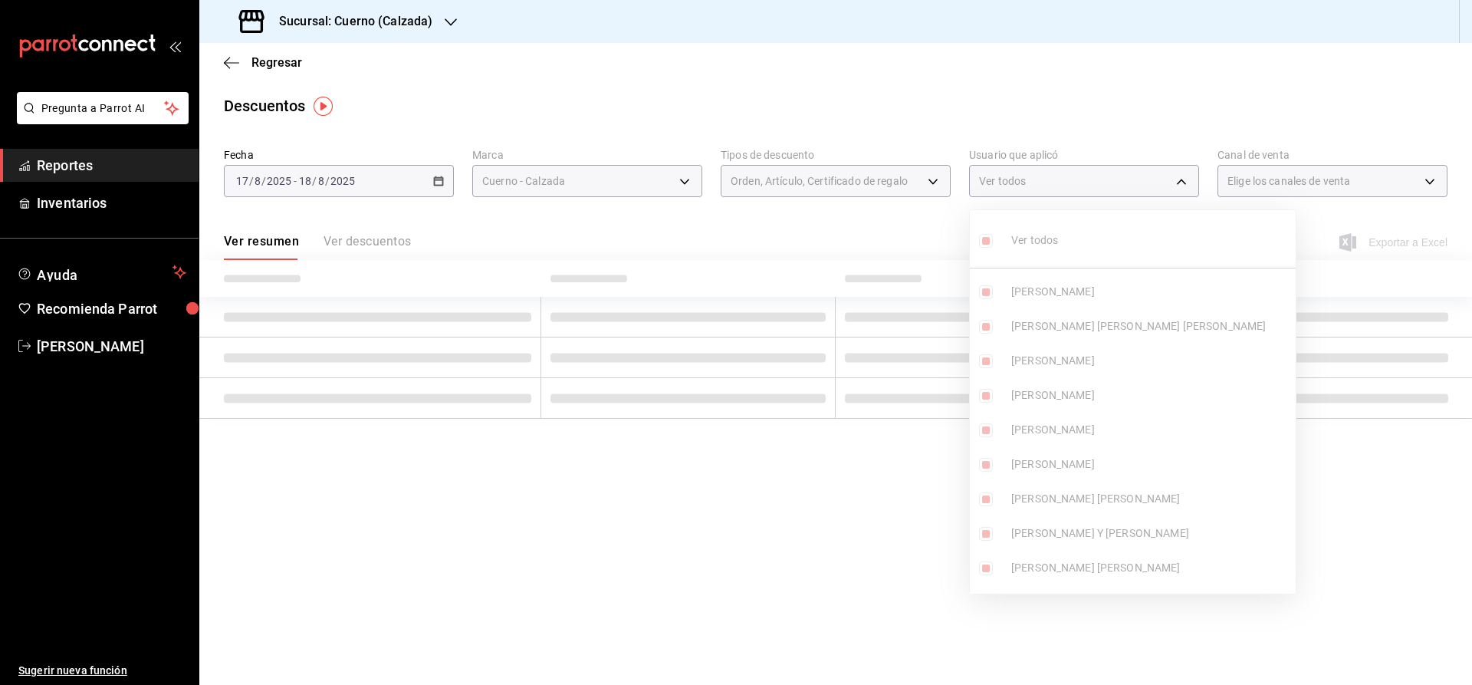
checkbox input "true"
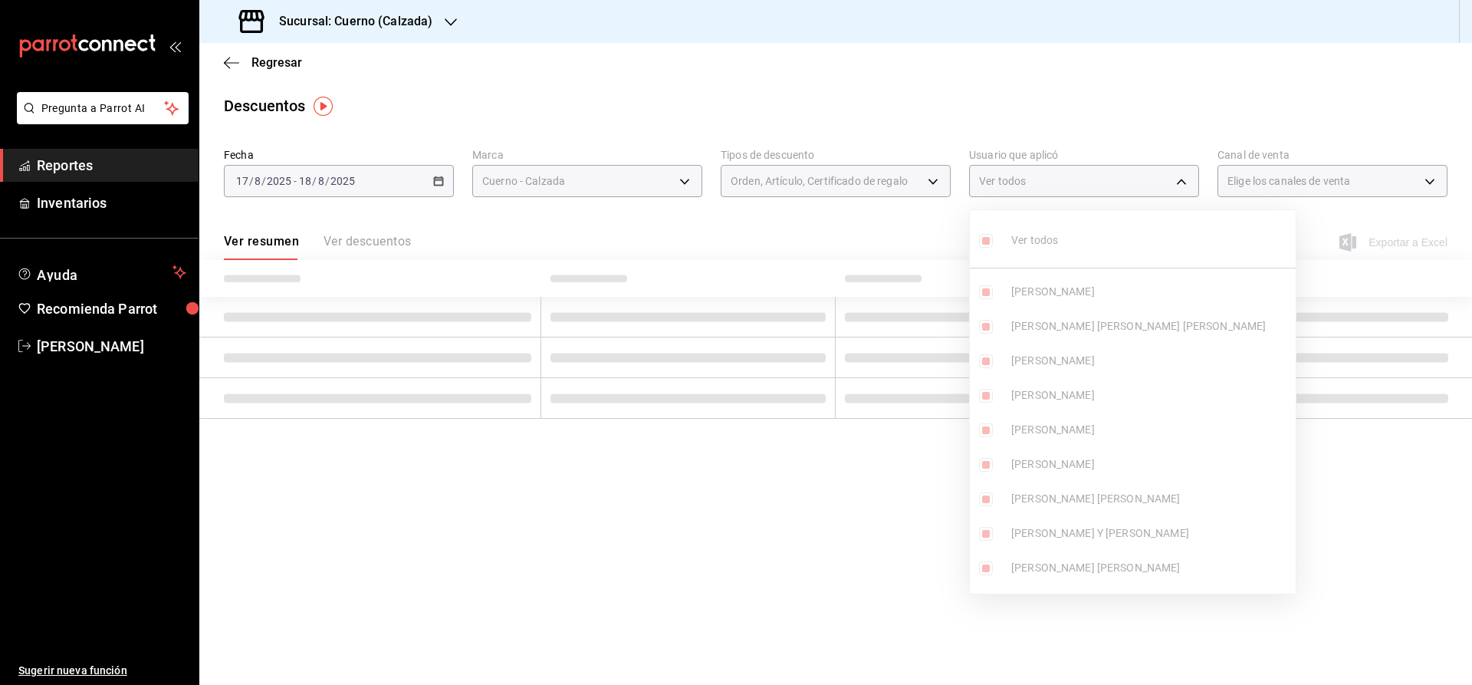
checkbox input "true"
click at [1432, 179] on div at bounding box center [736, 342] width 1472 height 685
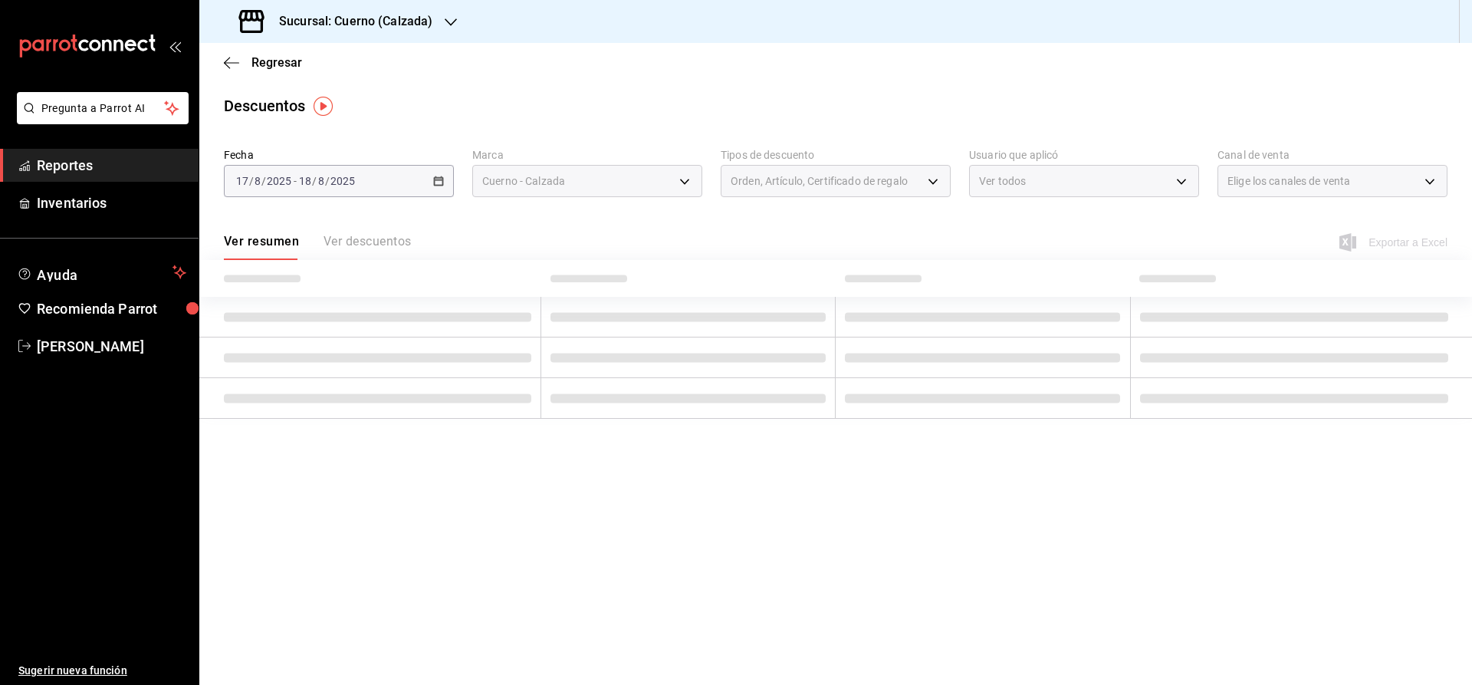
click at [1426, 179] on div at bounding box center [736, 342] width 1472 height 685
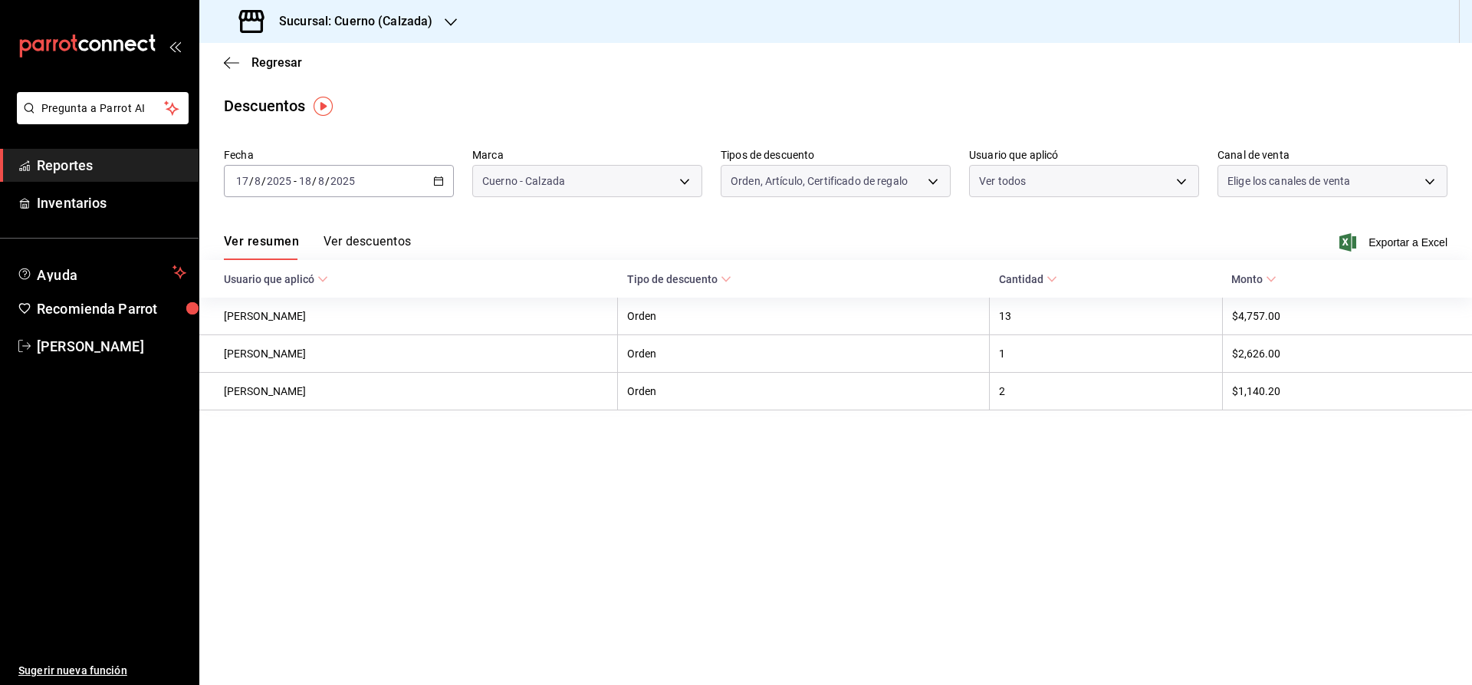
click at [1432, 182] on div "Ver todos Diego Armando HUGO ALEJANDRO DE LUNA JUAREZ ALVARO PONCE Homero Barró…" at bounding box center [736, 342] width 1472 height 685
click at [1432, 182] on body "Pregunta a Parrot AI Reportes Inventarios Ayuda Recomienda Parrot Julia Morales…" at bounding box center [736, 342] width 1472 height 685
click at [1236, 244] on input "checkbox" at bounding box center [1235, 241] width 14 height 14
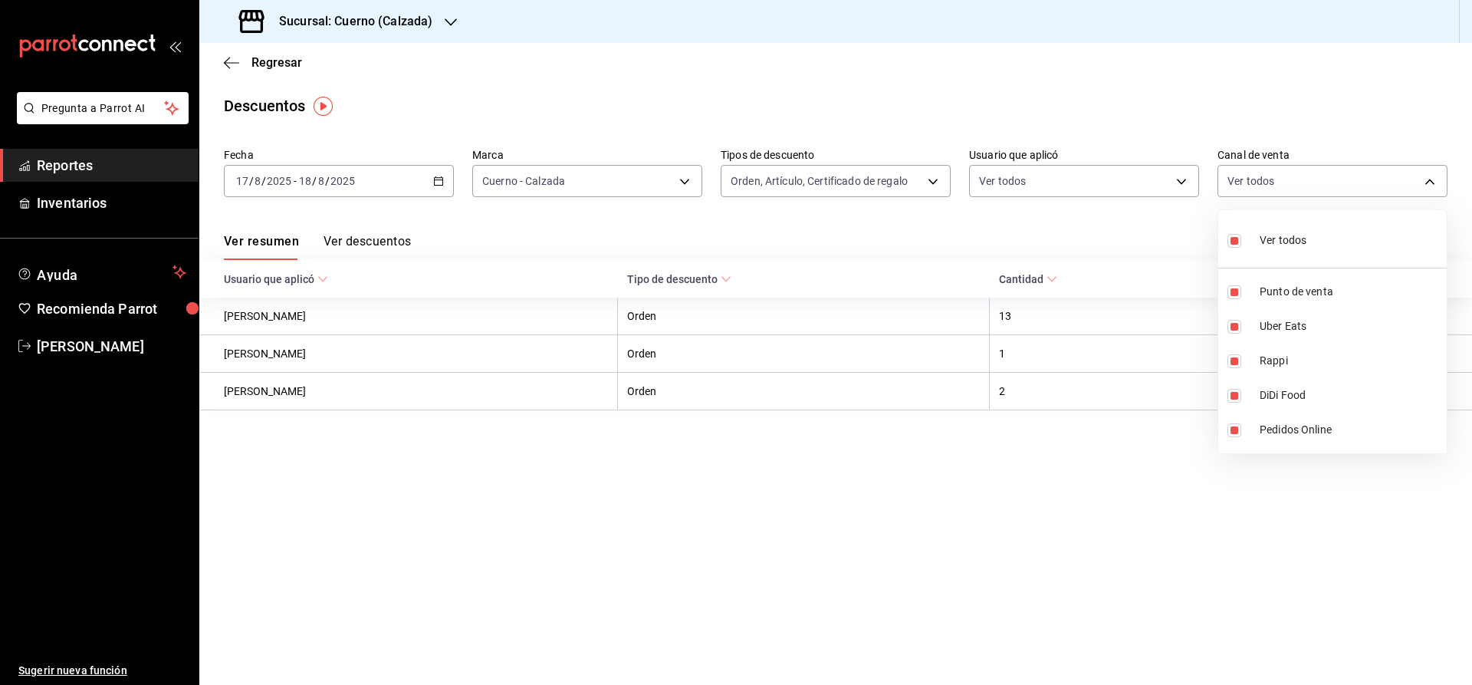
click at [1176, 228] on div at bounding box center [736, 342] width 1472 height 685
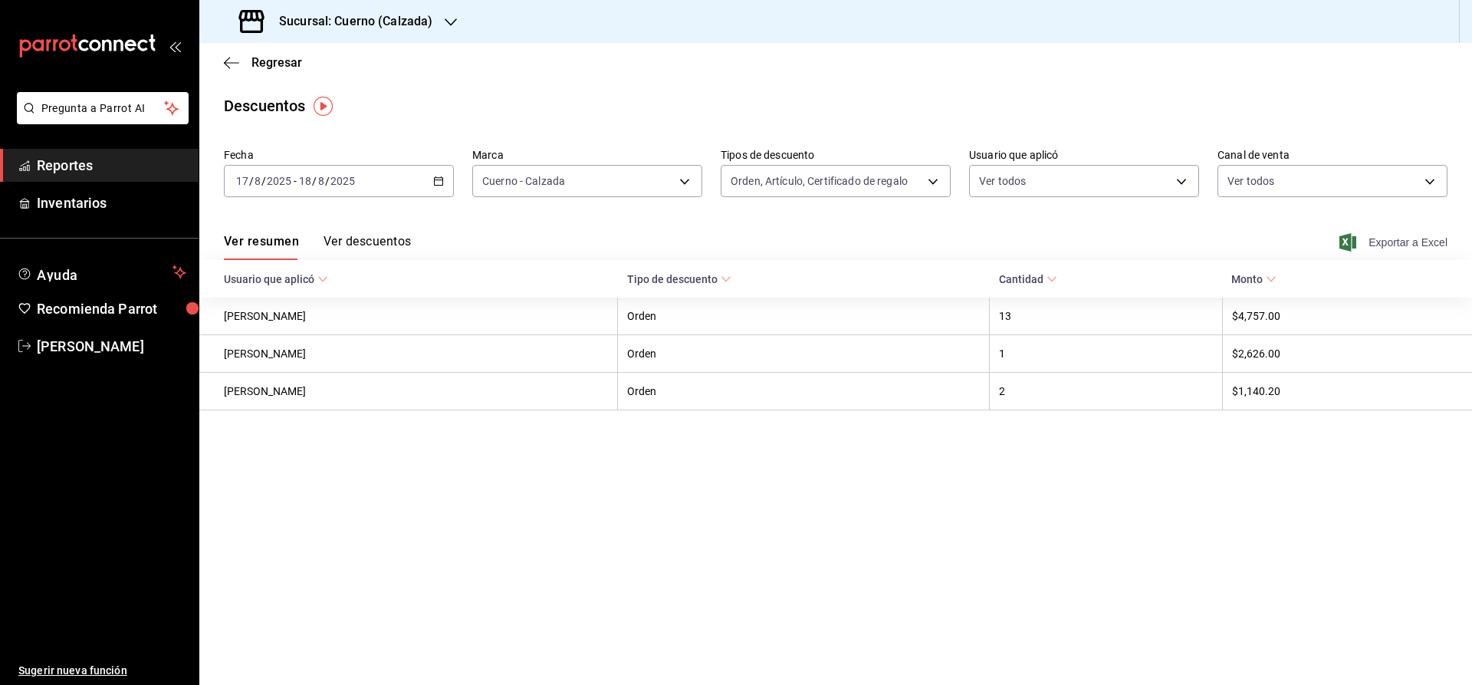
click at [1410, 244] on span "Exportar a Excel" at bounding box center [1395, 242] width 105 height 18
click at [67, 160] on span "Reportes" at bounding box center [112, 165] width 150 height 21
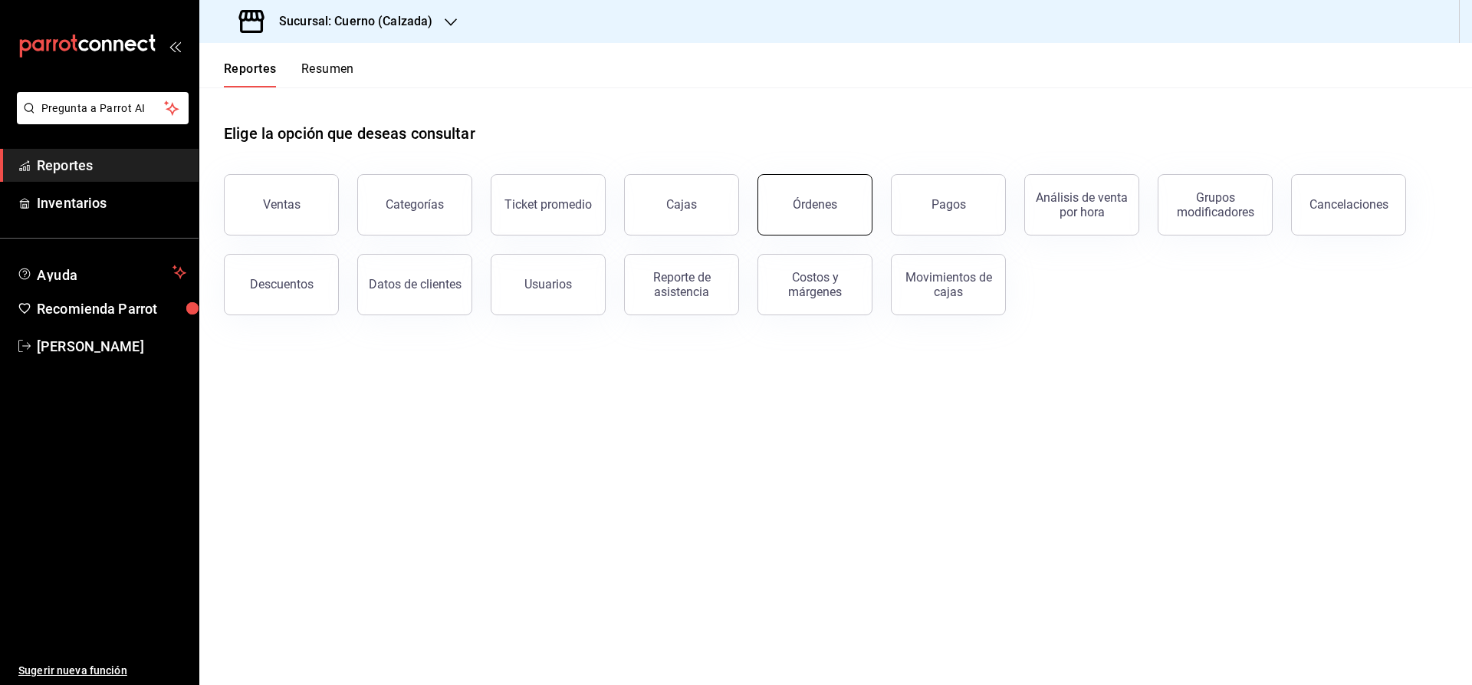
click at [847, 203] on button "Órdenes" at bounding box center [815, 204] width 115 height 61
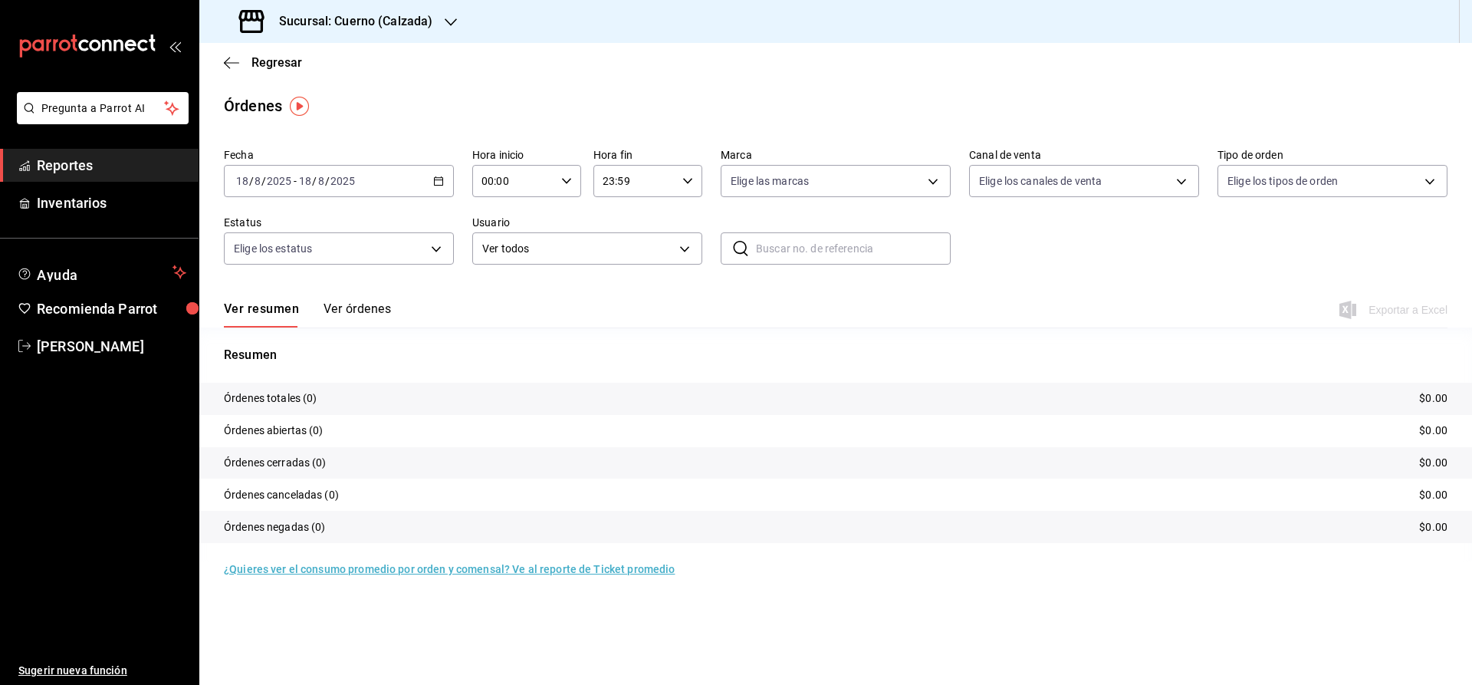
click at [488, 178] on input "00:00" at bounding box center [513, 181] width 83 height 31
click at [440, 179] on div at bounding box center [736, 342] width 1472 height 685
click at [440, 179] on icon "button" at bounding box center [438, 181] width 11 height 11
click at [265, 411] on li "Rango de fechas" at bounding box center [296, 400] width 143 height 35
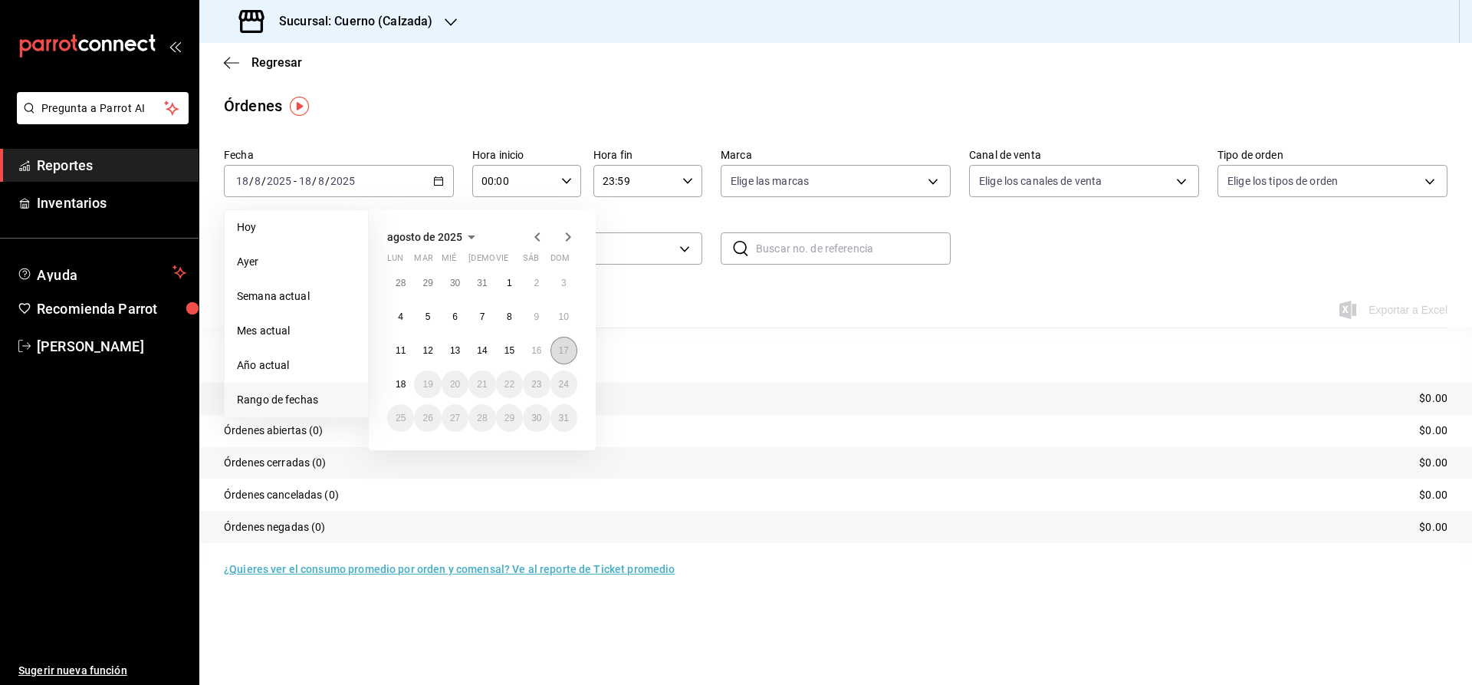
click at [569, 350] on abbr "17" at bounding box center [564, 350] width 10 height 11
click at [396, 382] on button "18" at bounding box center [400, 384] width 27 height 28
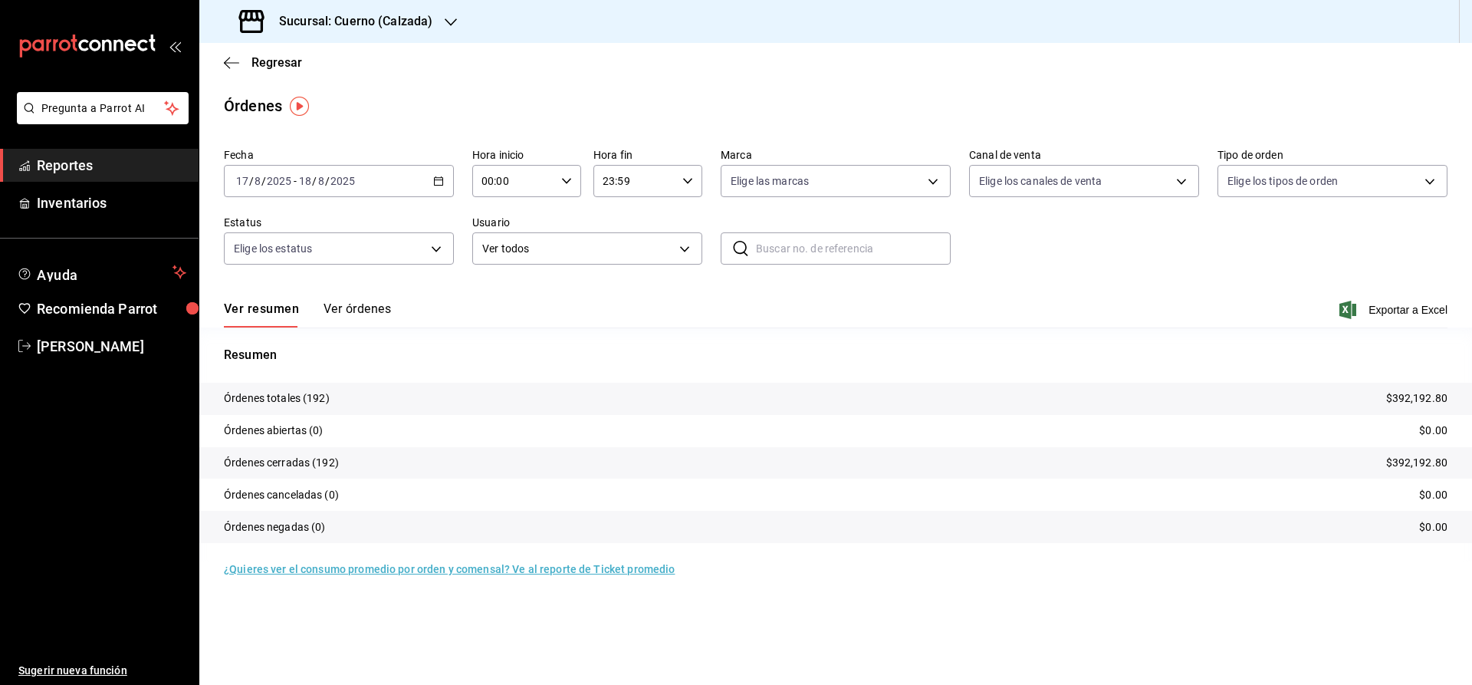
click at [485, 176] on input "00:00" at bounding box center [513, 181] width 83 height 31
click at [502, 296] on span "05" at bounding box center [500, 294] width 30 height 12
click at [609, 183] on div at bounding box center [736, 342] width 1472 height 685
click at [609, 183] on div "00 01 02 03 04 05 06 07 08 09 10 11 12 13 14 15 16 17 18 19 20 21 22 23 00 01 0…" at bounding box center [736, 345] width 1472 height 680
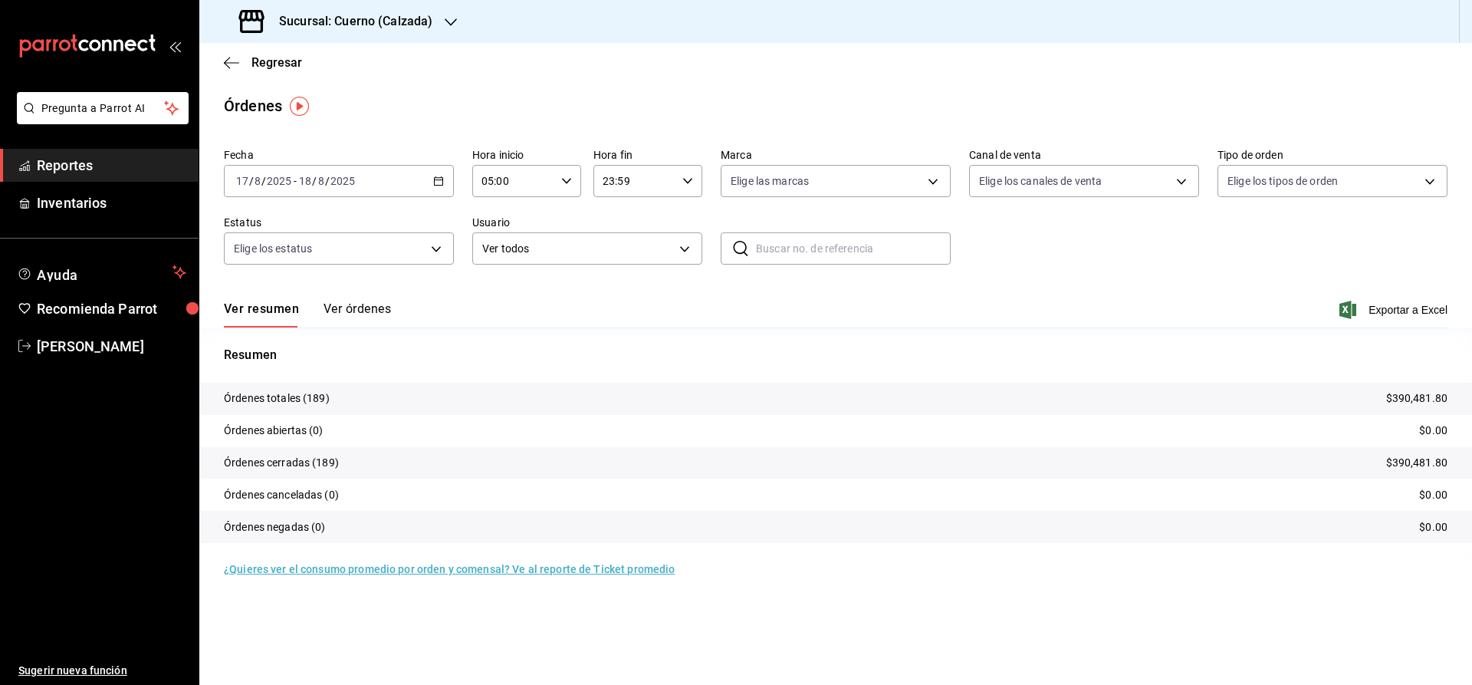
click at [609, 183] on input "23:59" at bounding box center [635, 181] width 83 height 31
click at [623, 307] on button "05" at bounding box center [621, 293] width 48 height 31
click at [684, 223] on span "00" at bounding box center [675, 220] width 30 height 12
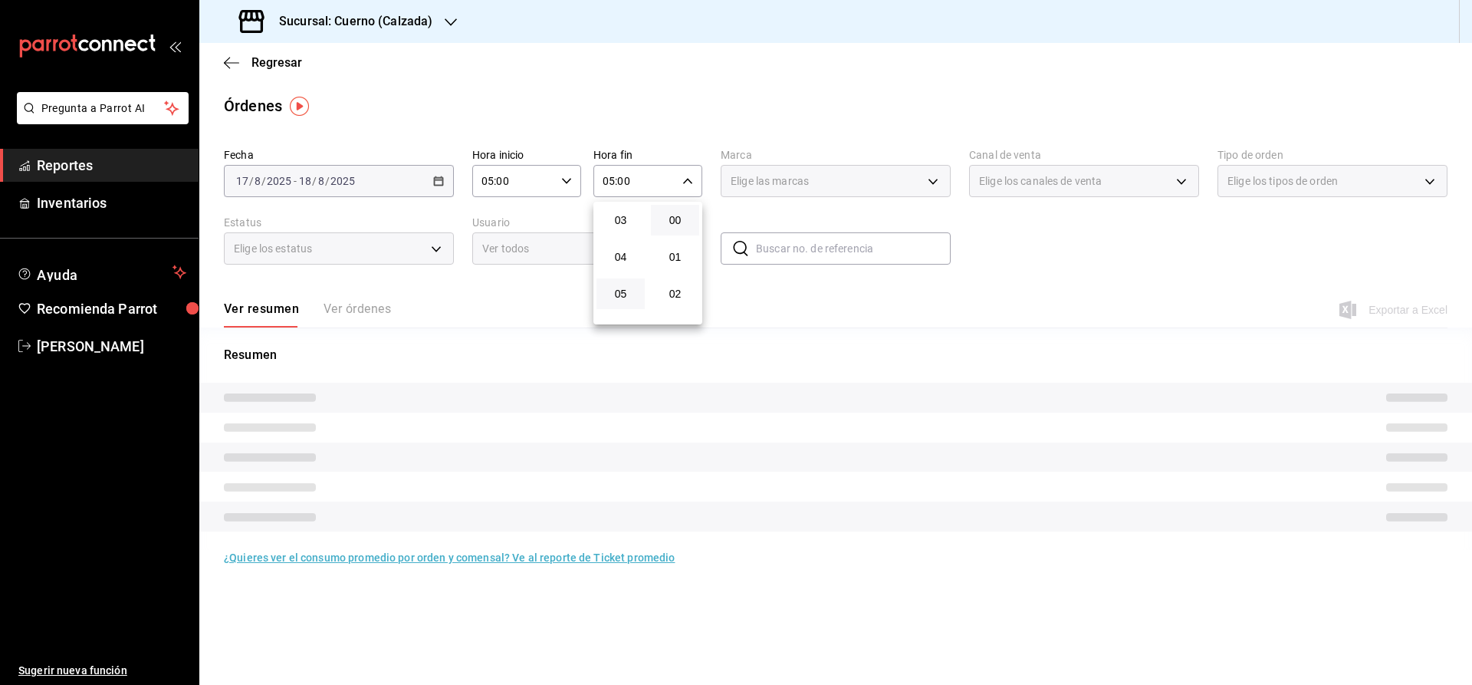
click at [806, 189] on div at bounding box center [736, 342] width 1472 height 685
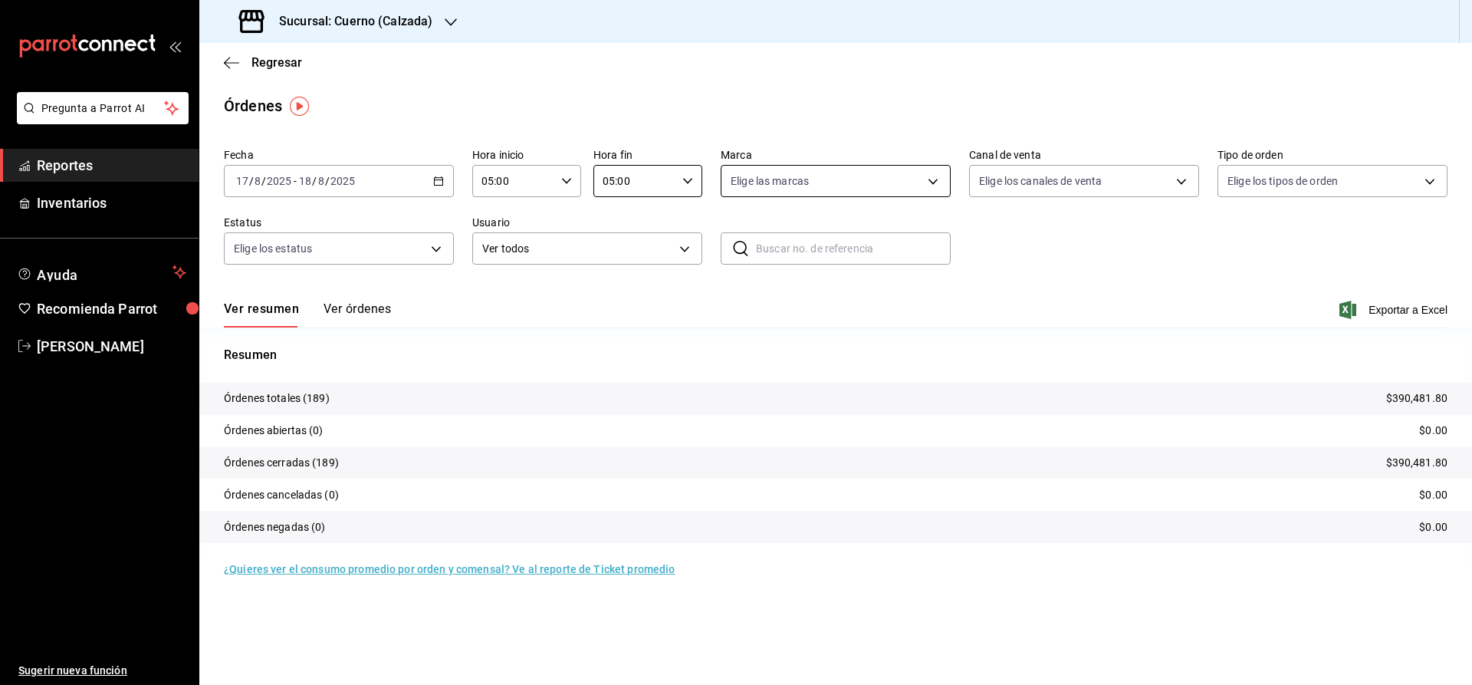
click at [796, 184] on body "Pregunta a Parrot AI Reportes Inventarios Ayuda Recomienda Parrot Julia Morales…" at bounding box center [736, 342] width 1472 height 685
click at [781, 293] on span "Cuerno - Calzada" at bounding box center [853, 292] width 181 height 16
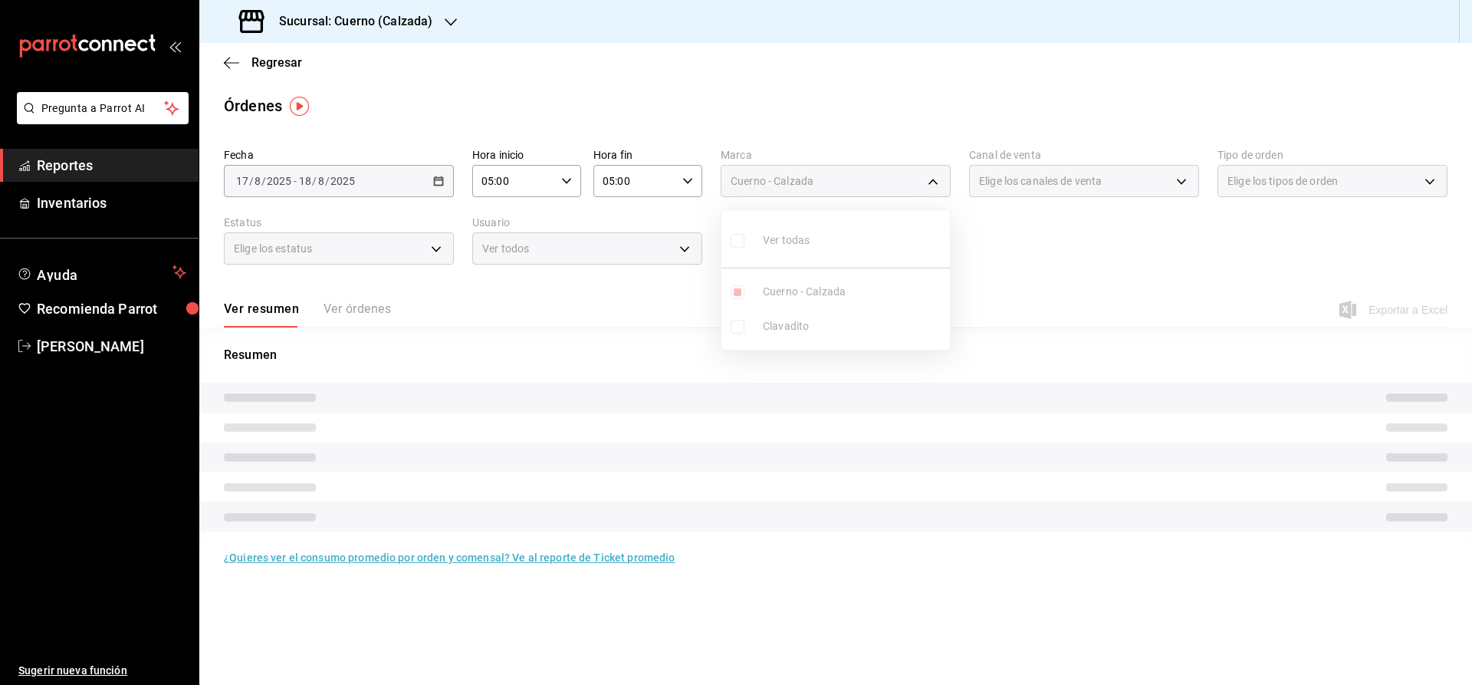
click at [1013, 189] on div at bounding box center [736, 342] width 1472 height 685
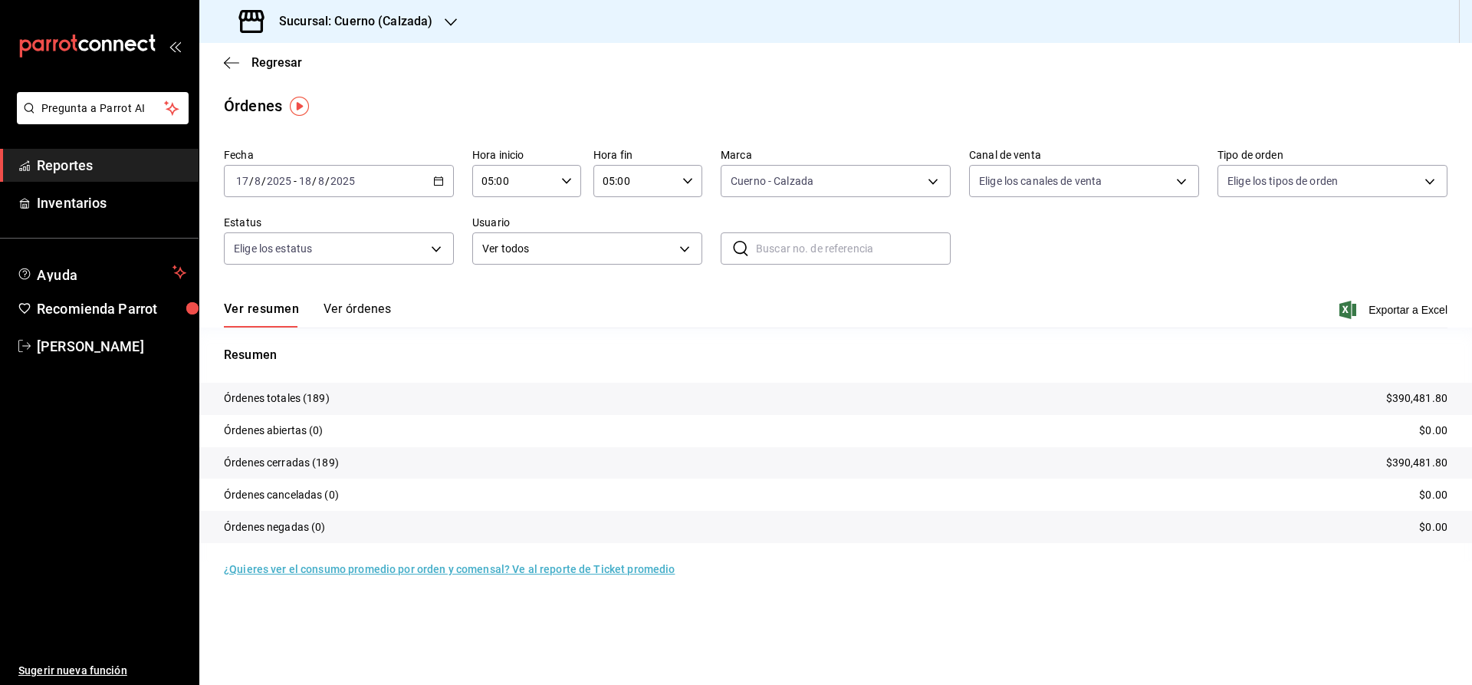
click at [1021, 187] on body "Pregunta a Parrot AI Reportes Inventarios Ayuda Recomienda Parrot Julia Morales…" at bounding box center [736, 342] width 1472 height 685
click at [1012, 246] on span "Ver todos" at bounding box center [1034, 240] width 47 height 16
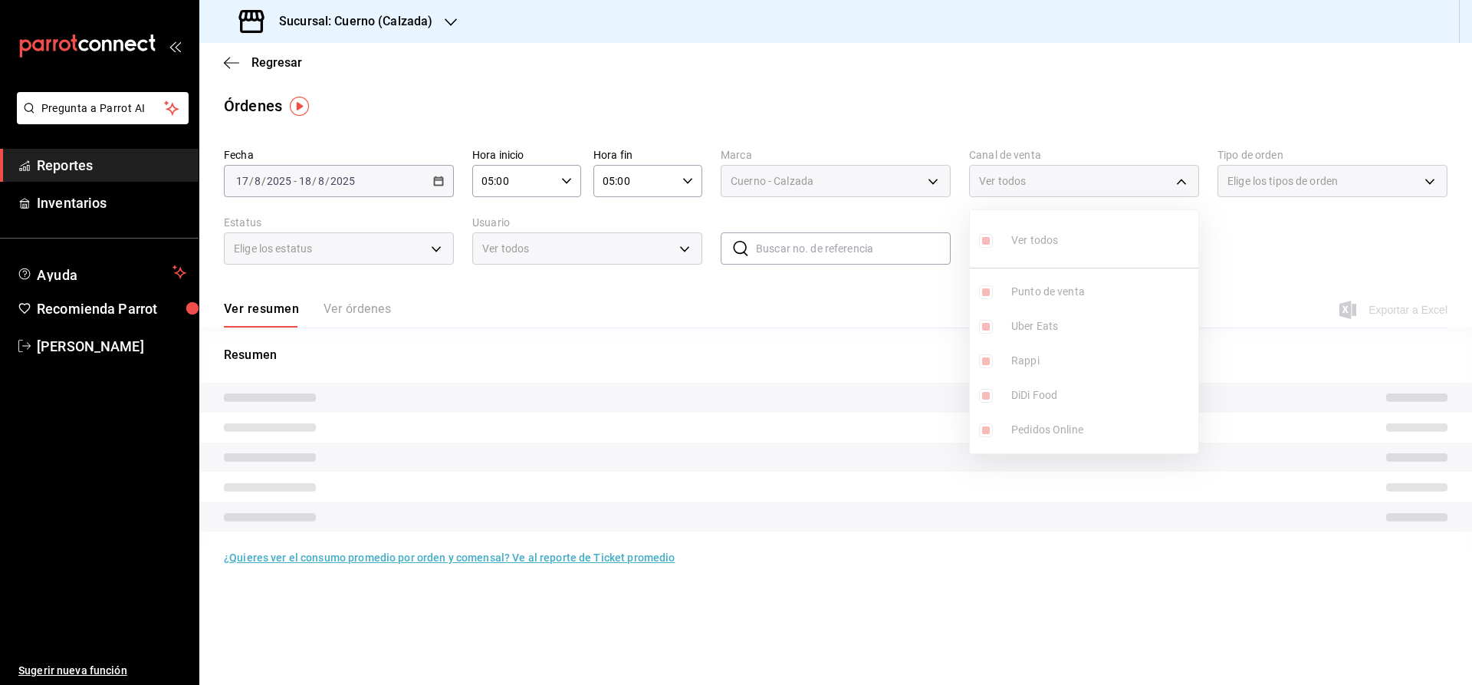
click at [1254, 180] on div at bounding box center [736, 342] width 1472 height 685
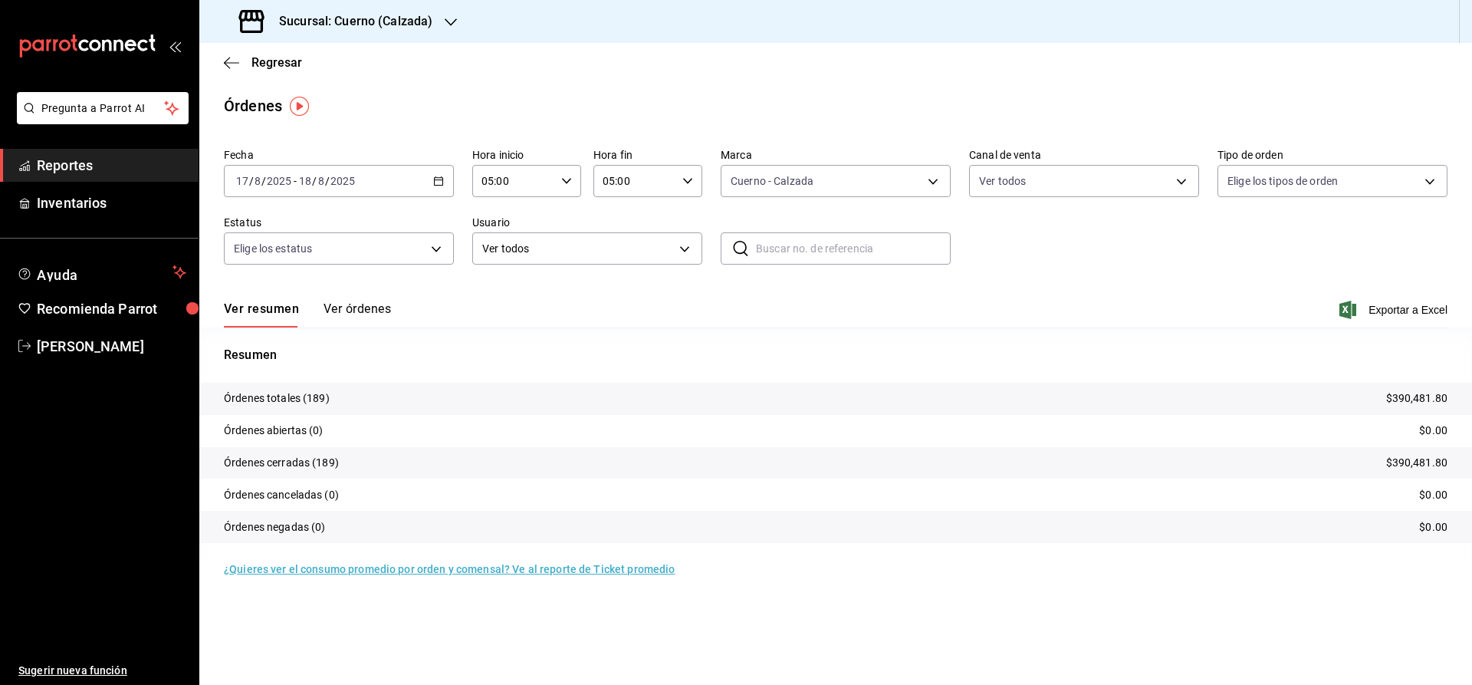
click at [1254, 180] on body "Pregunta a Parrot AI Reportes Inventarios Ayuda Recomienda Parrot Julia Morales…" at bounding box center [736, 342] width 1472 height 685
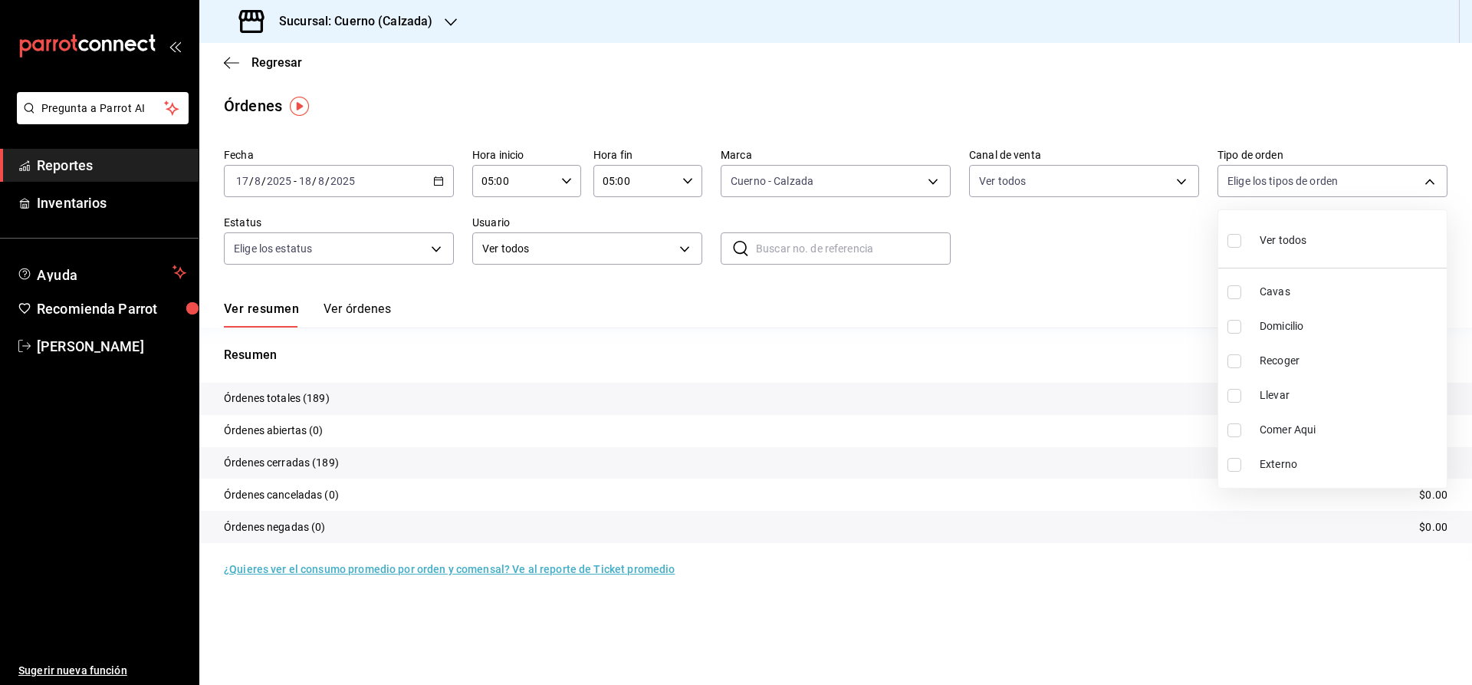
click at [1287, 237] on span "Ver todos" at bounding box center [1283, 240] width 47 height 16
click at [1120, 245] on div at bounding box center [736, 342] width 1472 height 685
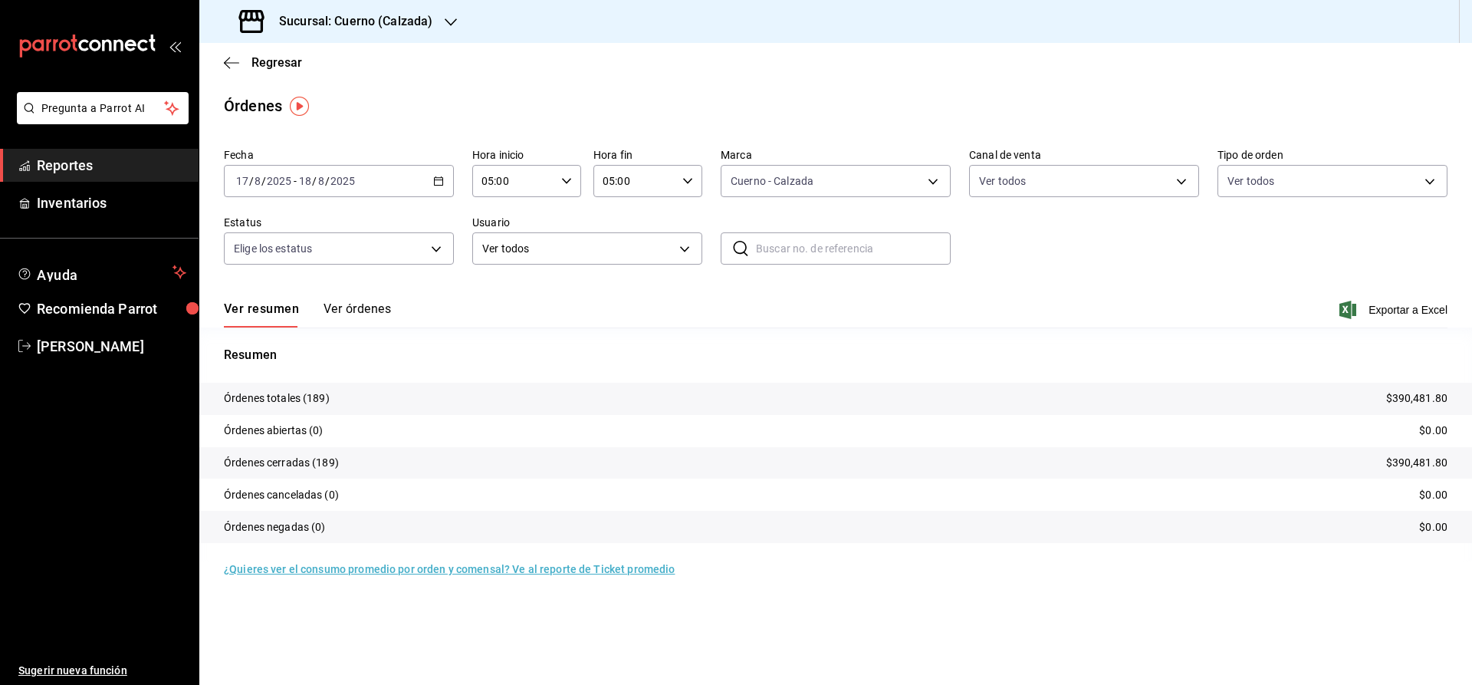
click at [870, 255] on input "text" at bounding box center [853, 248] width 195 height 31
paste input "170825-P-0066"
click at [930, 255] on input "170825-P-0066" at bounding box center [853, 248] width 195 height 31
drag, startPoint x: 930, startPoint y: 255, endPoint x: 502, endPoint y: 193, distance: 433.0
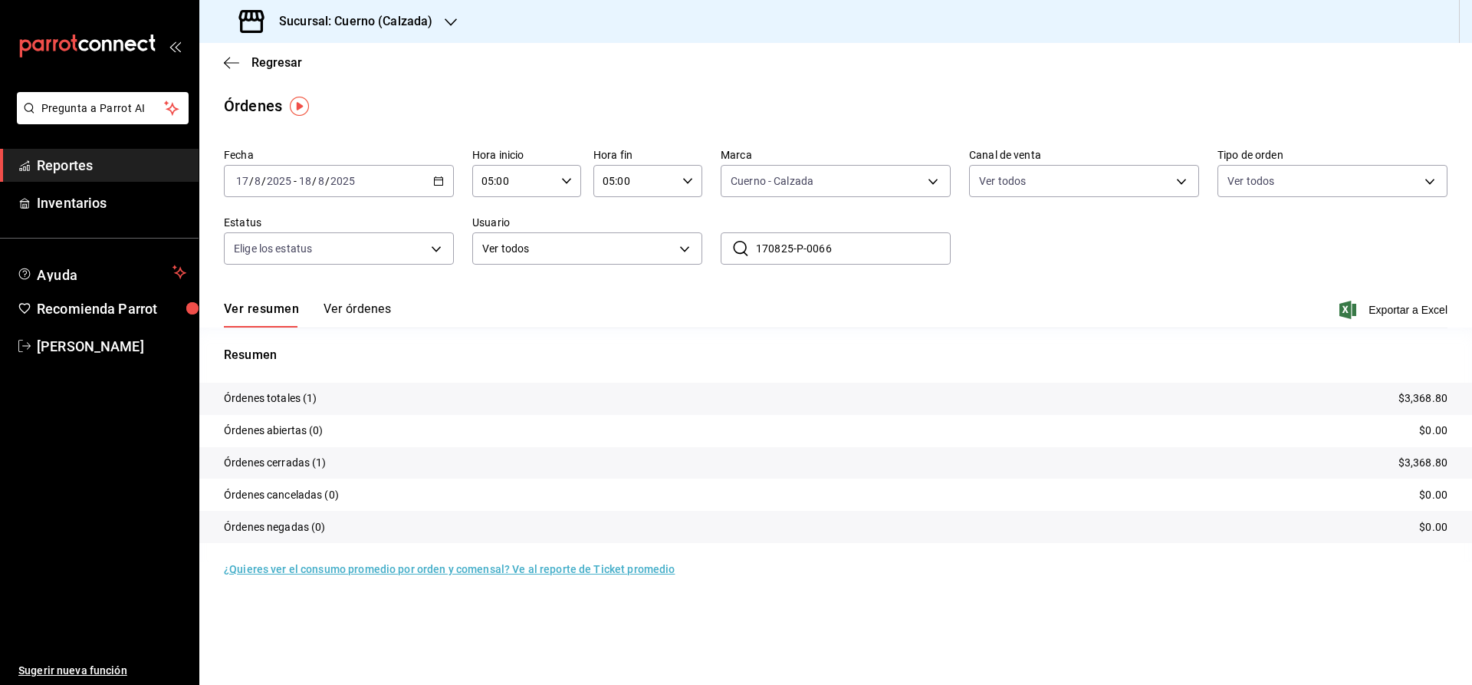
click at [756, 233] on input "170825-P-0066" at bounding box center [853, 248] width 195 height 31
paste input "191"
click at [1381, 308] on span "Exportar a Excel" at bounding box center [1395, 310] width 105 height 18
click at [32, 168] on link "Reportes" at bounding box center [99, 165] width 199 height 33
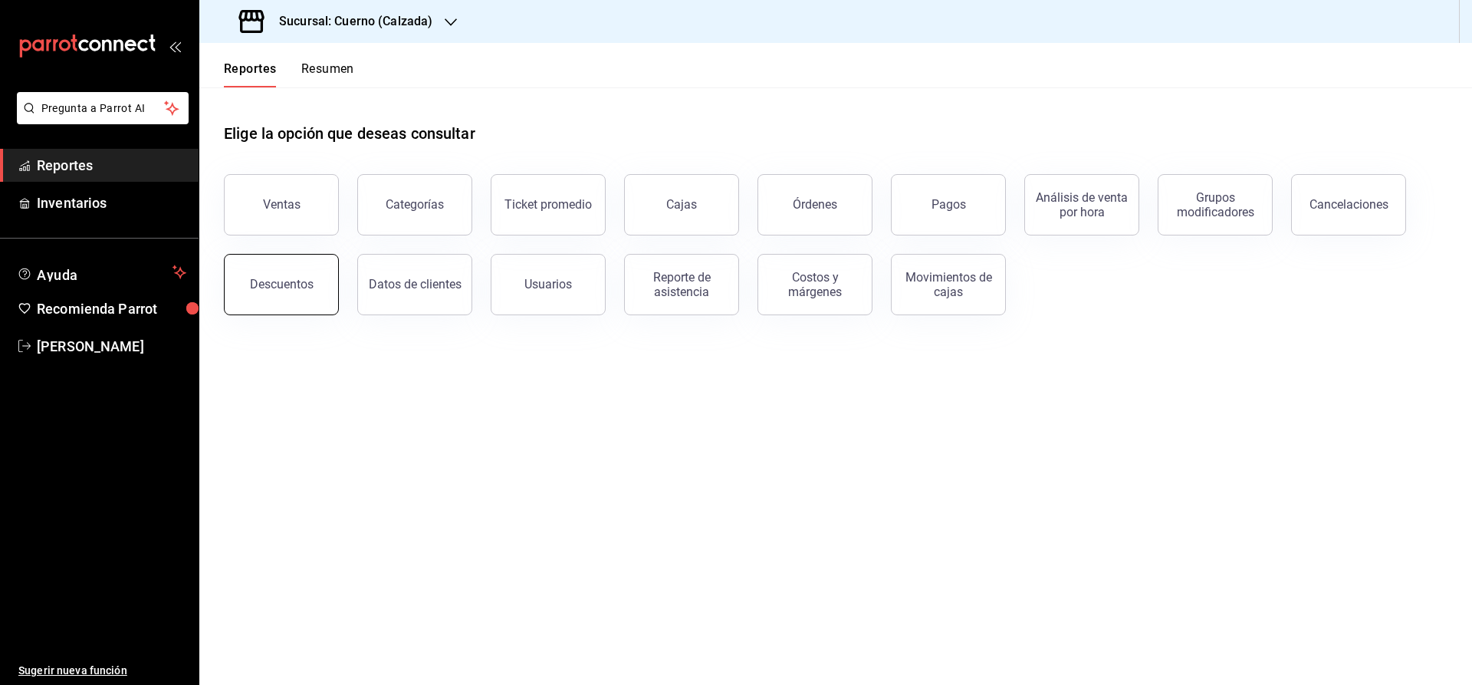
click at [289, 288] on div "Descuentos" at bounding box center [282, 284] width 64 height 15
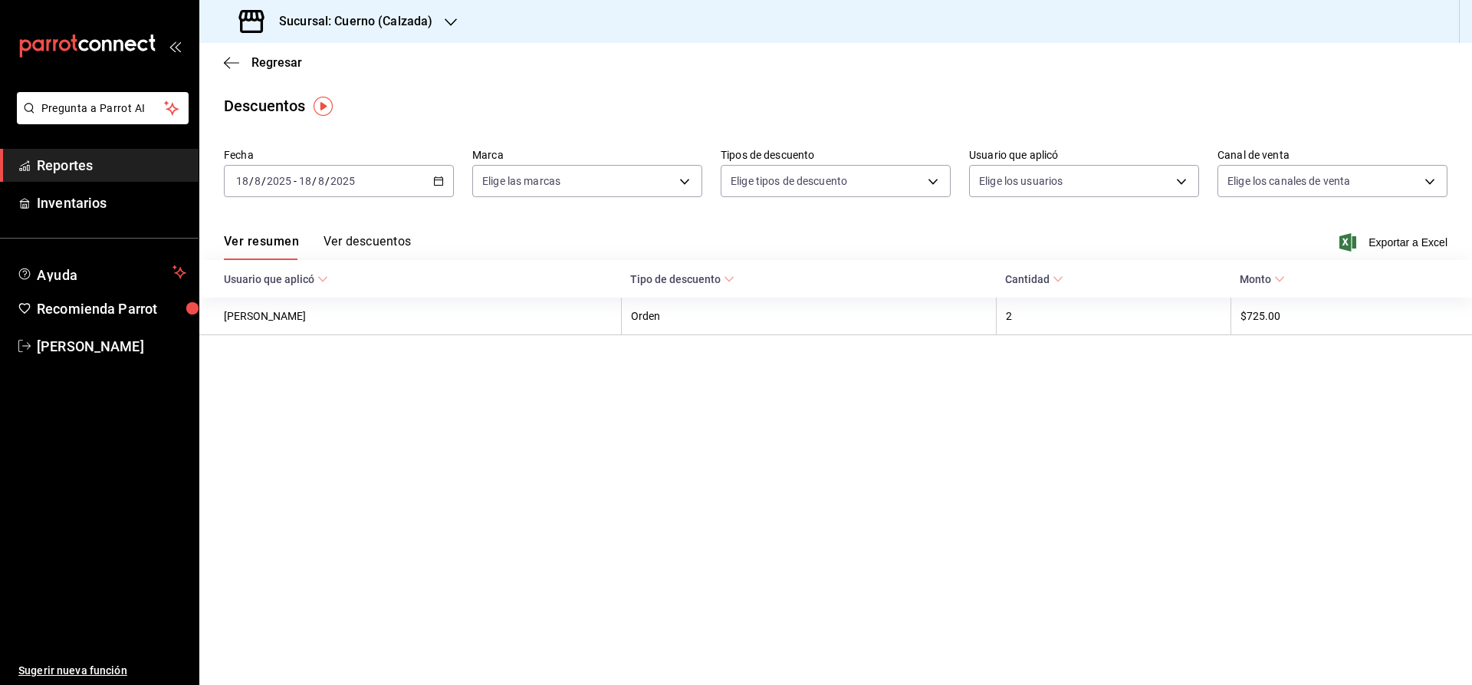
click at [437, 187] on div "2025-08-18 18 / 8 / 2025 - 2025-08-18 18 / 8 / 2025" at bounding box center [339, 181] width 230 height 32
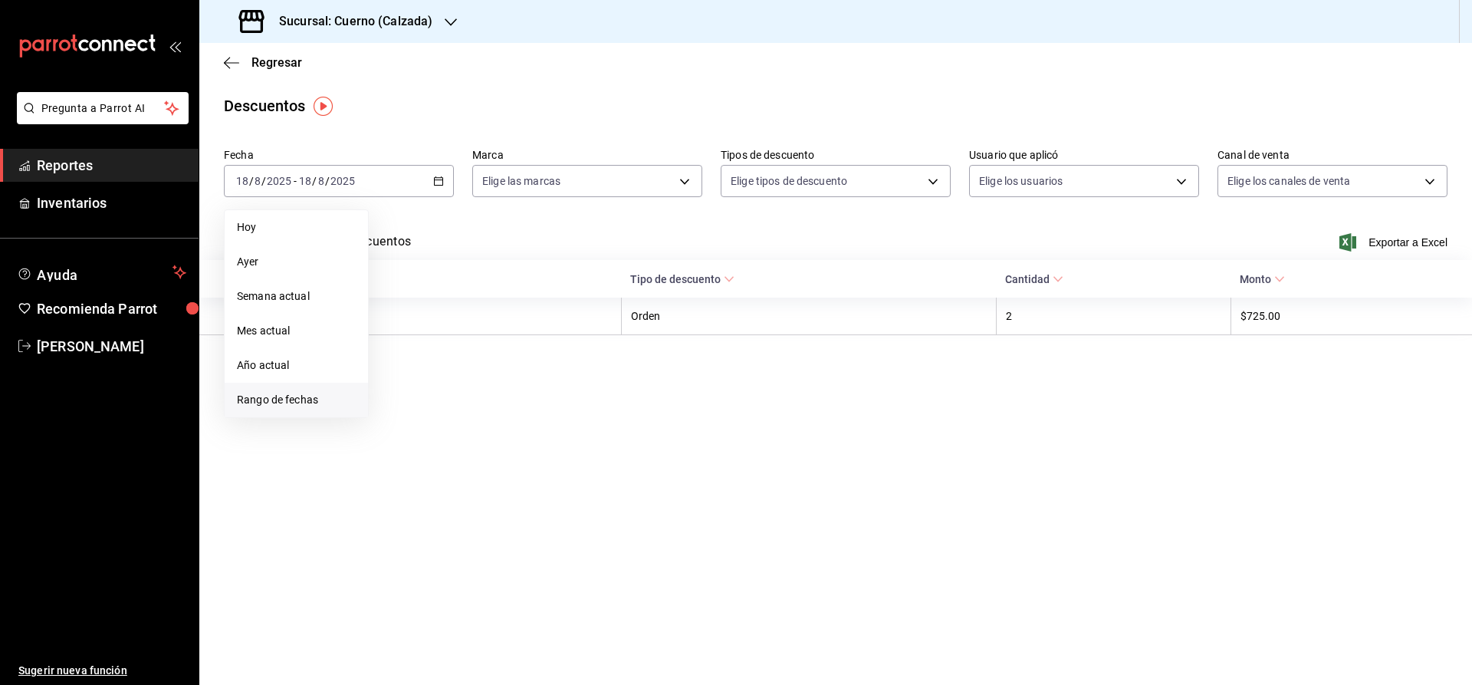
click at [282, 397] on span "Rango de fechas" at bounding box center [296, 400] width 119 height 16
click at [561, 354] on abbr "17" at bounding box center [564, 350] width 10 height 11
click at [396, 386] on button "18" at bounding box center [400, 384] width 27 height 28
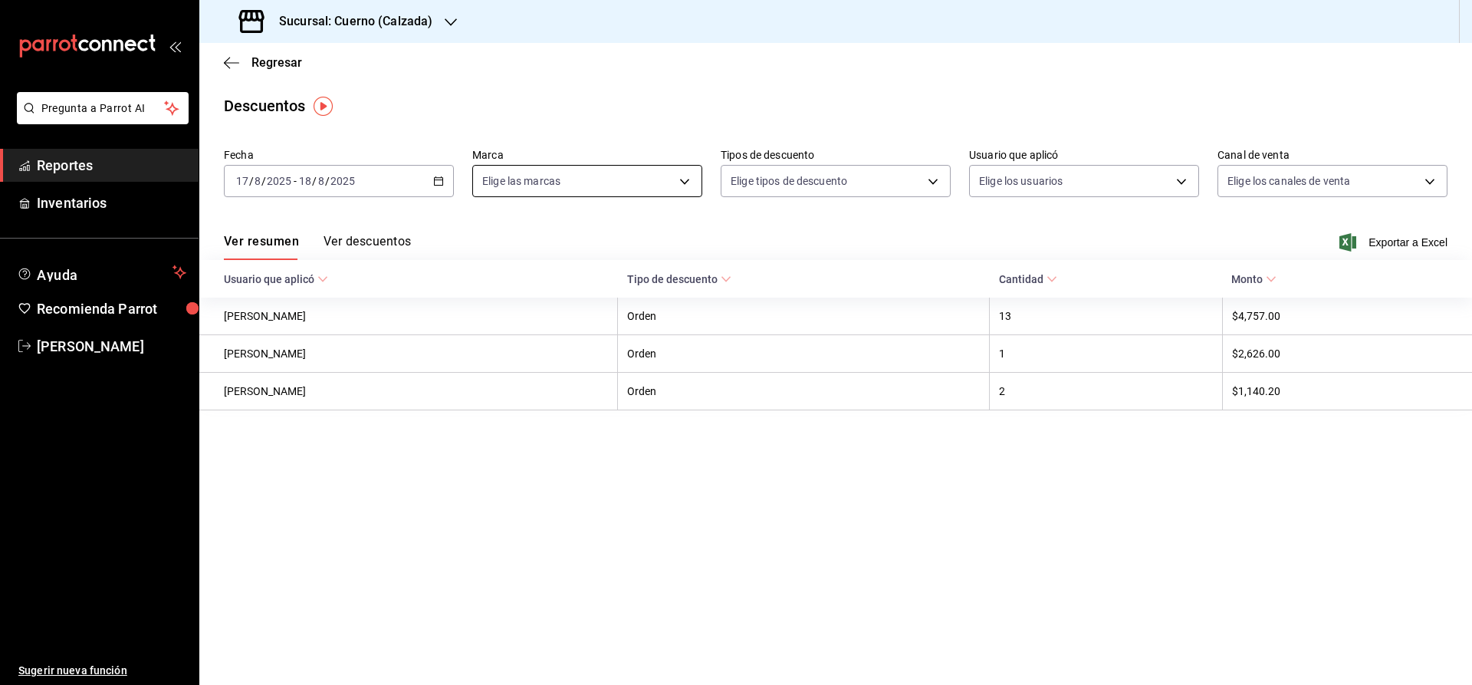
click at [497, 174] on body "Pregunta a Parrot AI Reportes Inventarios Ayuda Recomienda Parrot Julia Morales…" at bounding box center [736, 342] width 1472 height 685
click at [528, 319] on span "Clavadito" at bounding box center [605, 326] width 181 height 16
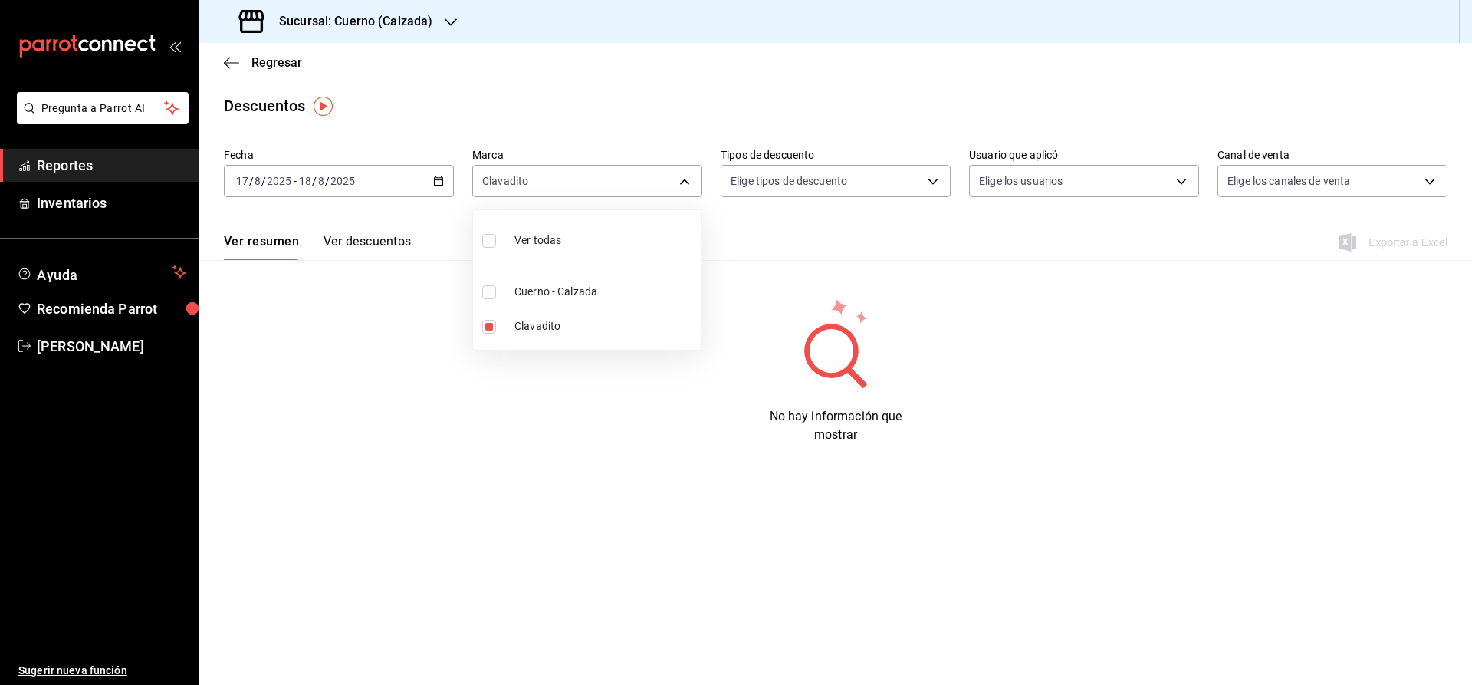
click at [916, 182] on div at bounding box center [736, 342] width 1472 height 685
click at [916, 182] on body "Pregunta a Parrot AI Reportes Inventarios Ayuda Recomienda Parrot Julia Morales…" at bounding box center [736, 342] width 1472 height 685
click at [773, 232] on span "Orden" at bounding box center [849, 232] width 178 height 16
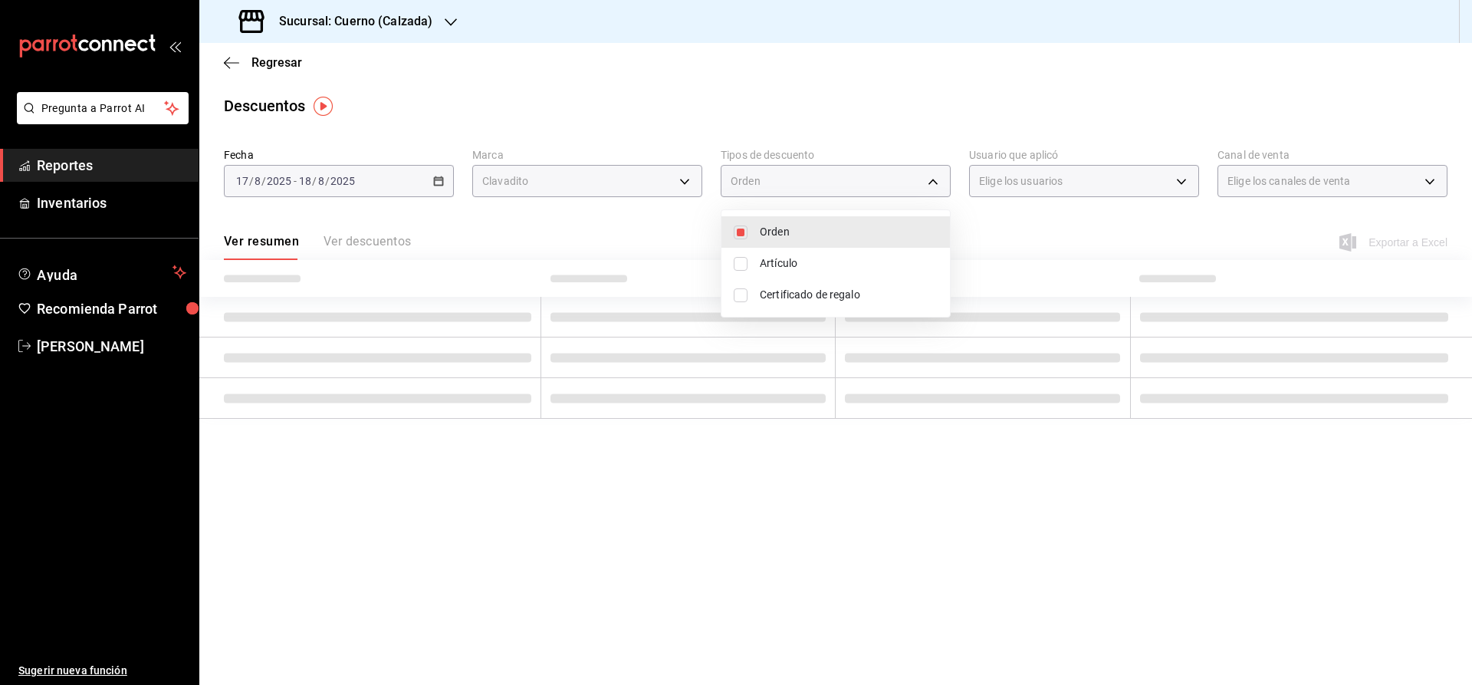
click at [768, 258] on span "Artículo" at bounding box center [849, 263] width 178 height 16
click at [778, 294] on span "Certificado de regalo" at bounding box center [849, 295] width 178 height 16
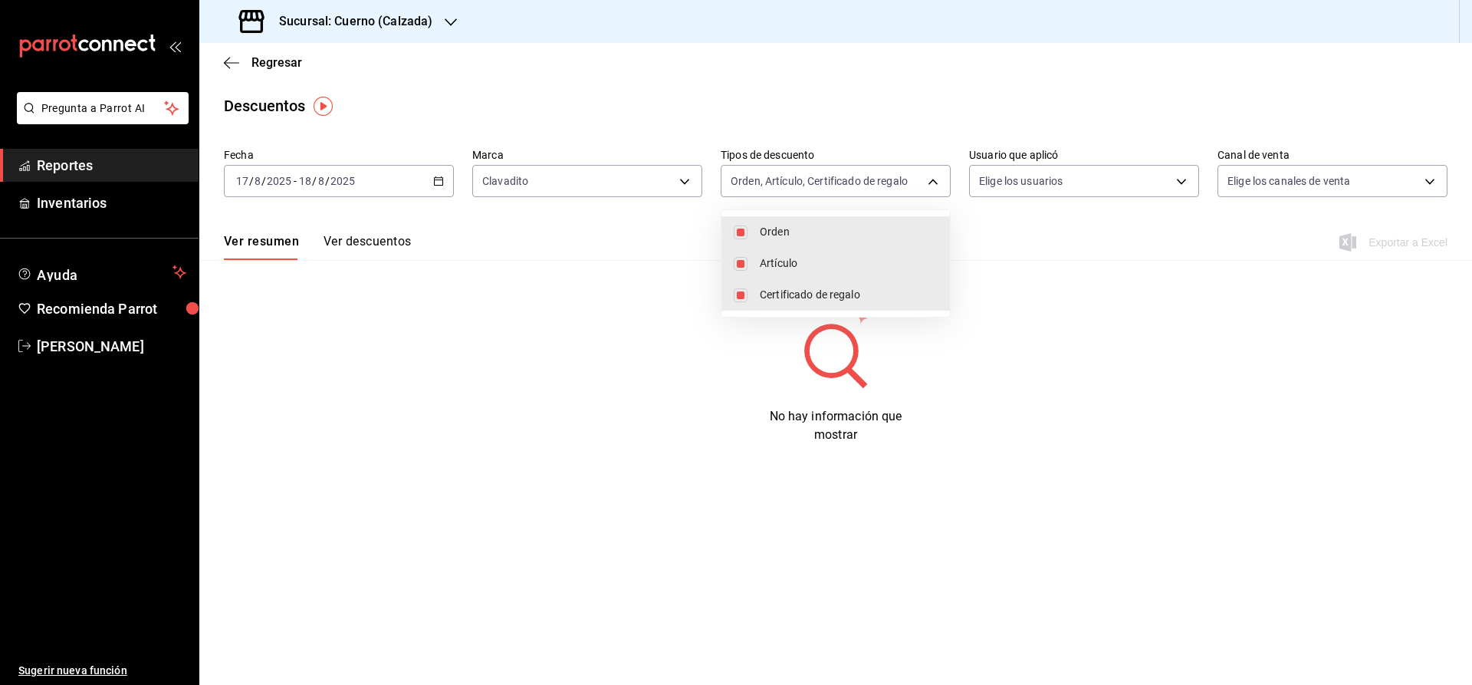
click at [1054, 198] on div at bounding box center [736, 342] width 1472 height 685
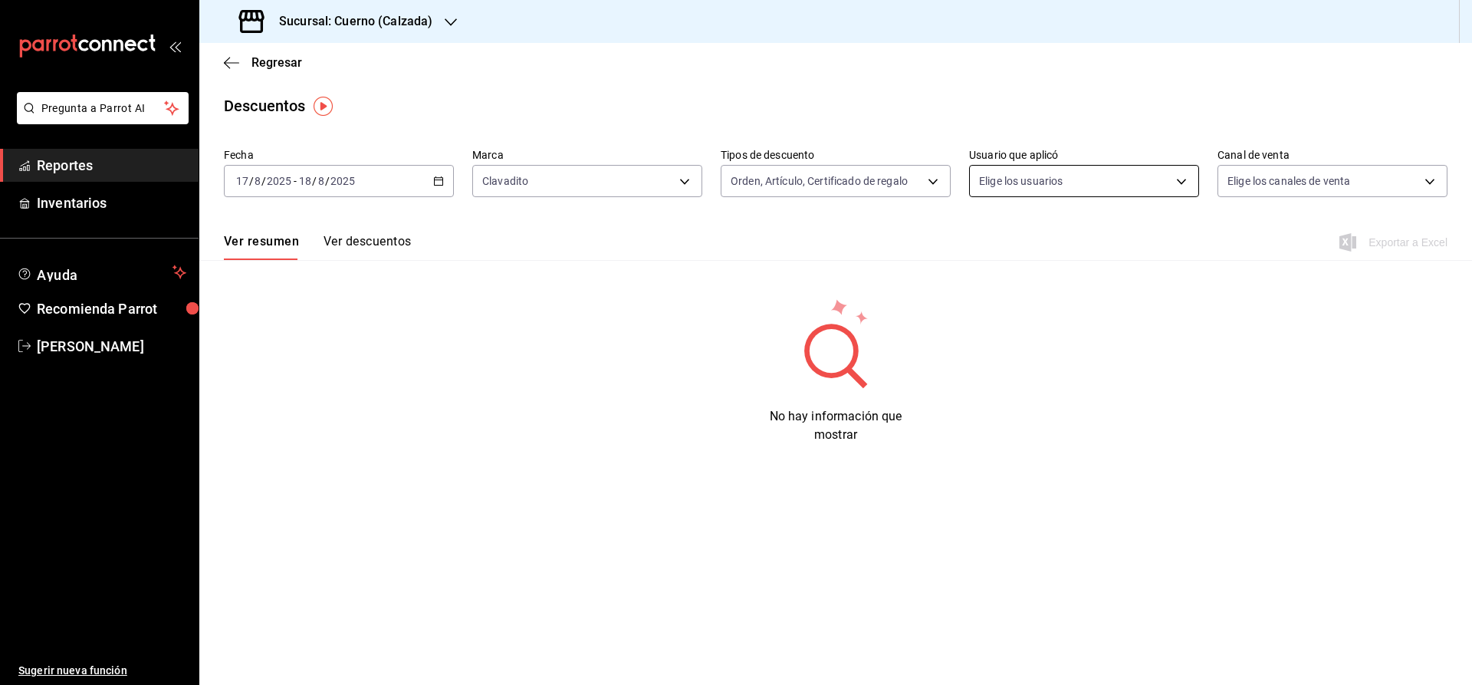
click at [1054, 193] on body "Pregunta a Parrot AI Reportes Inventarios Ayuda Recomienda Parrot Julia Morales…" at bounding box center [736, 342] width 1472 height 685
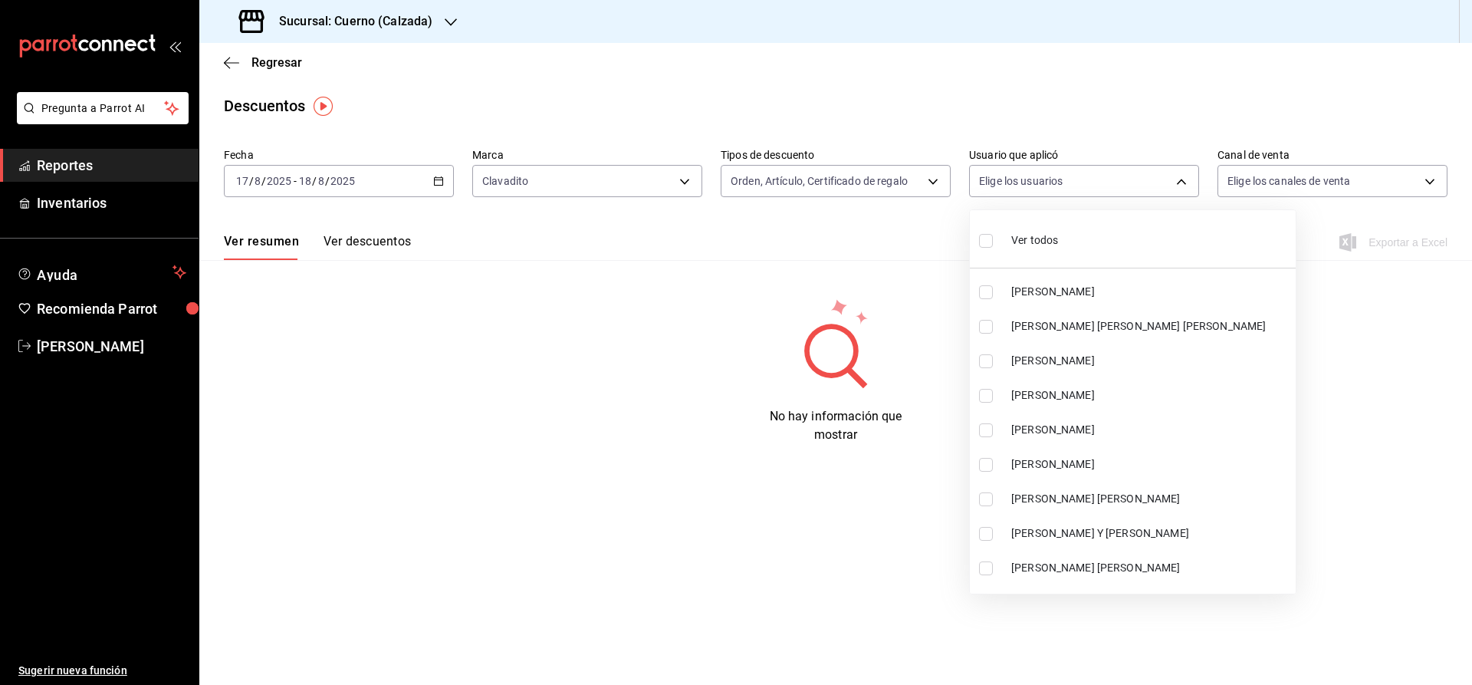
click at [1036, 234] on span "Ver todos" at bounding box center [1034, 240] width 47 height 16
click at [1313, 180] on div at bounding box center [736, 342] width 1472 height 685
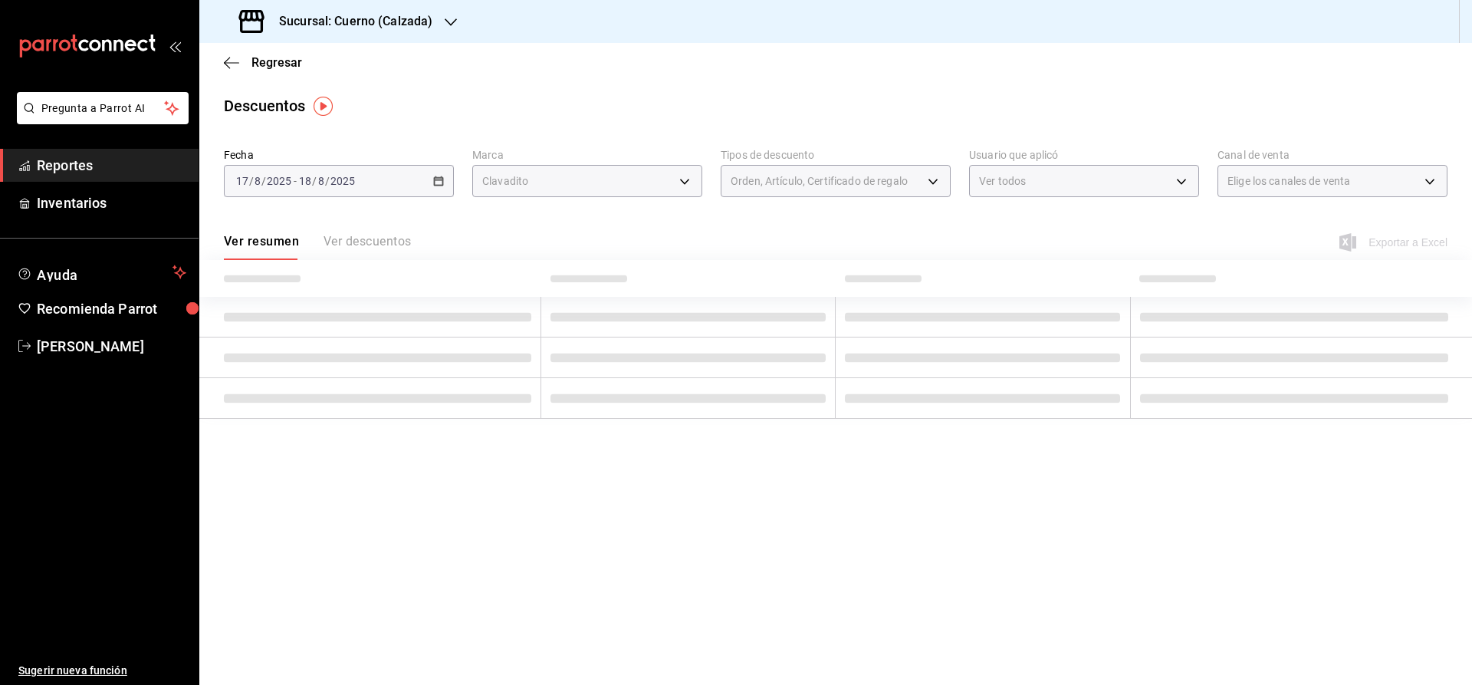
click at [1313, 180] on div at bounding box center [736, 342] width 1472 height 685
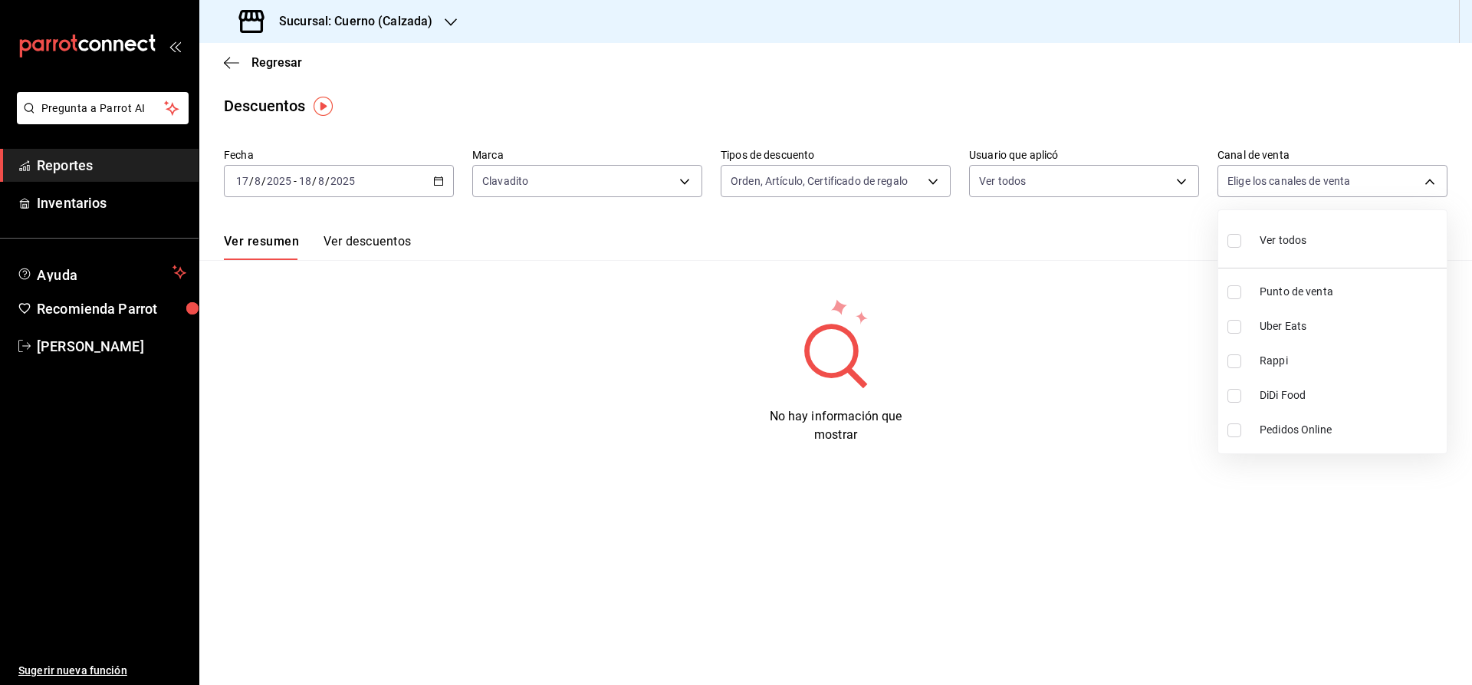
click at [1313, 180] on body "Pregunta a Parrot AI Reportes Inventarios Ayuda Recomienda Parrot Julia Morales…" at bounding box center [736, 342] width 1472 height 685
click at [1288, 243] on span "Ver todos" at bounding box center [1283, 240] width 47 height 16
click at [443, 179] on div at bounding box center [736, 342] width 1472 height 685
click at [443, 179] on icon "button" at bounding box center [438, 181] width 11 height 11
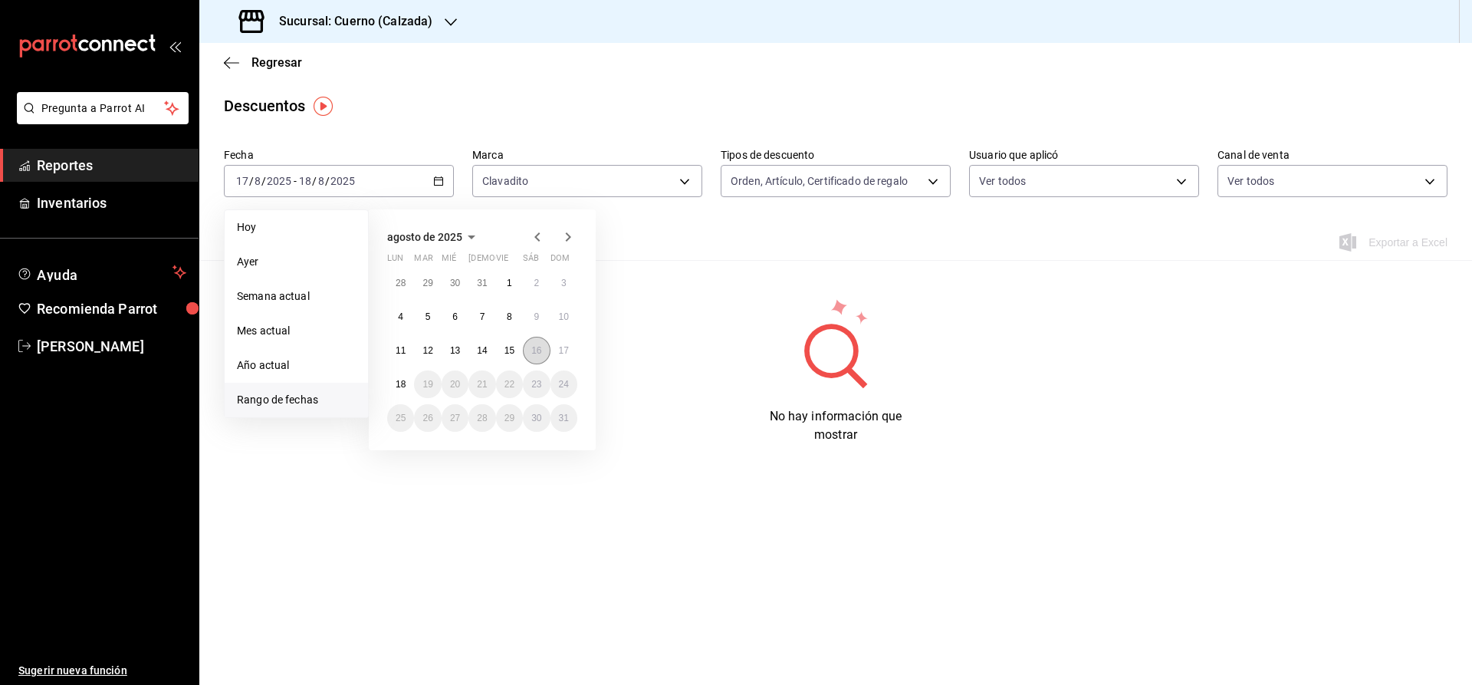
click at [546, 351] on button "16" at bounding box center [536, 351] width 27 height 28
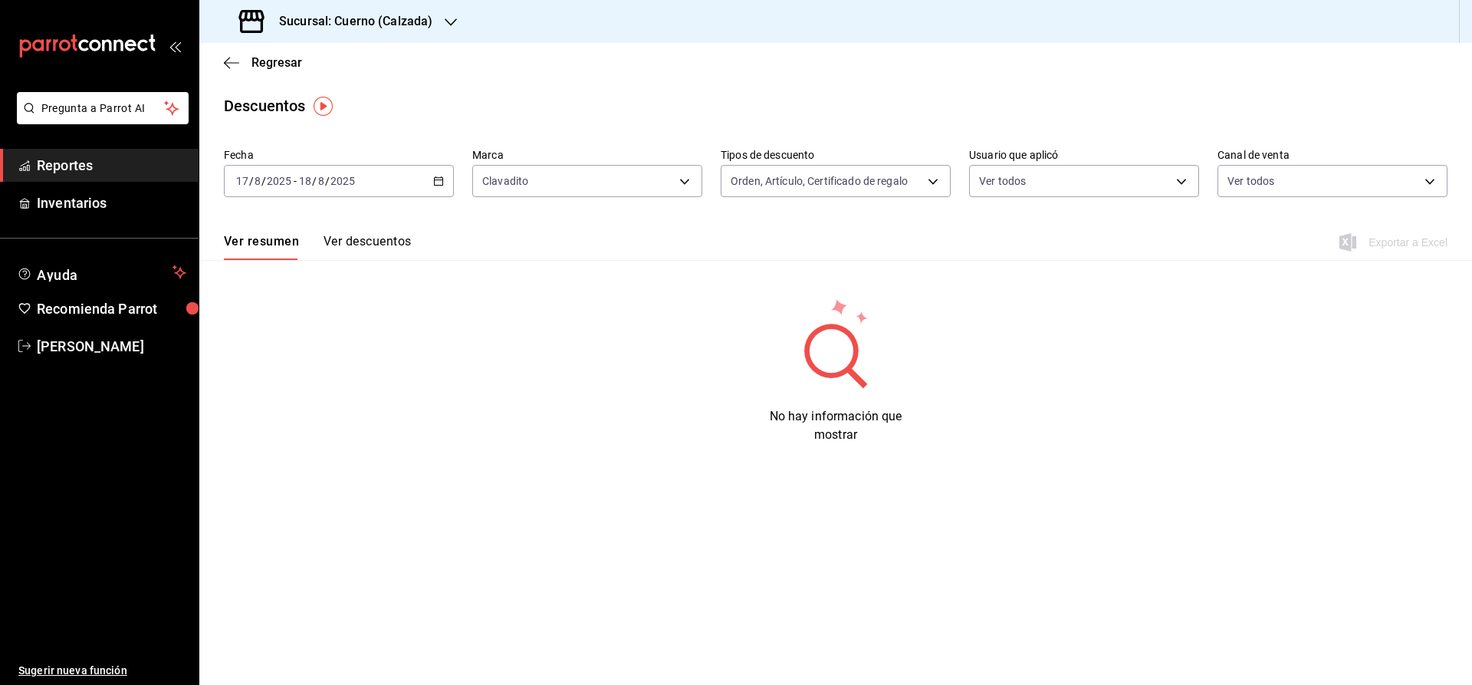
click at [307, 181] on input "18" at bounding box center [305, 181] width 14 height 12
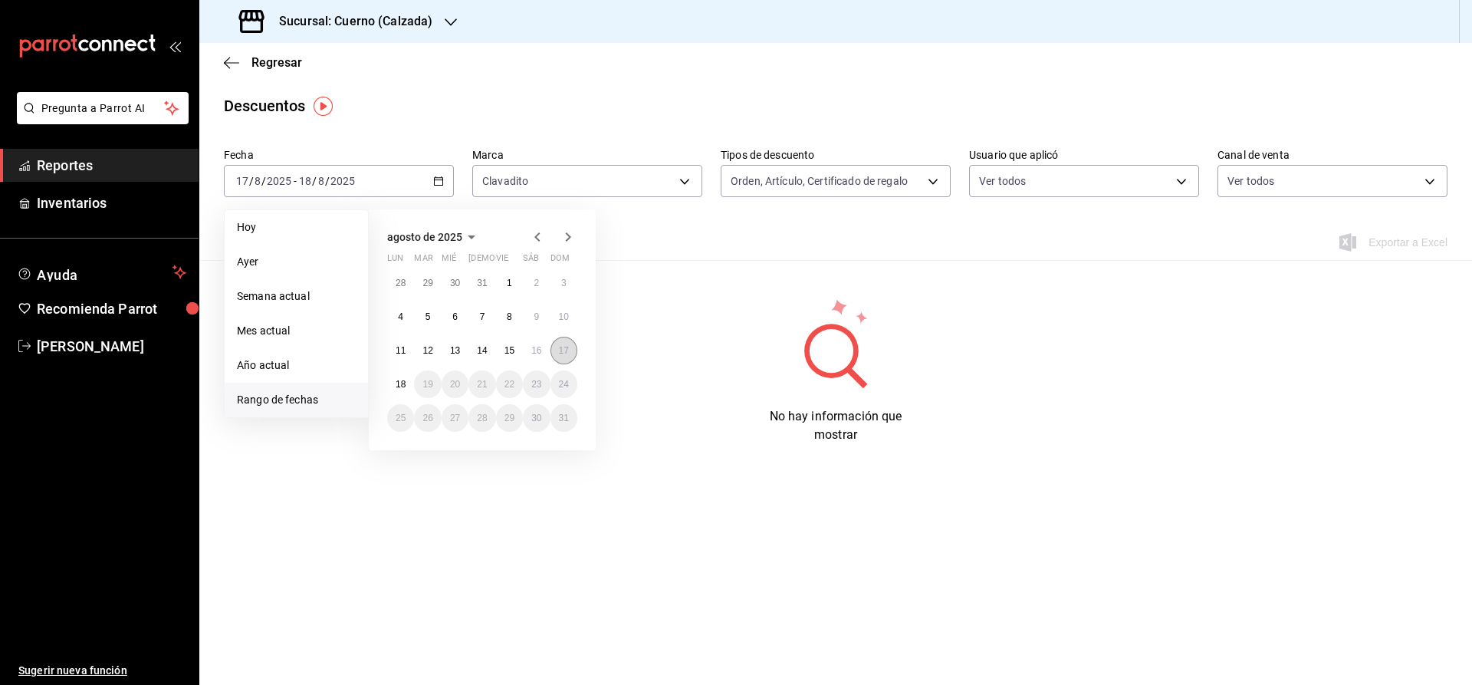
click at [564, 350] on abbr "17" at bounding box center [564, 350] width 10 height 11
click at [669, 337] on div "No hay información que mostrar" at bounding box center [835, 370] width 1273 height 147
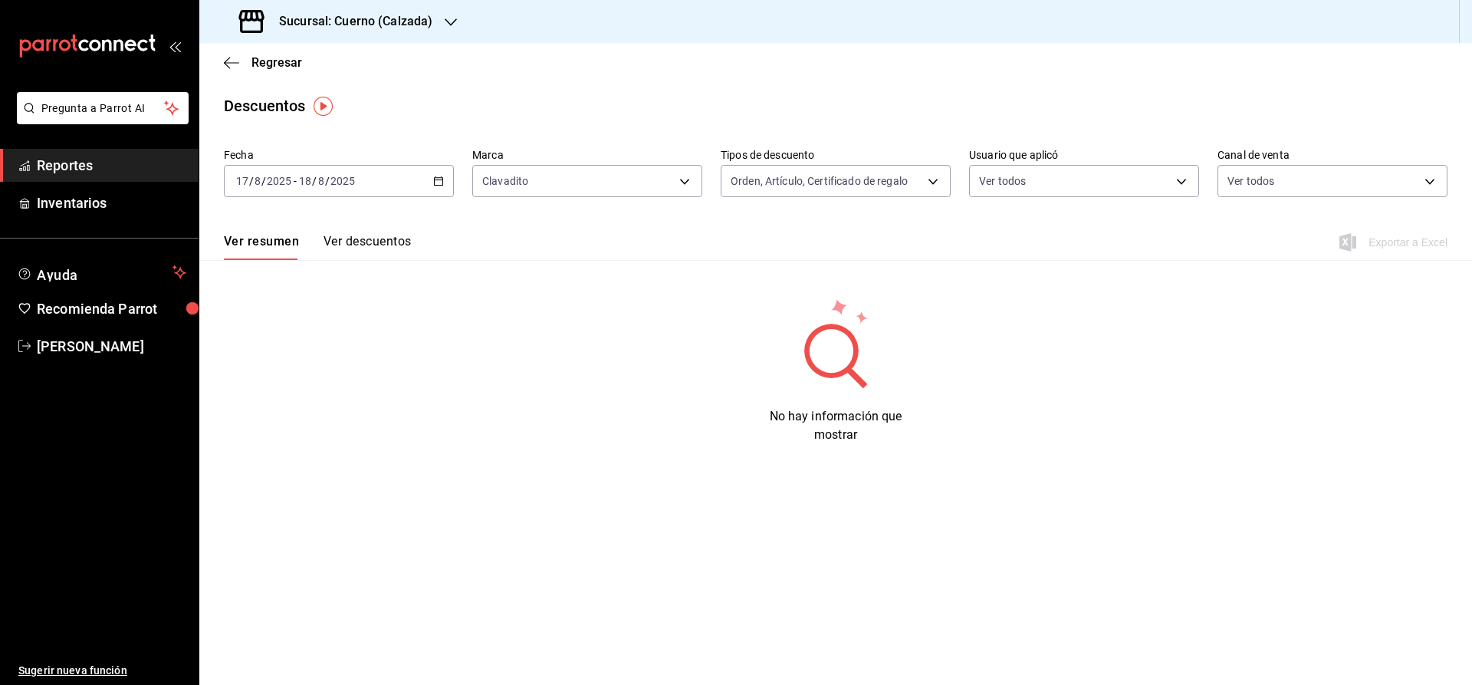
click at [436, 183] on icon "button" at bounding box center [438, 181] width 11 height 11
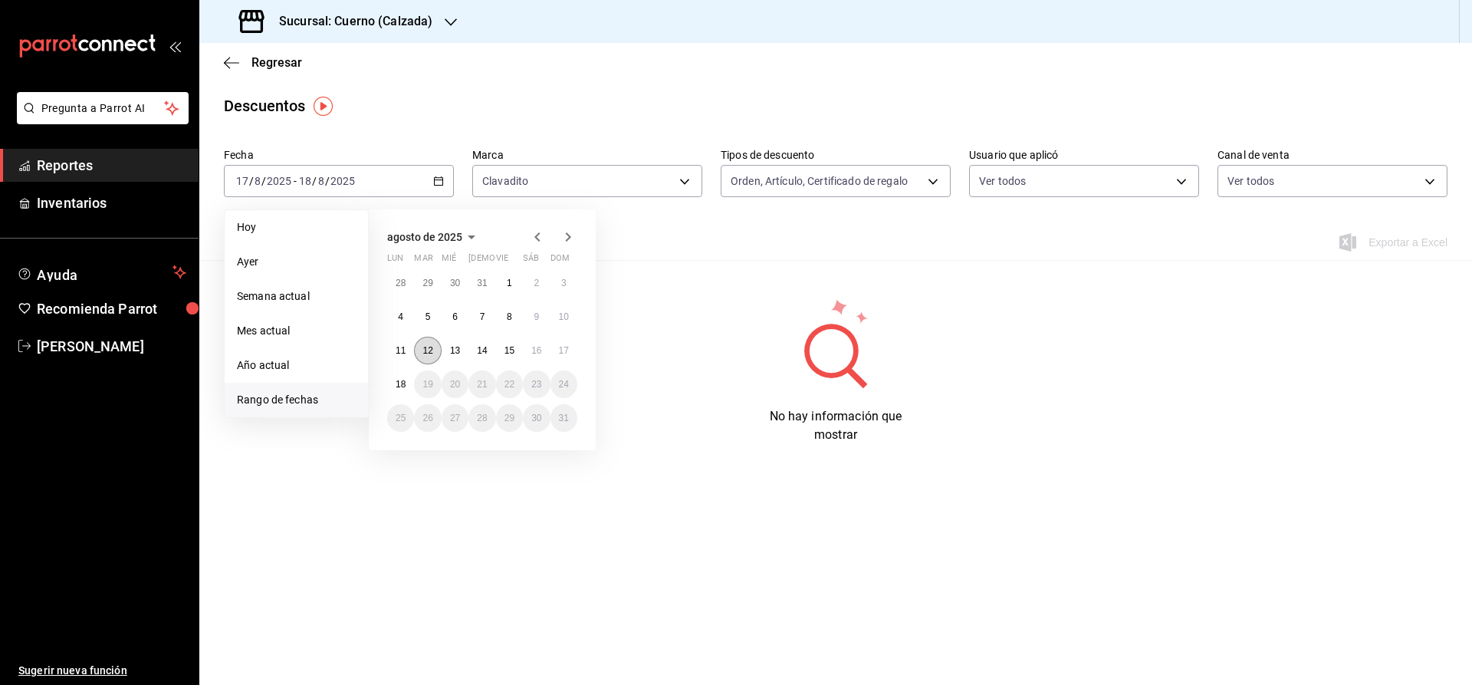
click at [427, 360] on button "12" at bounding box center [427, 351] width 27 height 28
click at [406, 387] on abbr "18" at bounding box center [401, 384] width 10 height 11
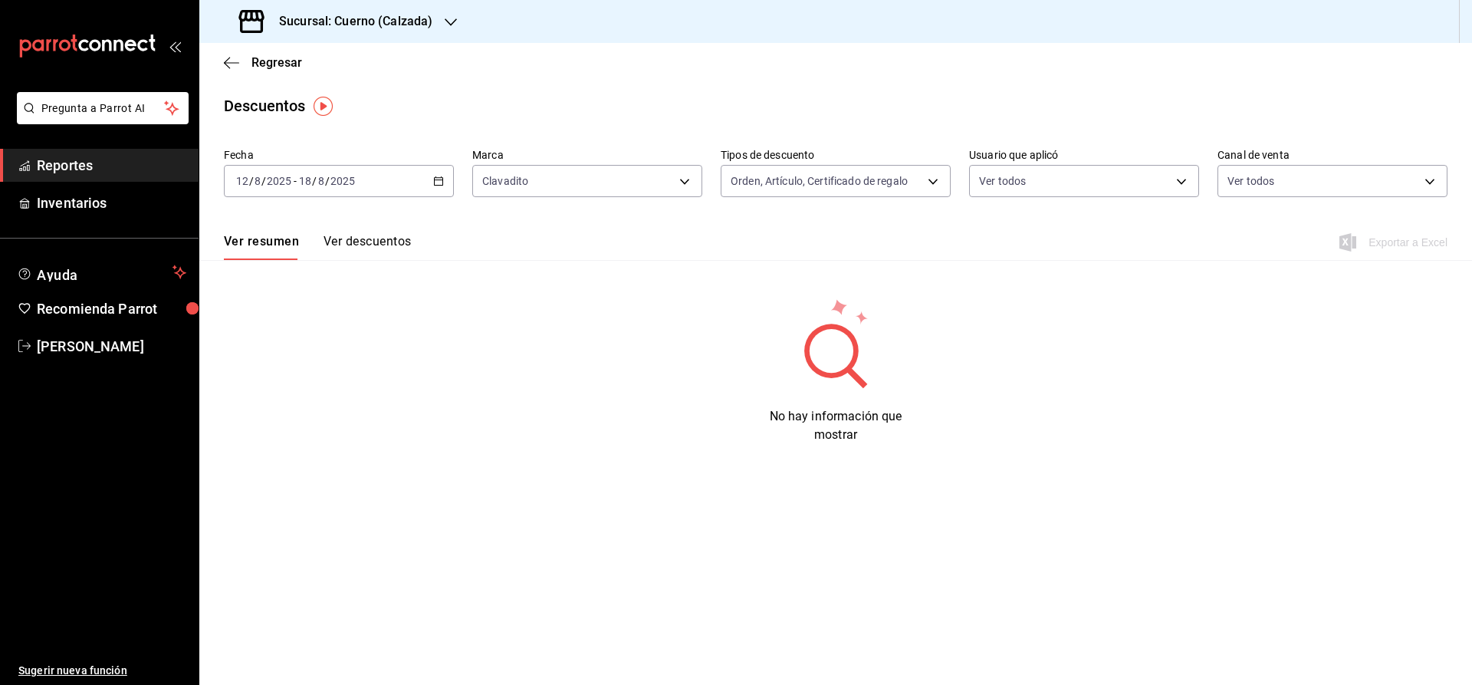
click at [372, 242] on button "Ver descuentos" at bounding box center [367, 247] width 87 height 26
click at [445, 19] on icon "button" at bounding box center [451, 22] width 12 height 12
click at [245, 99] on span "Clavadito (Calzada)" at bounding box center [260, 101] width 97 height 16
click at [439, 170] on div "2025-08-18 18 / 8 / 2025 - 2025-08-18 18 / 8 / 2025" at bounding box center [339, 181] width 230 height 32
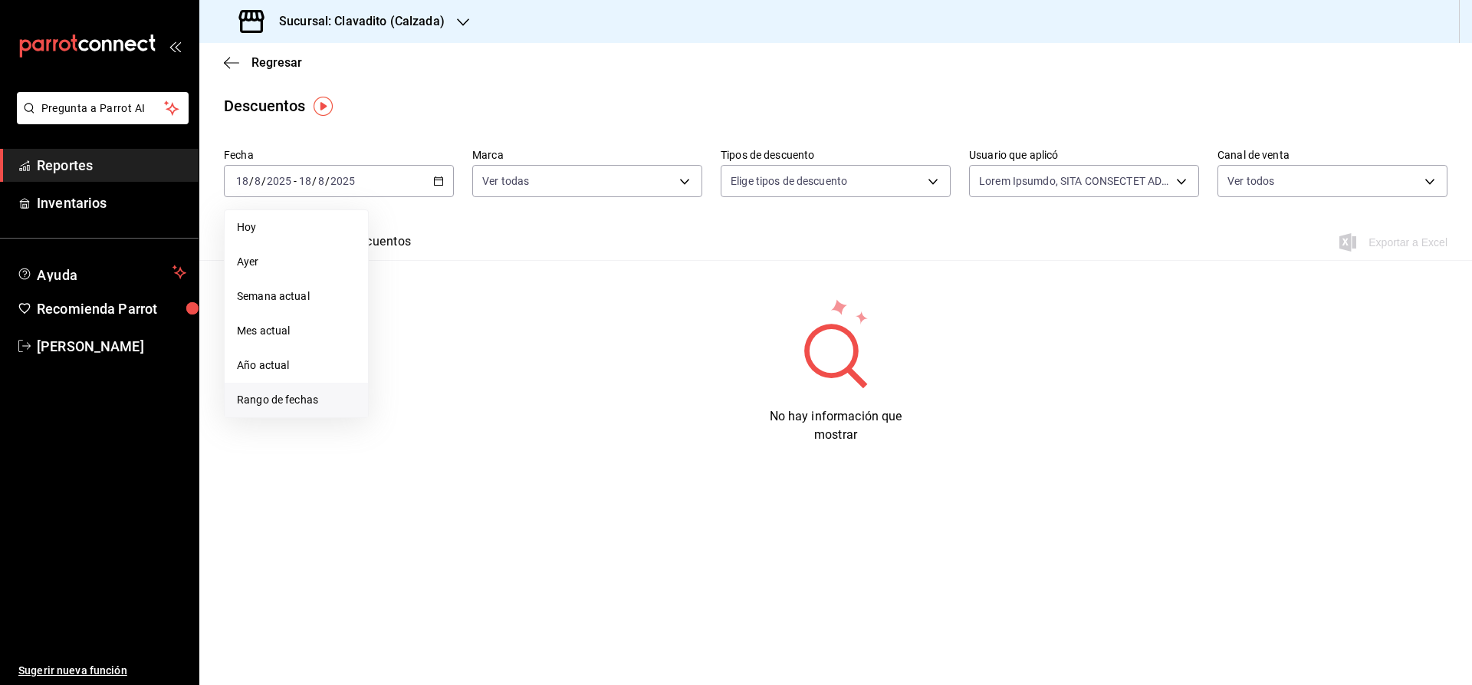
click at [254, 387] on li "Rango de fechas" at bounding box center [296, 400] width 143 height 35
click at [571, 344] on button "17" at bounding box center [564, 351] width 27 height 28
click at [399, 382] on abbr "18" at bounding box center [401, 384] width 10 height 11
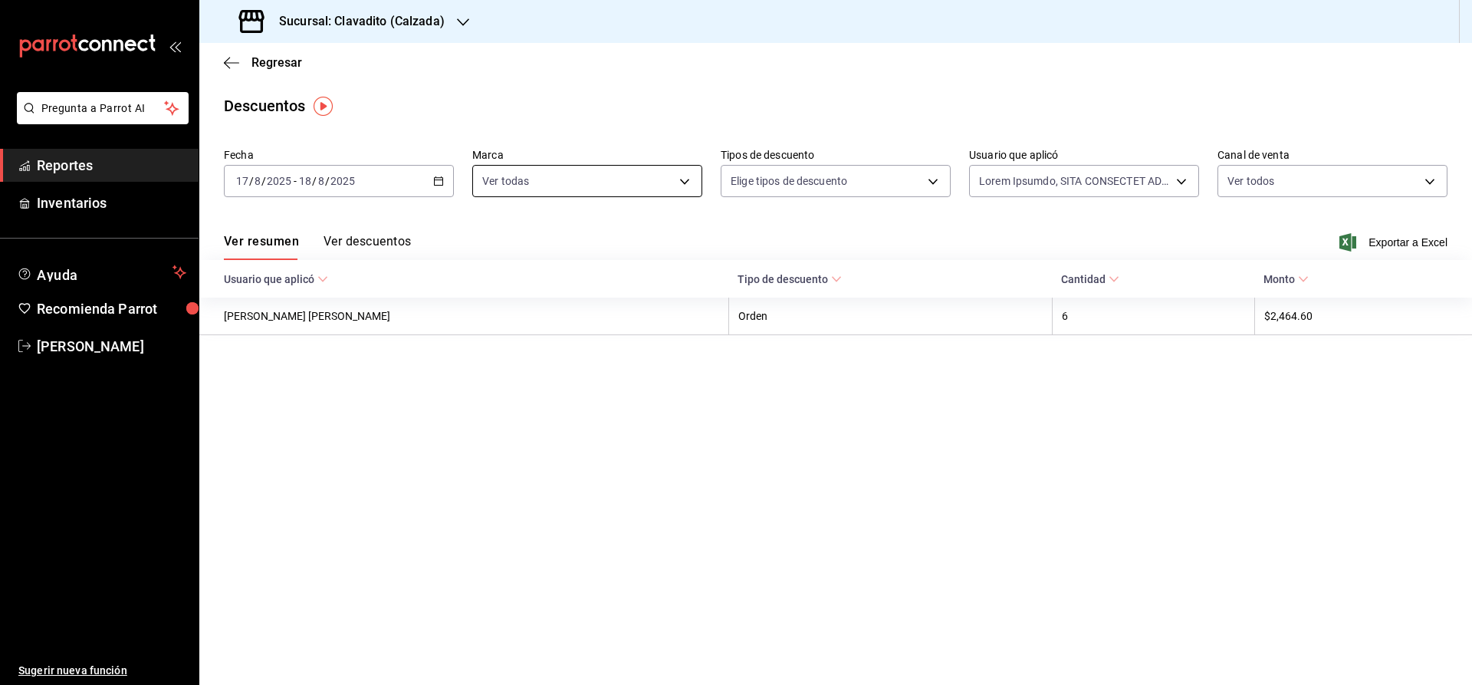
click at [537, 178] on body "Pregunta a Parrot AI Reportes Inventarios Ayuda Recomienda Parrot Julia Morales…" at bounding box center [736, 342] width 1472 height 685
click at [532, 294] on span "Clavadito - Calzada" at bounding box center [605, 292] width 181 height 16
click at [824, 188] on div at bounding box center [736, 342] width 1472 height 685
click at [824, 188] on div "Ver todas Clavadito - Calzada" at bounding box center [736, 342] width 1472 height 685
click at [824, 188] on body "Pregunta a Parrot AI Reportes Inventarios Ayuda Recomienda Parrot Julia Morales…" at bounding box center [736, 342] width 1472 height 685
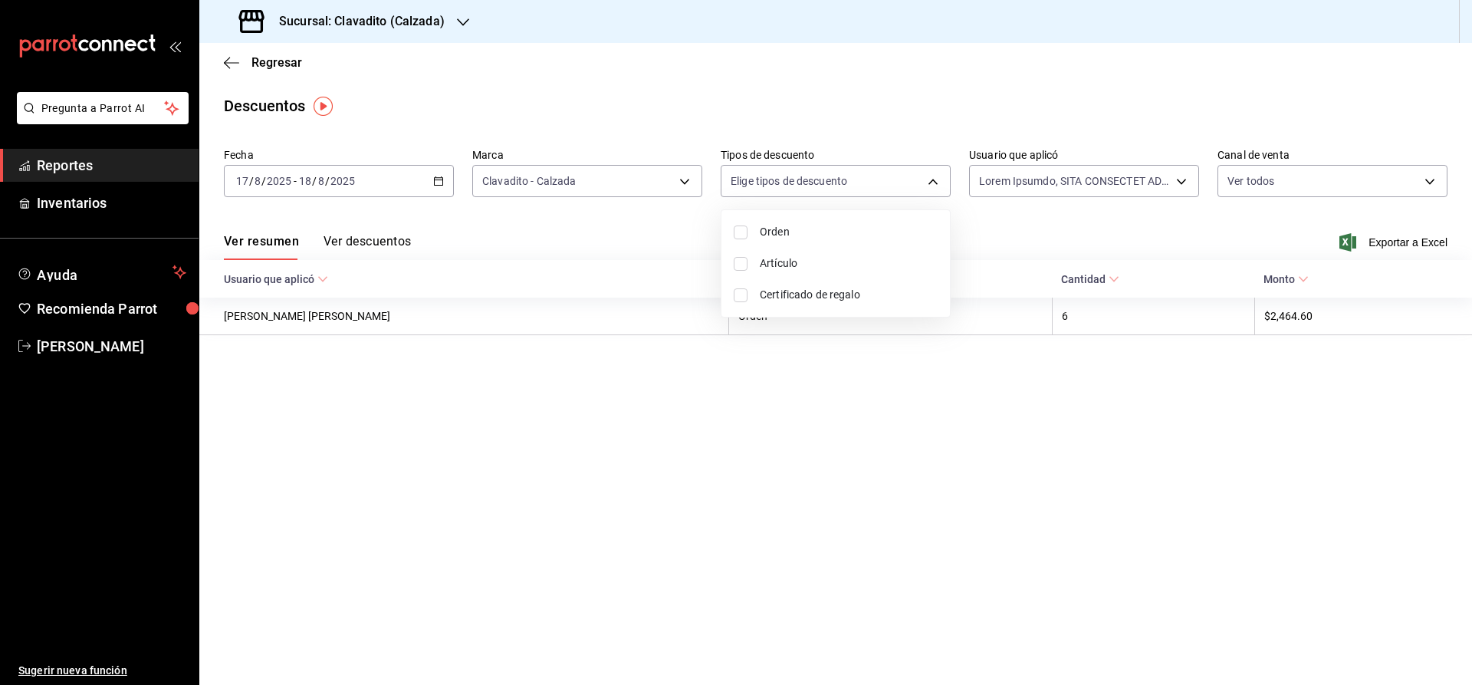
click at [814, 231] on span "Orden" at bounding box center [849, 232] width 178 height 16
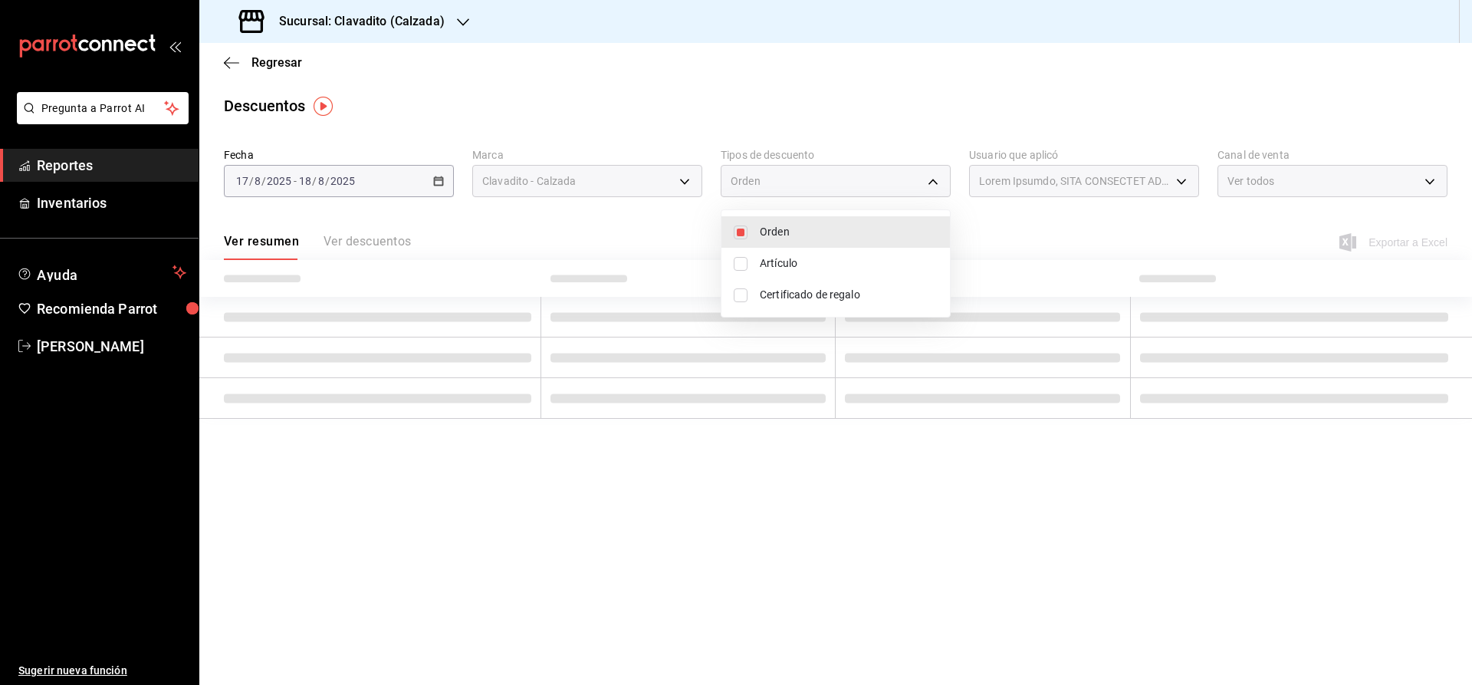
click at [777, 261] on span "Artículo" at bounding box center [849, 263] width 178 height 16
click at [775, 293] on span "Certificado de regalo" at bounding box center [849, 295] width 178 height 16
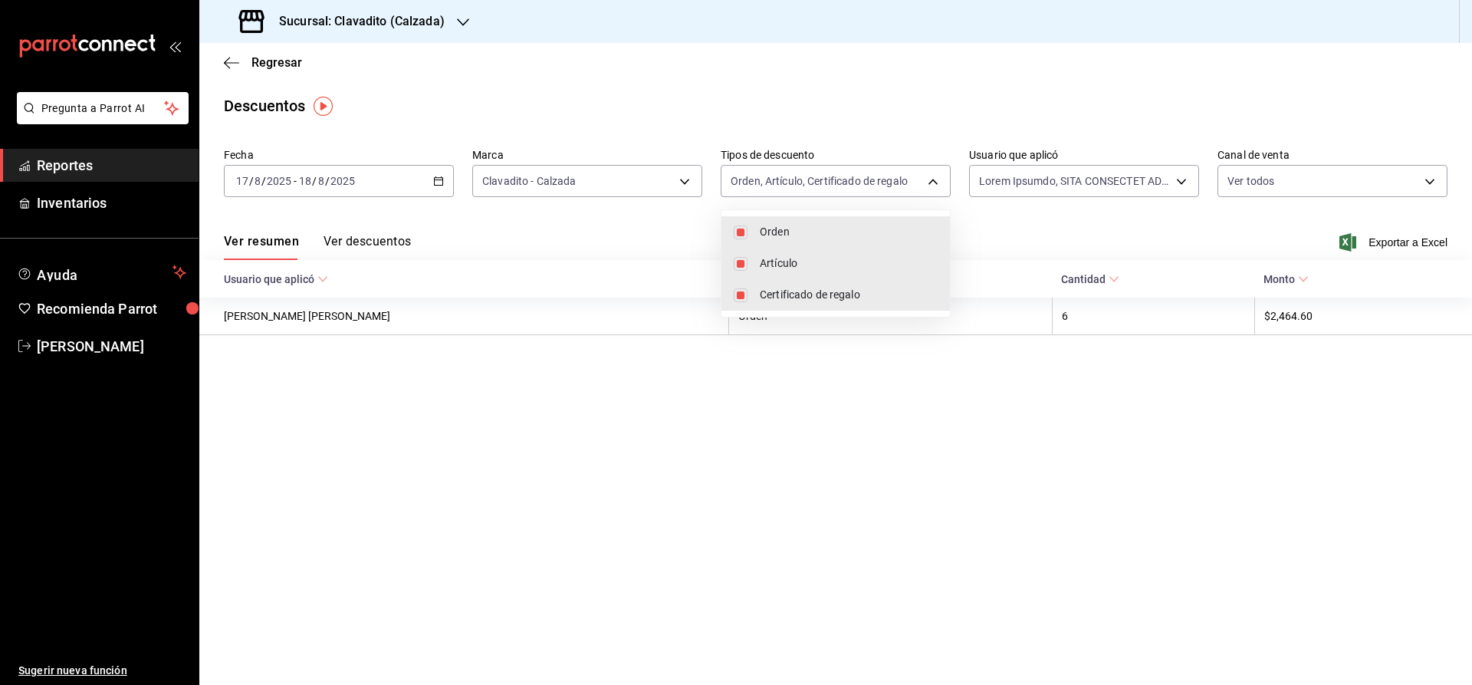
click at [1006, 195] on div at bounding box center [736, 342] width 1472 height 685
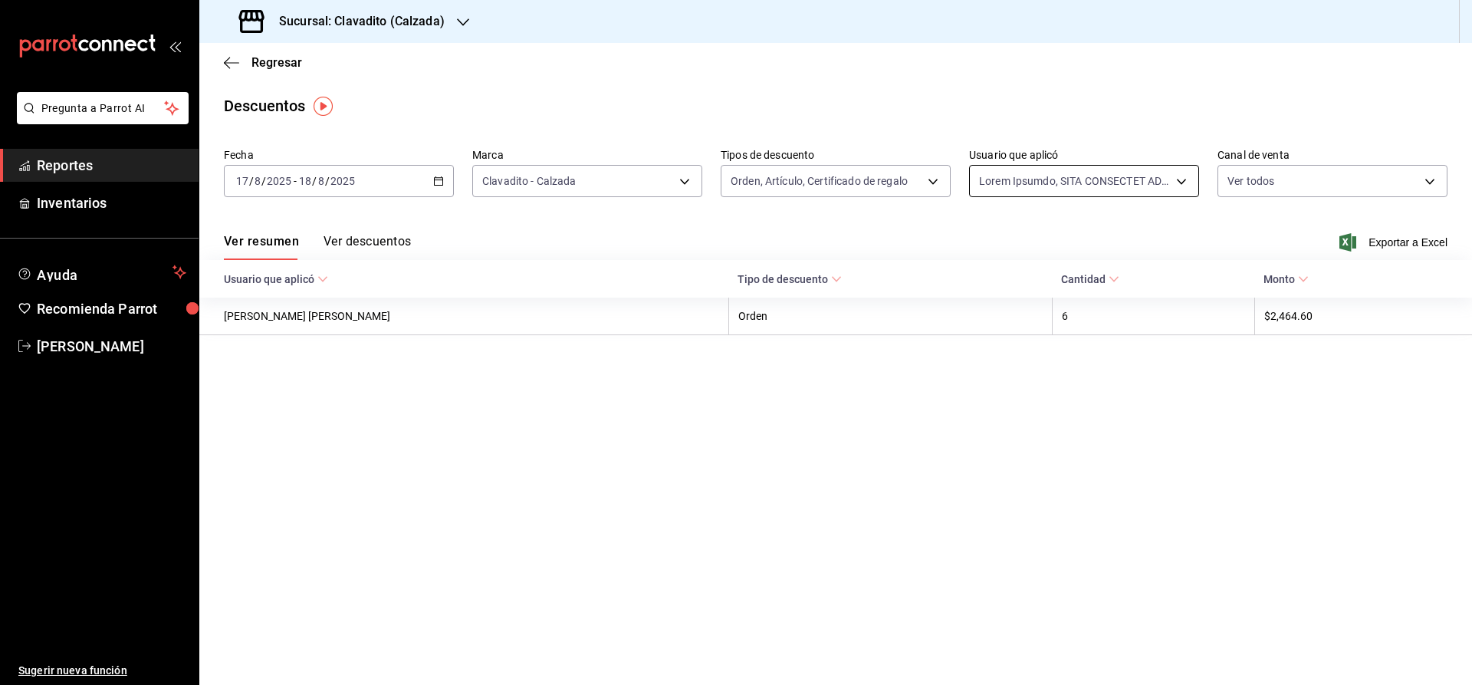
click at [1001, 189] on body "Pregunta a Parrot AI Reportes Inventarios Ayuda Recomienda Parrot Julia Morales…" at bounding box center [736, 342] width 1472 height 685
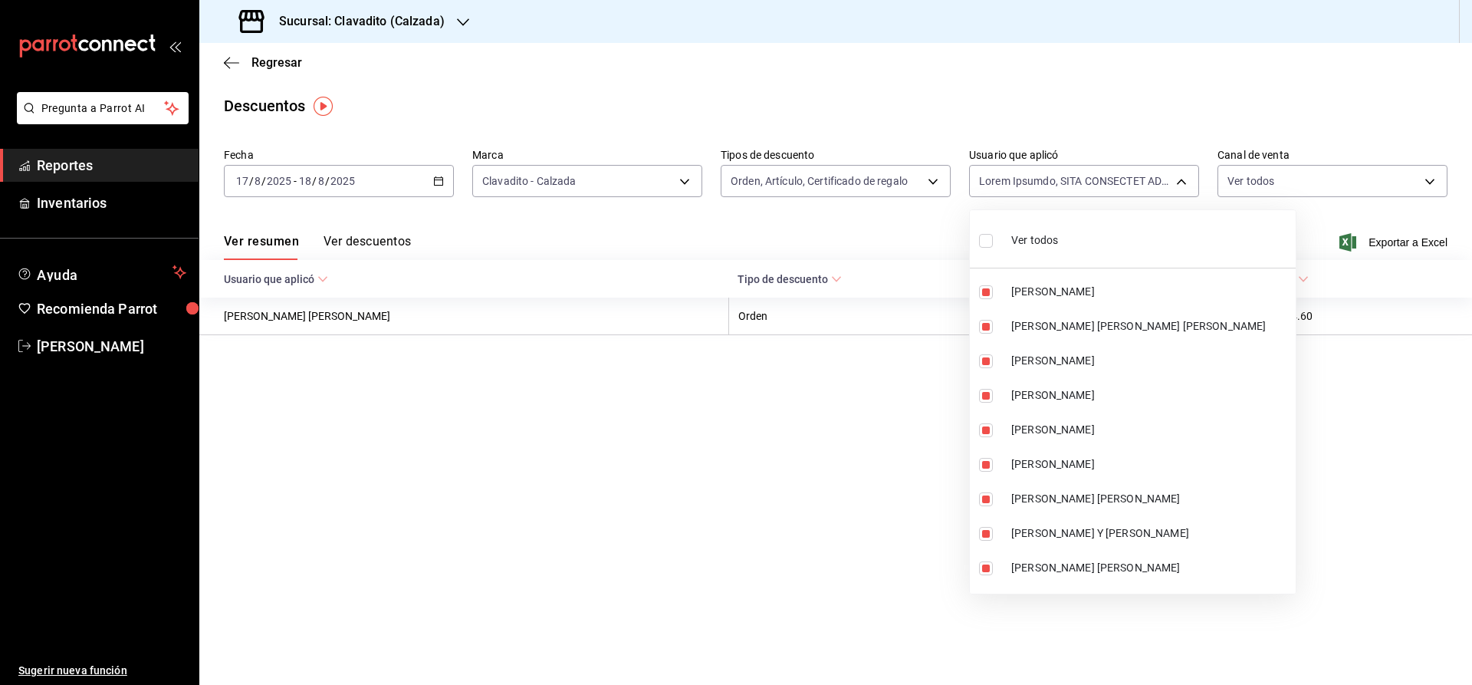
click at [1034, 235] on span "Ver todos" at bounding box center [1034, 240] width 47 height 16
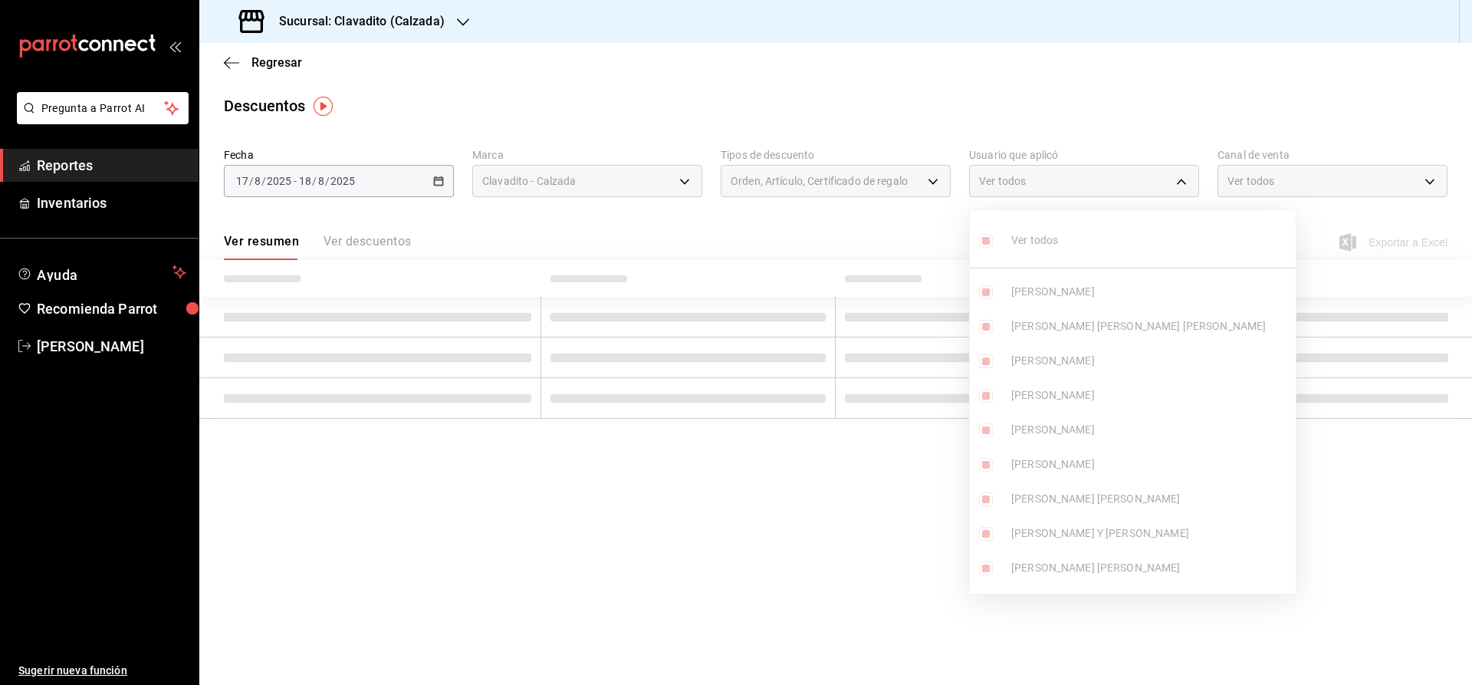
click at [1265, 184] on div at bounding box center [736, 342] width 1472 height 685
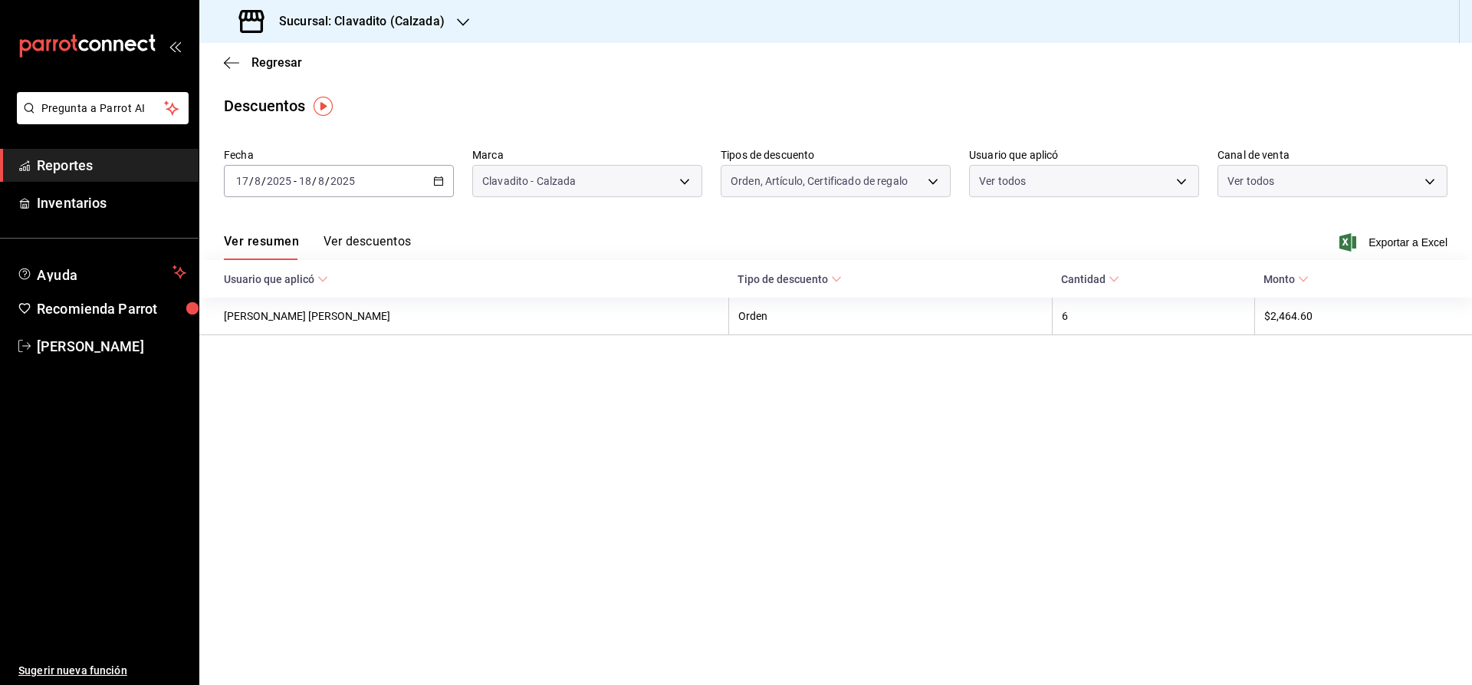
click at [1265, 184] on div "Ver todos Diego Armando HUGO ALEJANDRO DE LUNA JUAREZ ALVARO PONCE Homero Barró…" at bounding box center [736, 342] width 1472 height 685
click at [1265, 184] on body "Pregunta a Parrot AI Reportes Inventarios Ayuda Recomienda Parrot Julia Morales…" at bounding box center [736, 342] width 1472 height 685
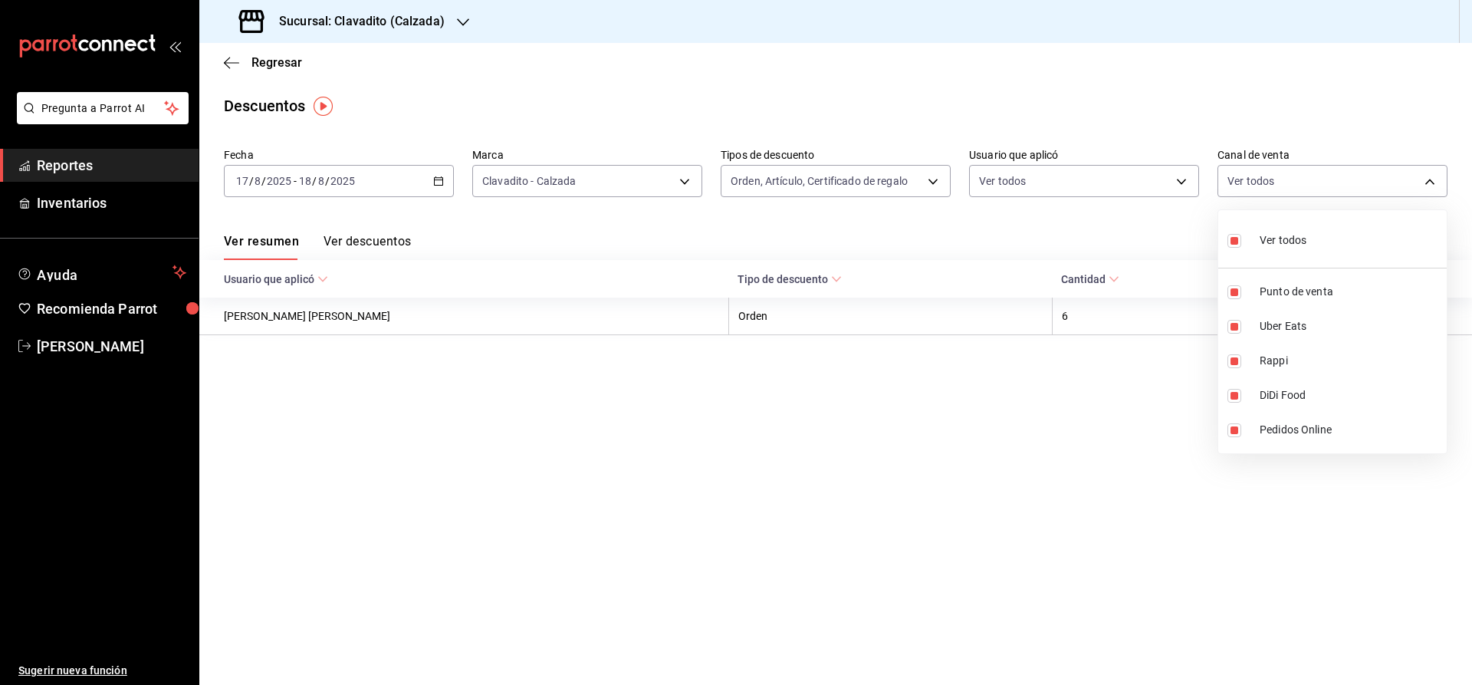
click at [1184, 227] on div at bounding box center [736, 342] width 1472 height 685
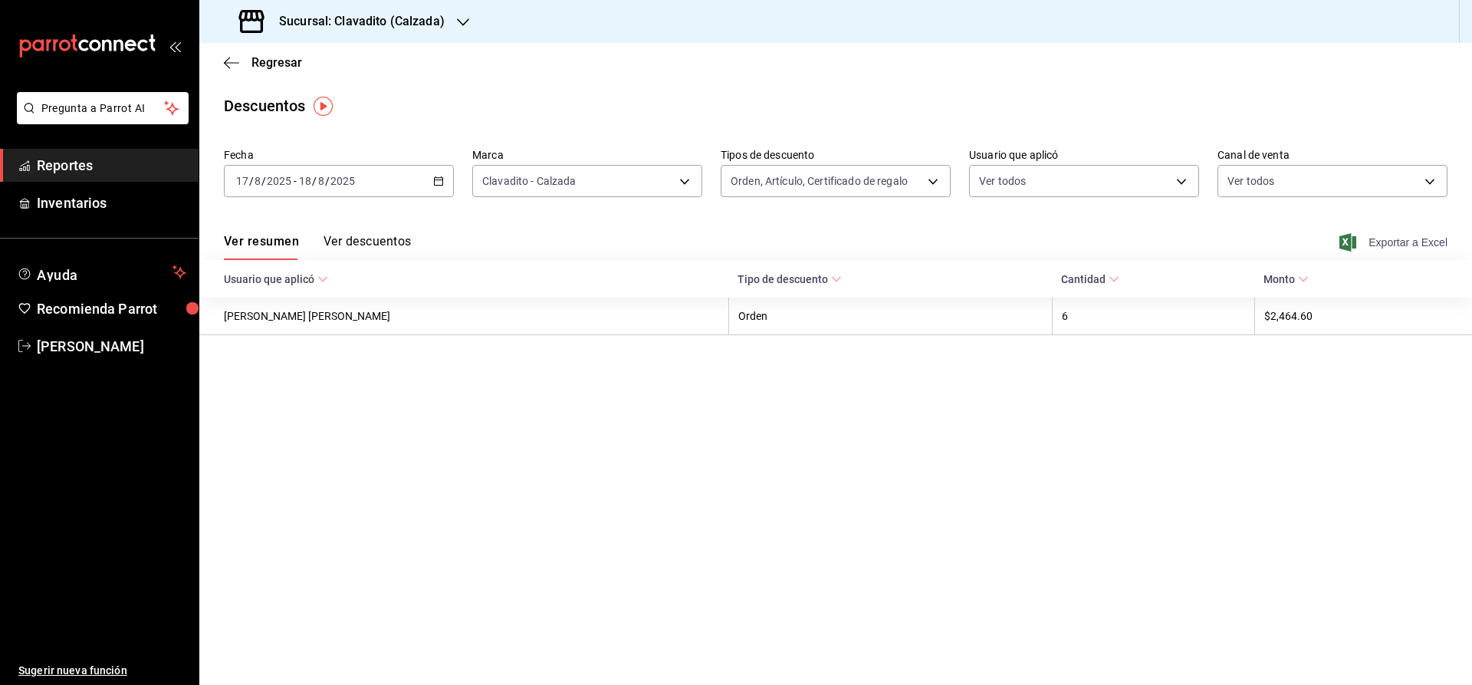
click at [1376, 245] on span "Exportar a Excel" at bounding box center [1395, 242] width 105 height 18
